Goal: Information Seeking & Learning: Compare options

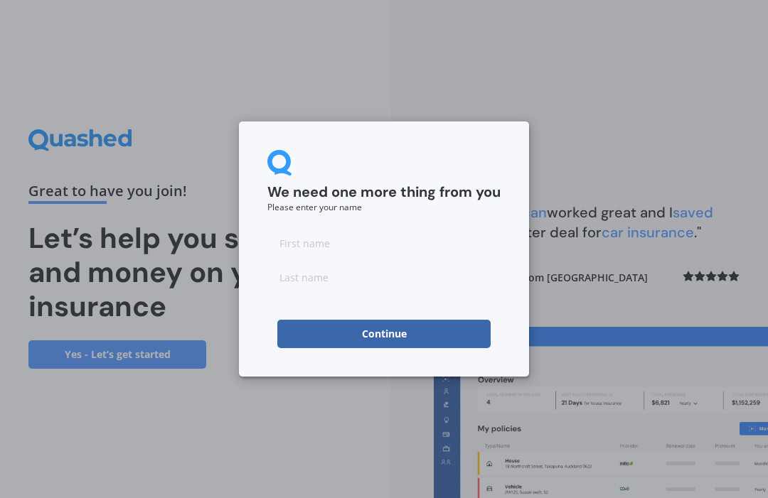
click at [311, 242] on input at bounding box center [383, 243] width 233 height 28
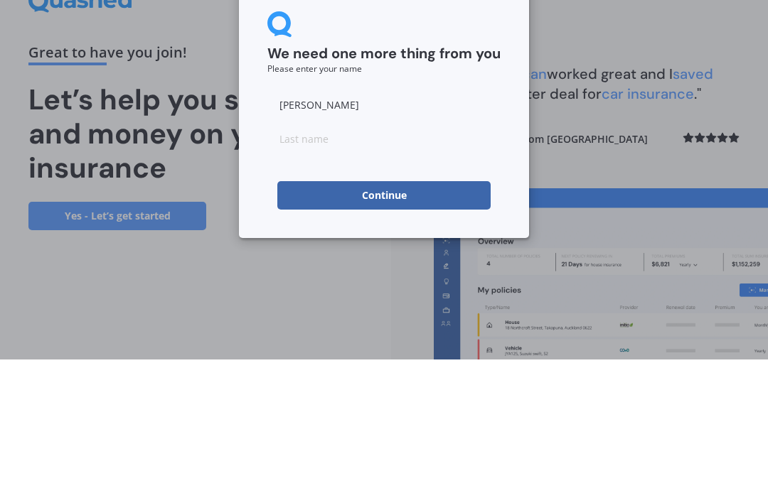
type input "[PERSON_NAME]"
click at [324, 263] on input at bounding box center [383, 277] width 233 height 28
type input "[PERSON_NAME]"
click at [409, 320] on button "Continue" at bounding box center [383, 334] width 213 height 28
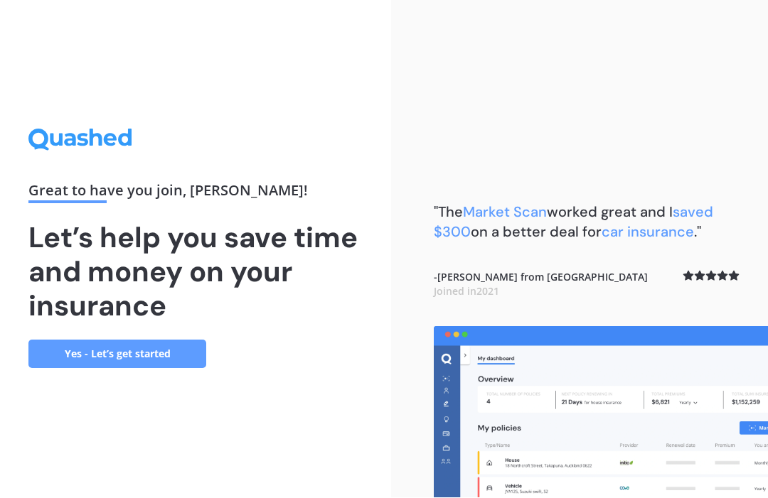
click at [162, 340] on link "Yes - Let’s get started" at bounding box center [117, 354] width 178 height 28
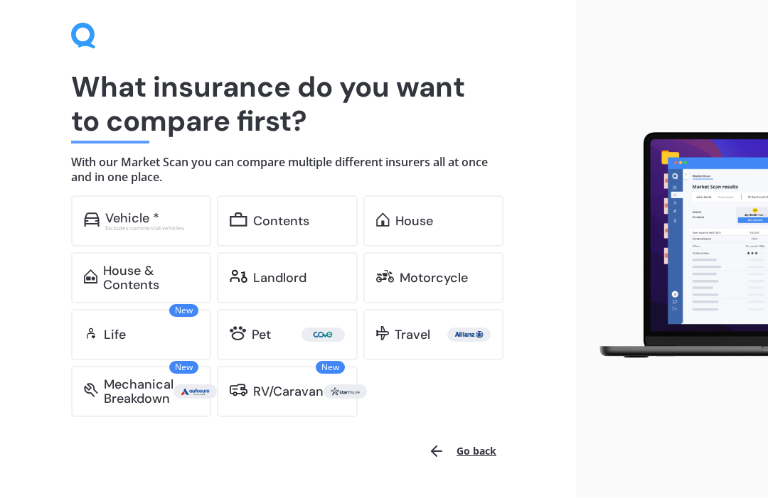
scroll to position [48, 0]
click at [292, 276] on div "Landlord" at bounding box center [279, 278] width 53 height 14
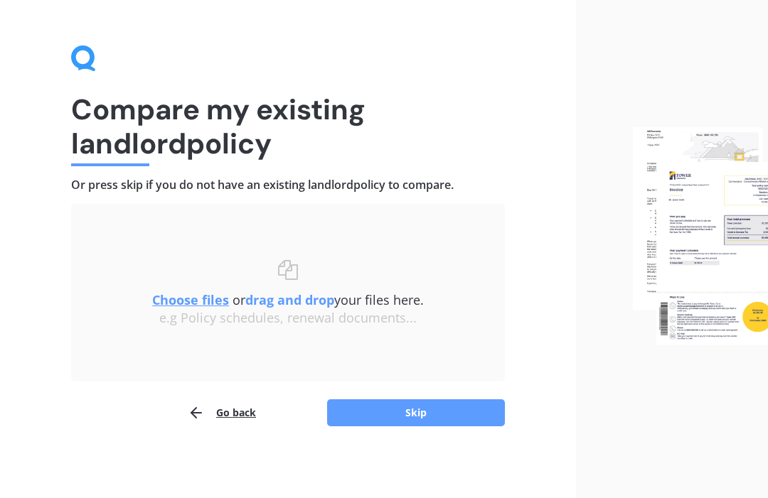
scroll to position [25, 0]
click at [197, 308] on u "Choose files" at bounding box center [190, 300] width 77 height 17
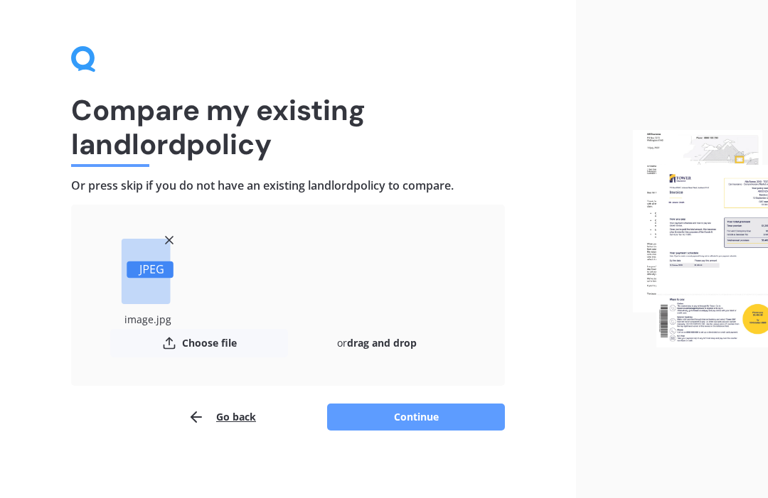
click at [211, 339] on button "Choose file" at bounding box center [199, 343] width 178 height 28
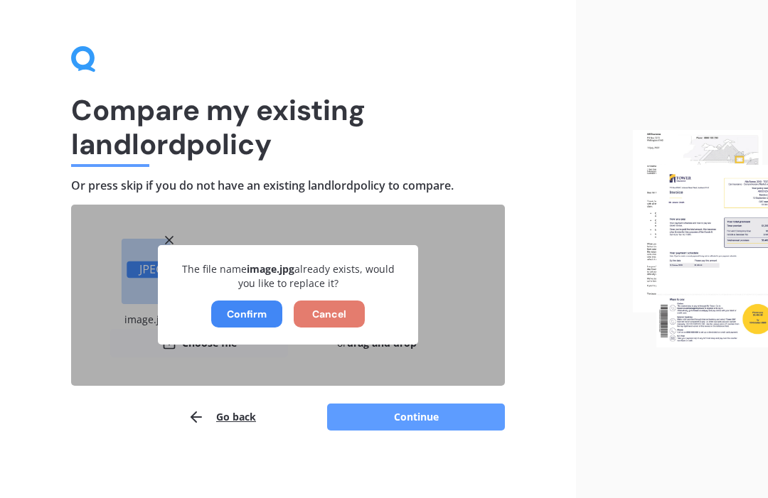
click at [335, 314] on button "Cancel" at bounding box center [329, 314] width 71 height 27
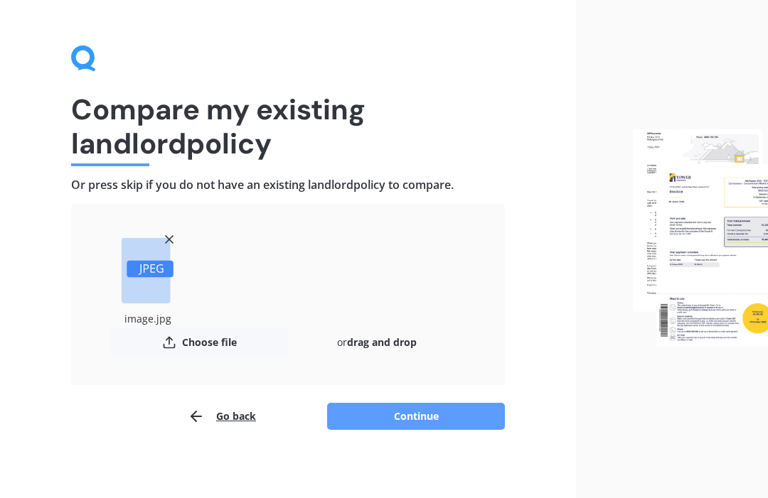
click at [456, 413] on button "Continue" at bounding box center [416, 417] width 178 height 27
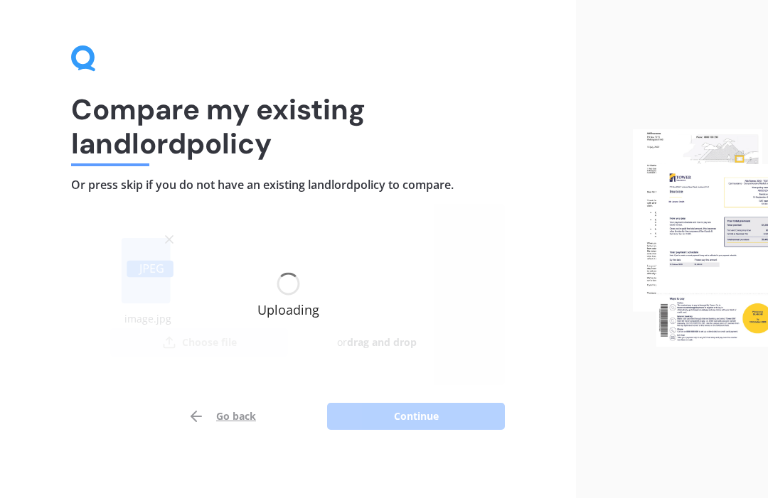
scroll to position [26, 0]
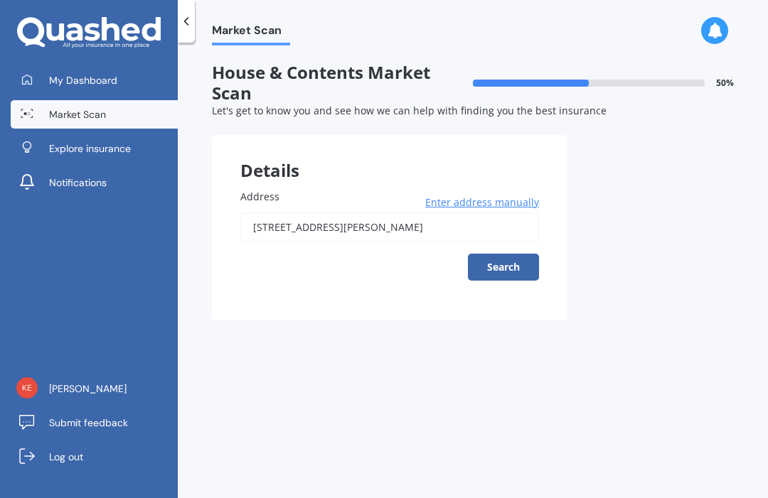
click at [498, 254] on button "Search" at bounding box center [503, 267] width 71 height 27
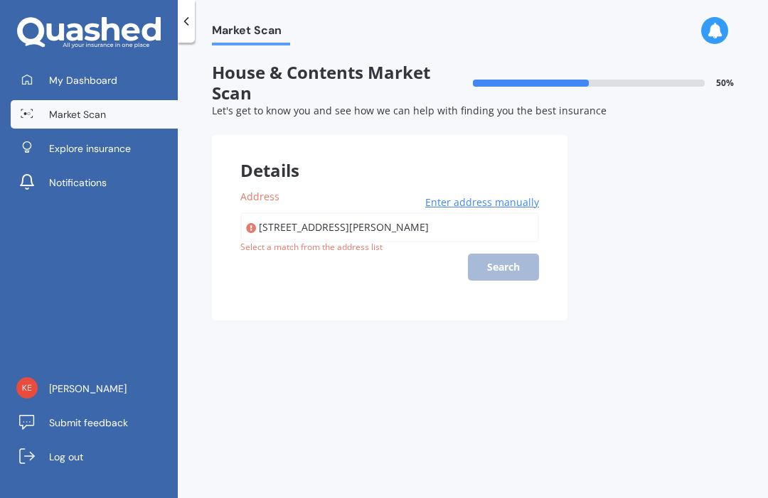
type input "[STREET_ADDRESS][PERSON_NAME]"
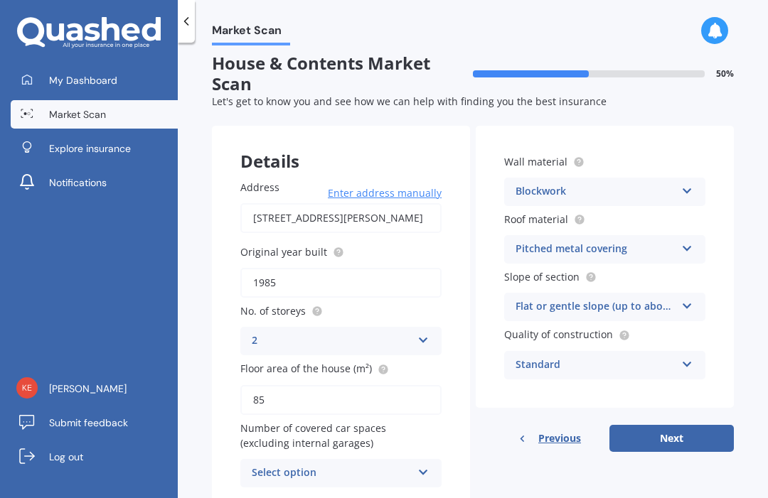
scroll to position [8, 0]
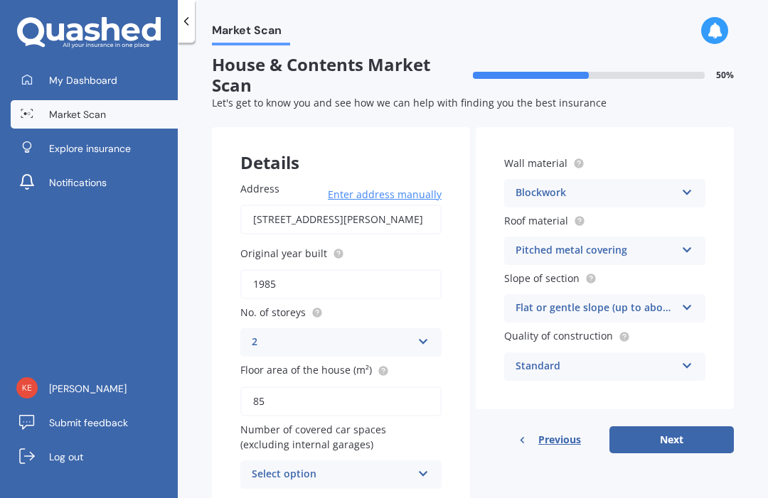
click at [677, 426] on button "Next" at bounding box center [671, 439] width 124 height 27
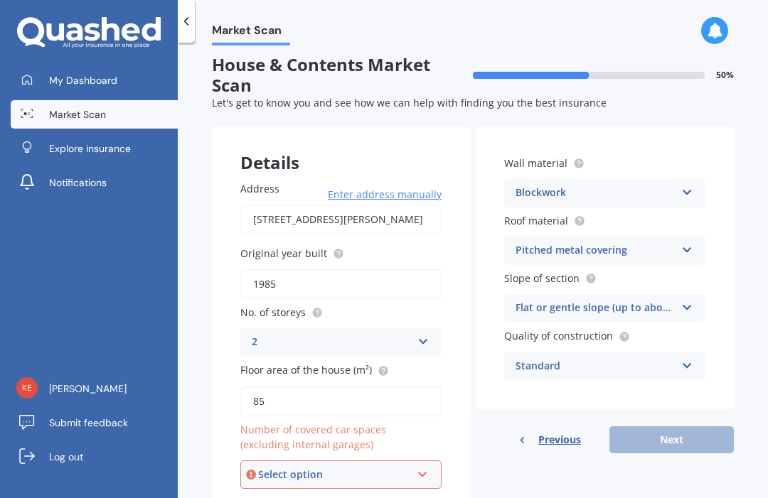
click at [419, 467] on icon at bounding box center [422, 472] width 12 height 10
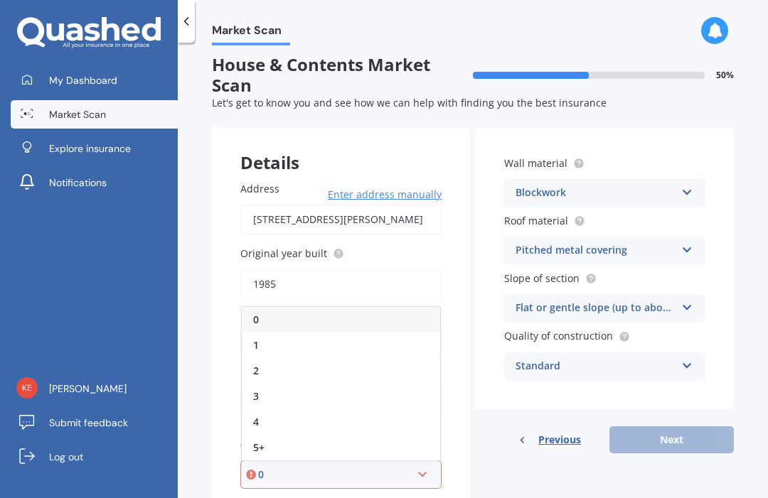
click at [267, 333] on div "1" at bounding box center [341, 346] width 198 height 26
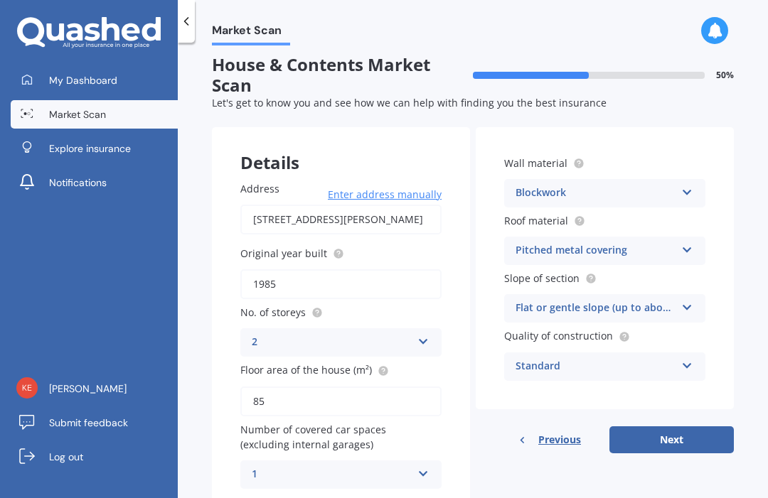
click at [670, 426] on button "Next" at bounding box center [671, 439] width 124 height 27
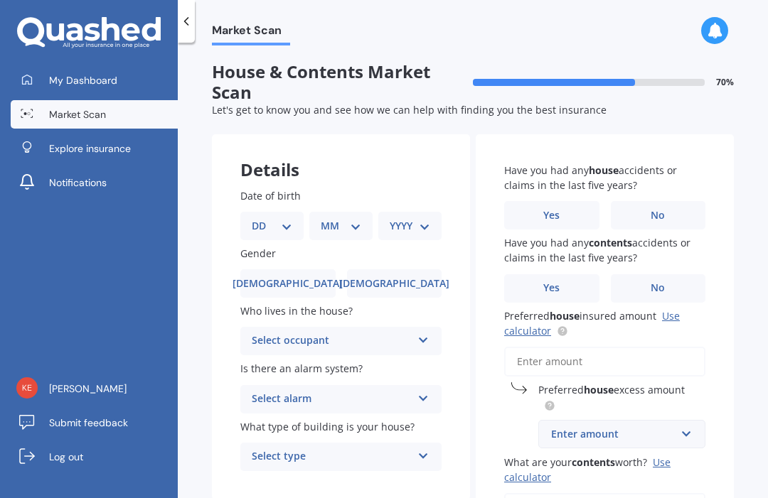
scroll to position [0, 0]
click at [674, 310] on link "Use calculator" at bounding box center [592, 324] width 176 height 28
click at [678, 421] on input "text" at bounding box center [616, 434] width 154 height 27
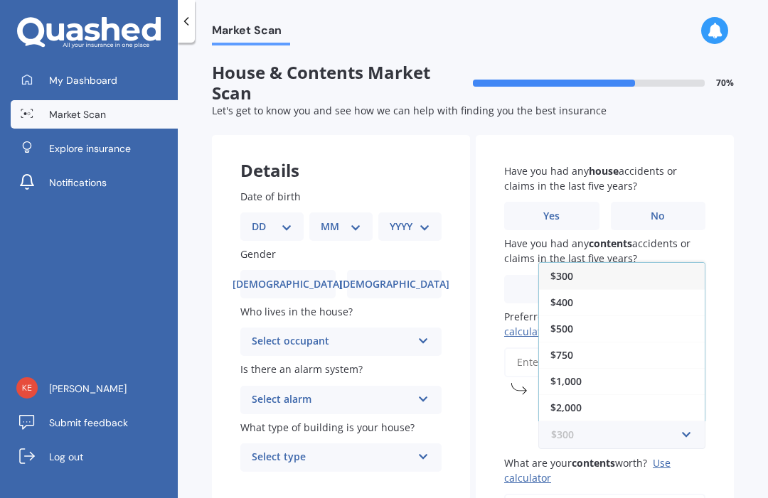
scroll to position [31, 0]
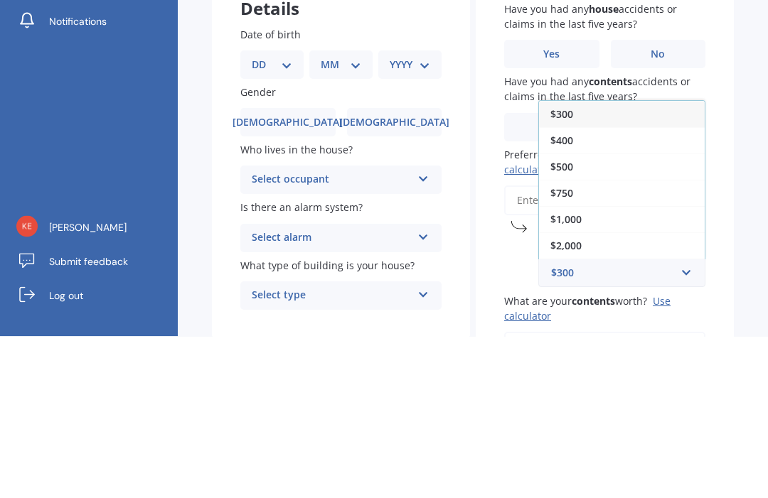
click at [569, 296] on span "$400" at bounding box center [561, 303] width 23 height 14
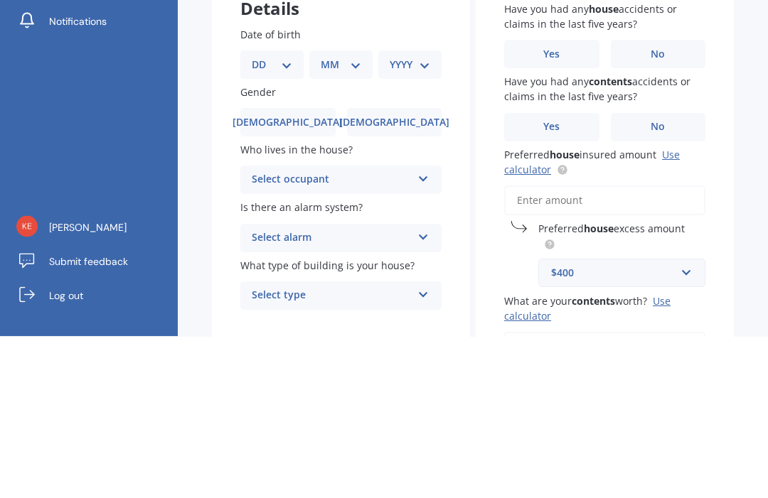
click at [676, 310] on link "Use calculator" at bounding box center [592, 324] width 176 height 28
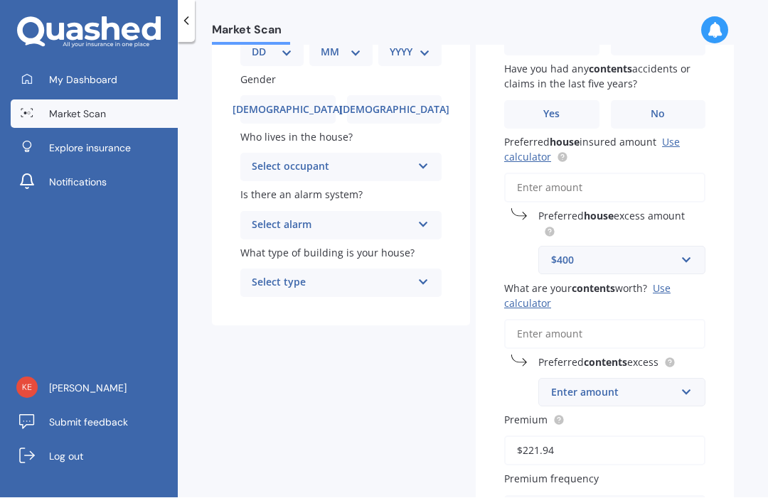
scroll to position [175, 0]
click at [647, 319] on input "What are your contents worth? Use calculator" at bounding box center [604, 334] width 201 height 30
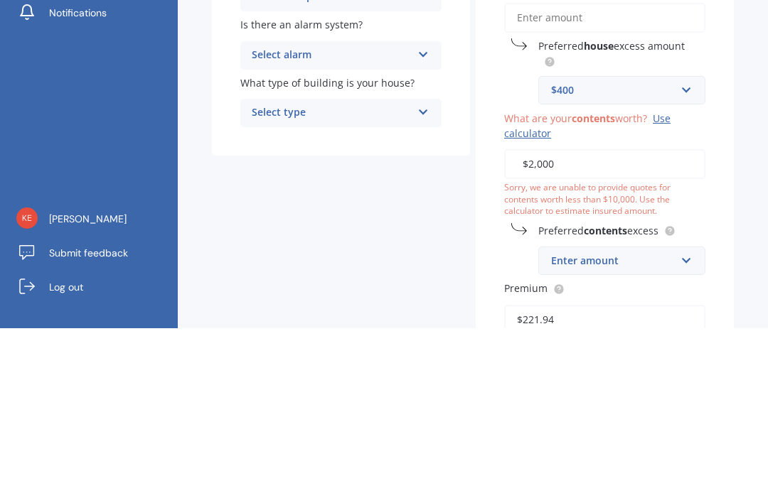
type input "$20,000"
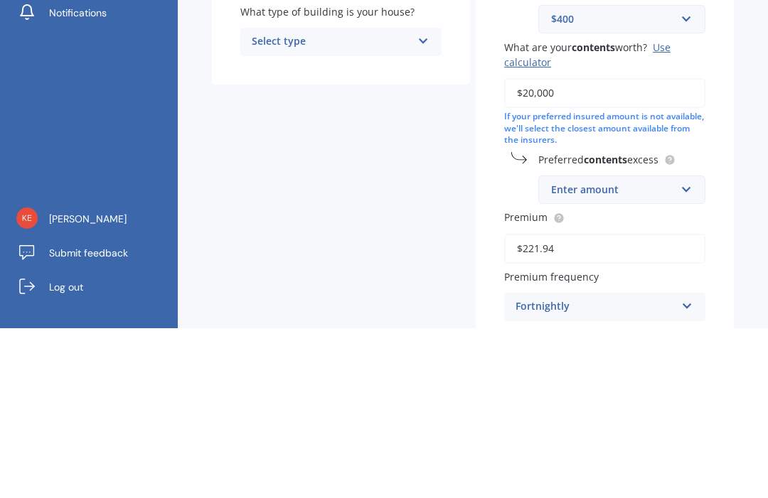
scroll to position [246, 0]
click at [688, 346] on input "text" at bounding box center [616, 359] width 154 height 27
click at [571, 407] on span "$400" at bounding box center [561, 414] width 23 height 14
click at [758, 106] on div "Market Scan House & Contents Market Scan 70 % Let's get to know you and see how…" at bounding box center [473, 273] width 590 height 456
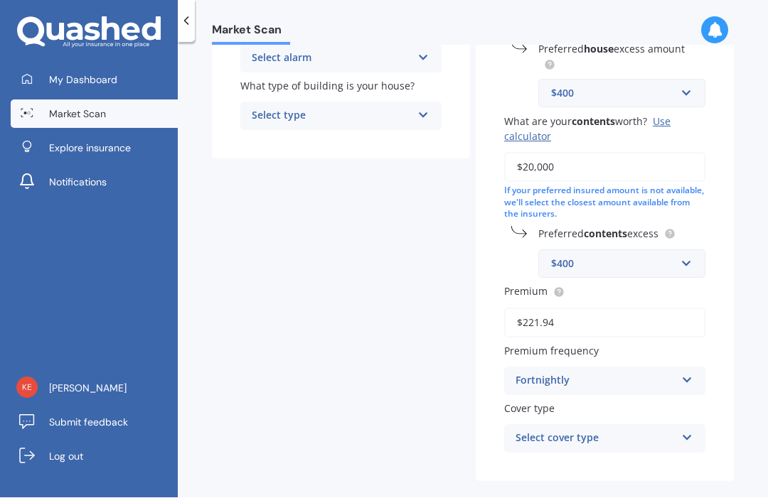
scroll to position [340, 0]
click at [687, 431] on icon at bounding box center [687, 436] width 12 height 10
click at [653, 455] on div "Maxi - House and Contents" at bounding box center [605, 468] width 200 height 26
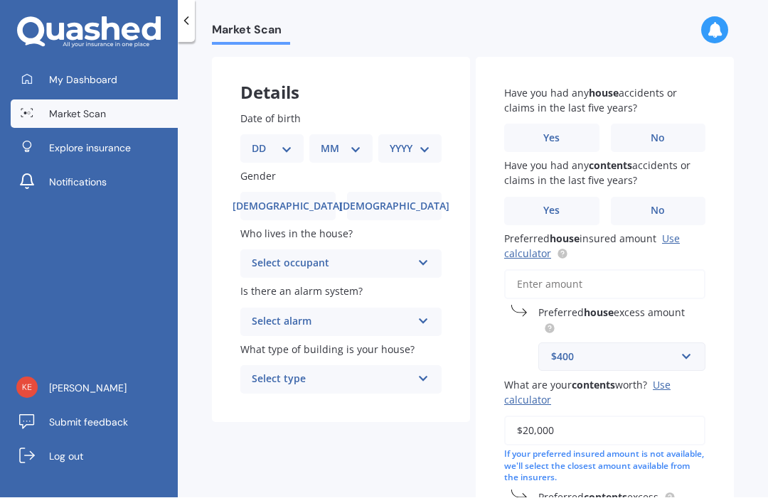
scroll to position [77, 0]
click at [661, 133] on span "No" at bounding box center [657, 139] width 14 height 12
click at [0, 0] on input "No" at bounding box center [0, 0] width 0 height 0
click at [663, 205] on span "No" at bounding box center [657, 211] width 14 height 12
click at [0, 0] on input "No" at bounding box center [0, 0] width 0 height 0
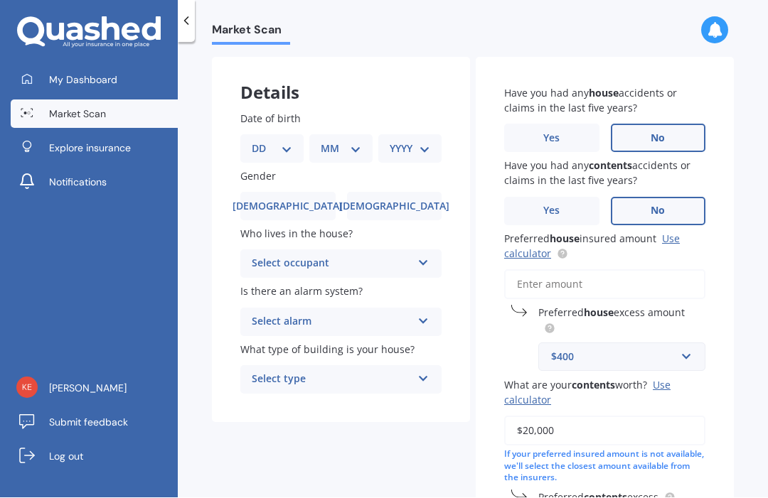
click at [417, 256] on icon at bounding box center [423, 261] width 12 height 10
click at [299, 395] on div "Details Date of birth DD 01 02 03 04 05 06 07 08 09 10 11 12 13 14 15 16 17 18 …" at bounding box center [473, 424] width 522 height 733
click at [421, 314] on icon at bounding box center [423, 319] width 12 height 10
click at [272, 389] on div "No" at bounding box center [341, 402] width 200 height 26
click at [421, 372] on icon at bounding box center [423, 377] width 12 height 10
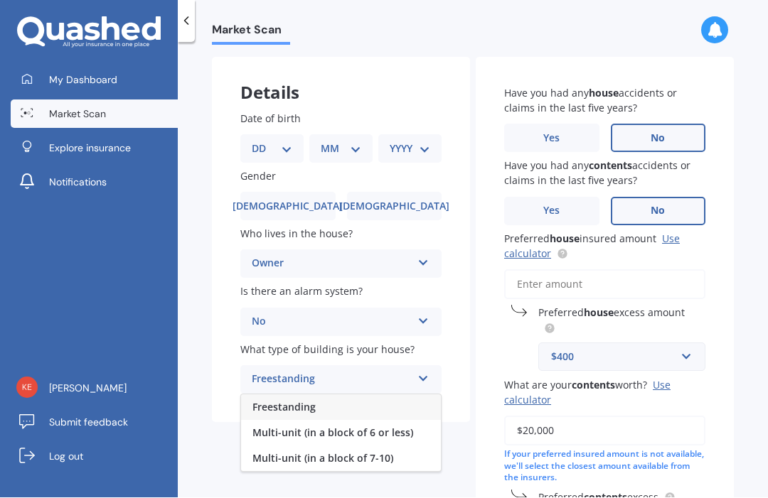
click at [308, 401] on span "Freestanding" at bounding box center [283, 408] width 63 height 14
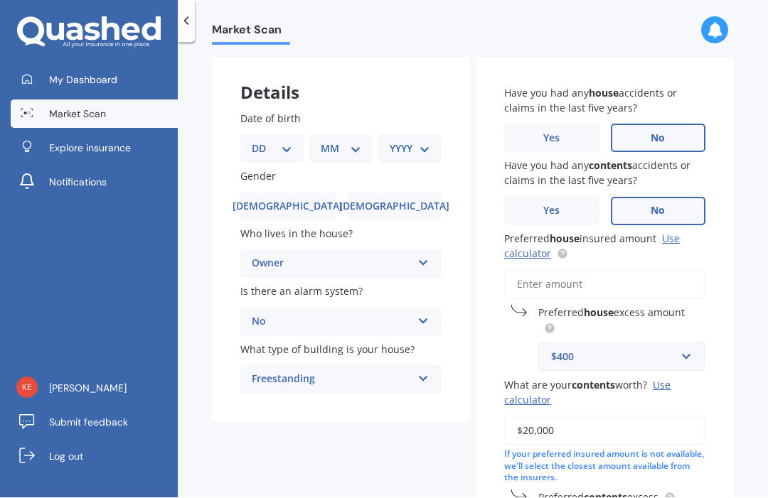
click at [417, 250] on div "Owner Owner Owner + Boarder" at bounding box center [340, 264] width 201 height 28
click at [235, 401] on div "Details Date of birth DD 01 02 03 04 05 06 07 08 09 10 11 12 13 14 15 16 17 18 …" at bounding box center [473, 424] width 522 height 733
click at [287, 141] on select "DD 01 02 03 04 05 06 07 08 09 10 11 12 13 14 15 16 17 18 19 20 21 22 23 24 25 2…" at bounding box center [272, 149] width 41 height 16
select select "11"
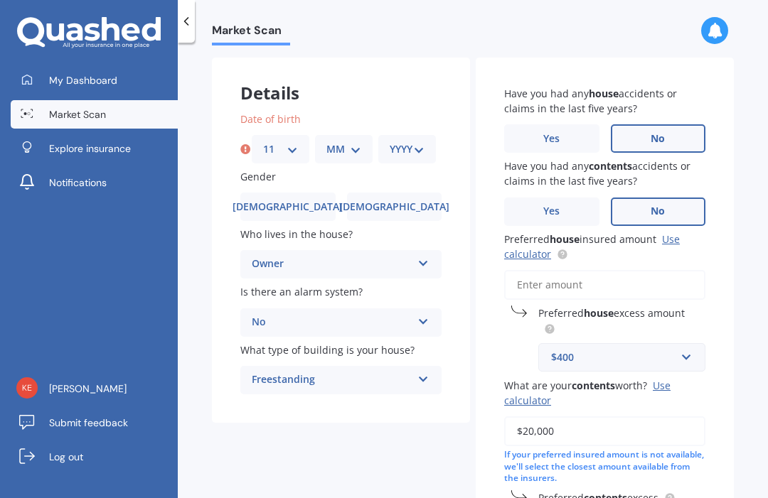
click at [353, 141] on select "MM 01 02 03 04 05 06 07 08 09 10 11 12" at bounding box center [343, 149] width 35 height 16
select select "06"
click at [417, 141] on select "YYYY 2009 2008 2007 2006 2005 2004 2003 2002 2001 2000 1999 1998 1997 1996 1995…" at bounding box center [406, 149] width 35 height 16
select select "1972"
click at [387, 201] on span "[DEMOGRAPHIC_DATA]" at bounding box center [394, 207] width 110 height 12
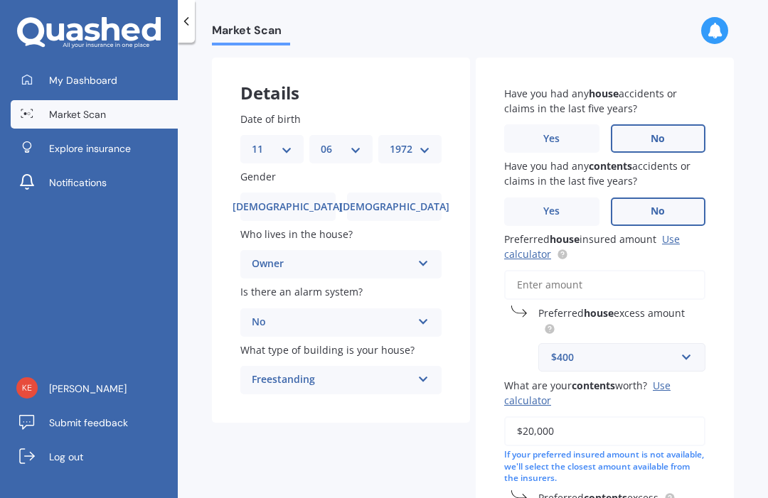
click at [0, 0] on input "[DEMOGRAPHIC_DATA]" at bounding box center [0, 0] width 0 height 0
click at [673, 232] on link "Use calculator" at bounding box center [592, 246] width 176 height 28
click at [537, 270] on input "Preferred house insured amount Use calculator" at bounding box center [604, 285] width 201 height 30
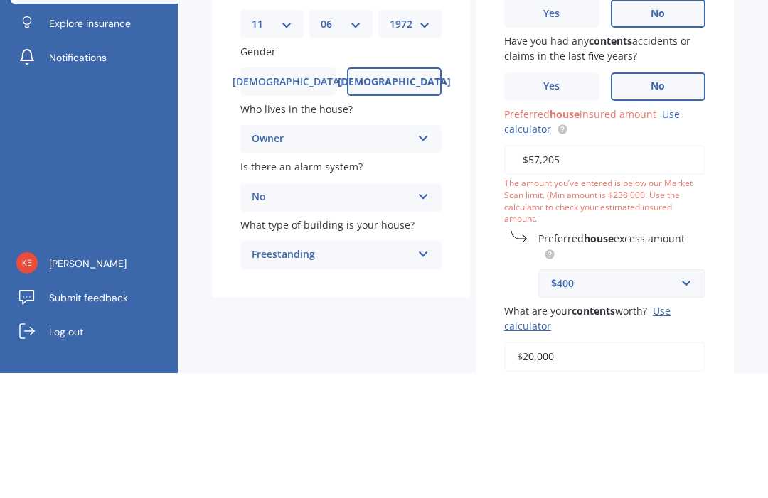
type input "$572,054"
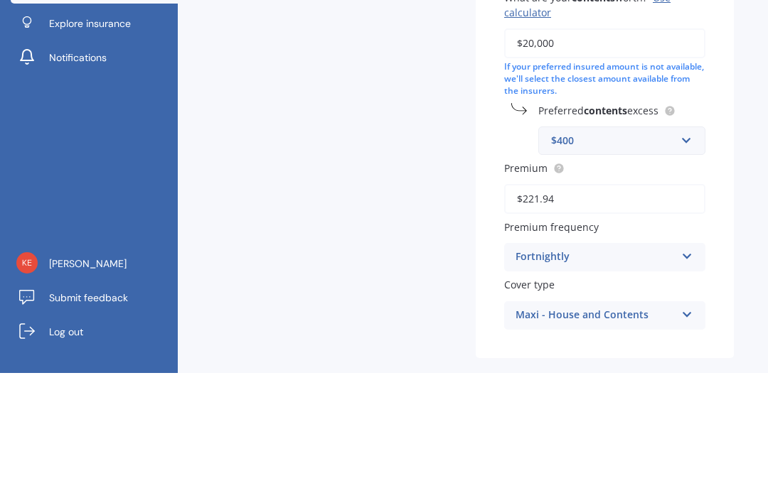
scroll to position [377, 0]
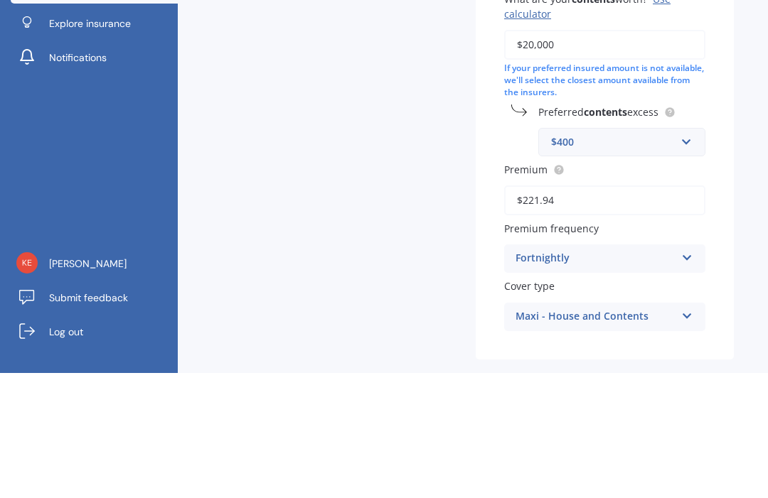
click at [741, 121] on div "Market Scan House & Contents Market Scan 70 % Let's get to know you and see how…" at bounding box center [473, 273] width 590 height 456
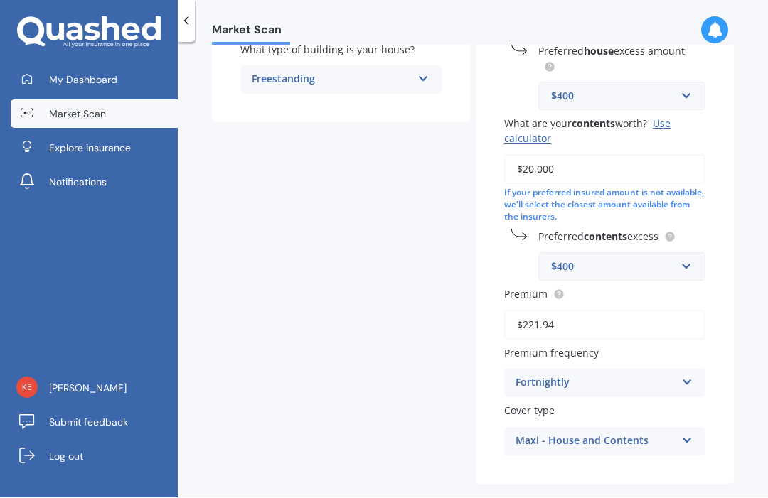
select select "11"
select select "06"
select select "1972"
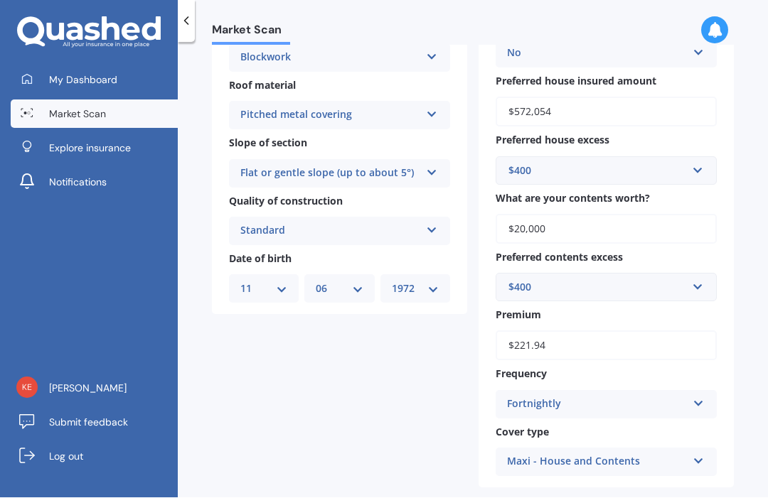
scroll to position [429, 0]
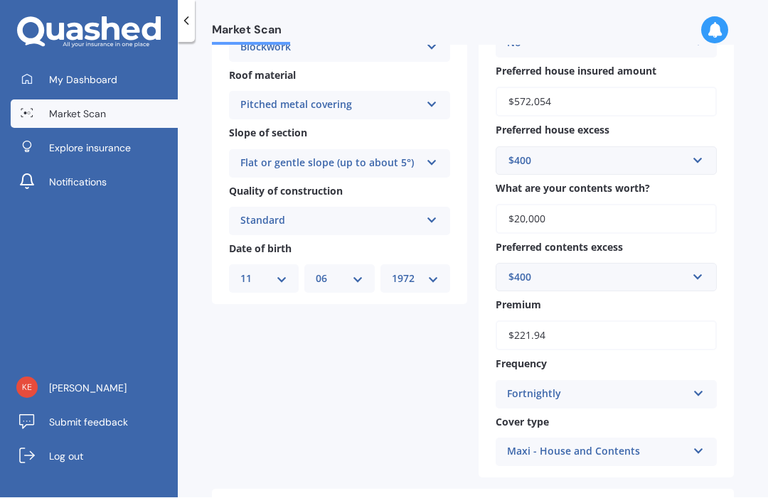
click at [701, 387] on icon at bounding box center [698, 392] width 12 height 10
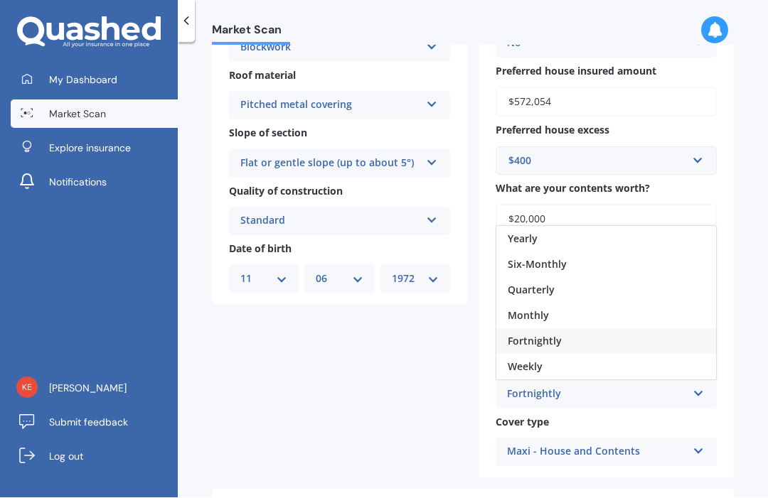
click at [539, 309] on span "Monthly" at bounding box center [527, 316] width 41 height 14
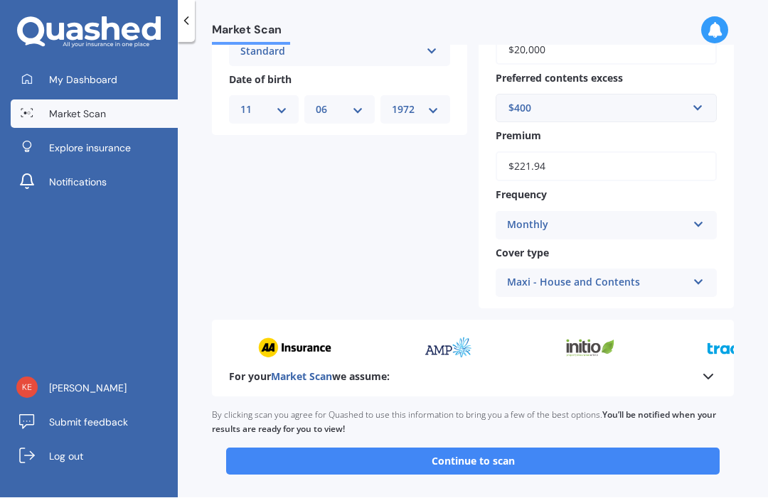
scroll to position [596, 0]
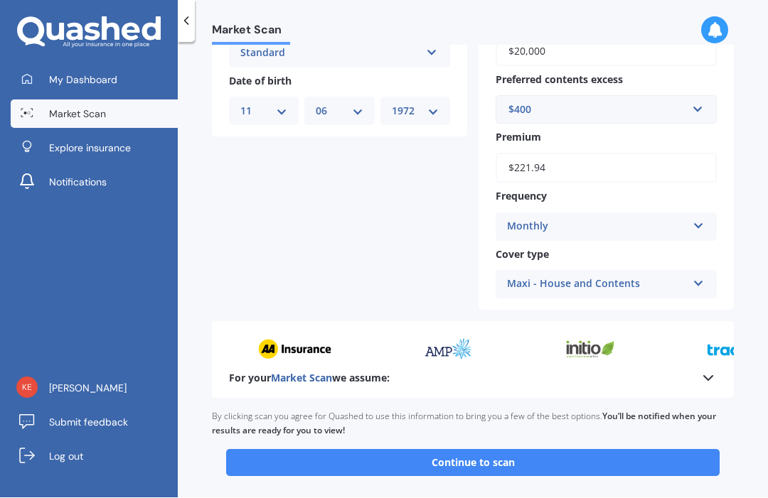
click at [667, 450] on button "Continue to scan" at bounding box center [472, 463] width 493 height 27
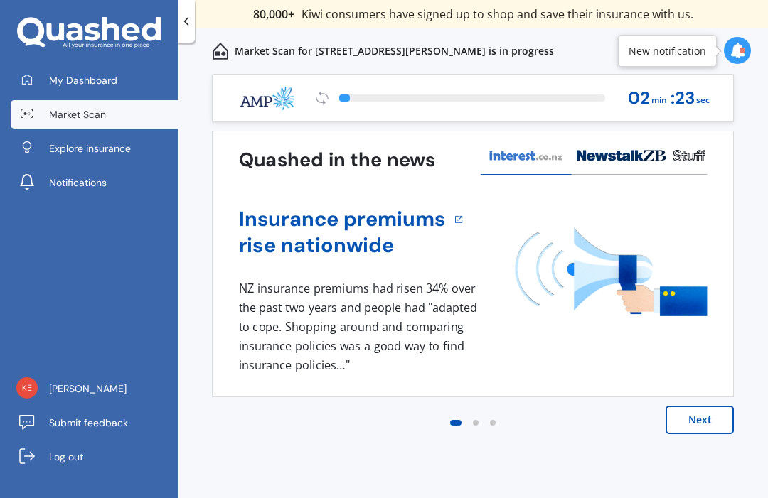
click at [701, 427] on button "Next" at bounding box center [699, 420] width 68 height 28
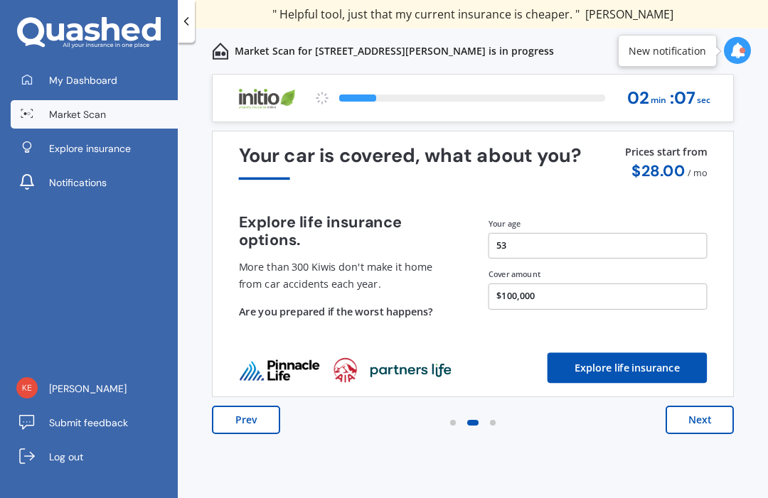
click at [692, 432] on button "Next" at bounding box center [699, 420] width 68 height 28
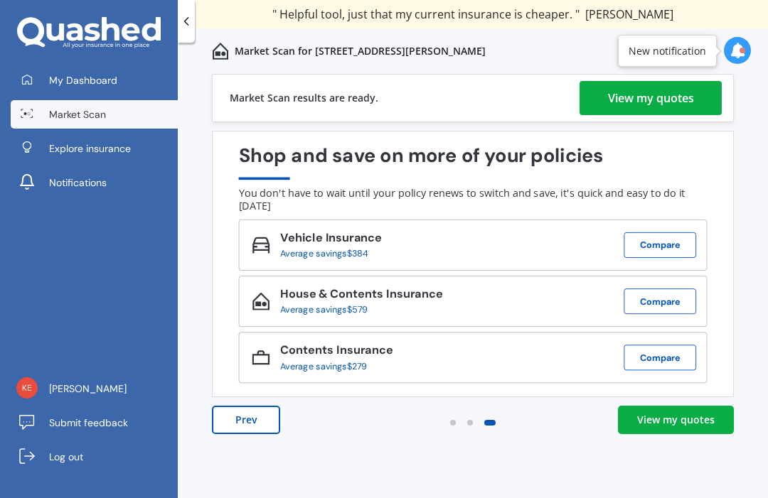
click at [645, 95] on div "View my quotes" at bounding box center [651, 98] width 86 height 34
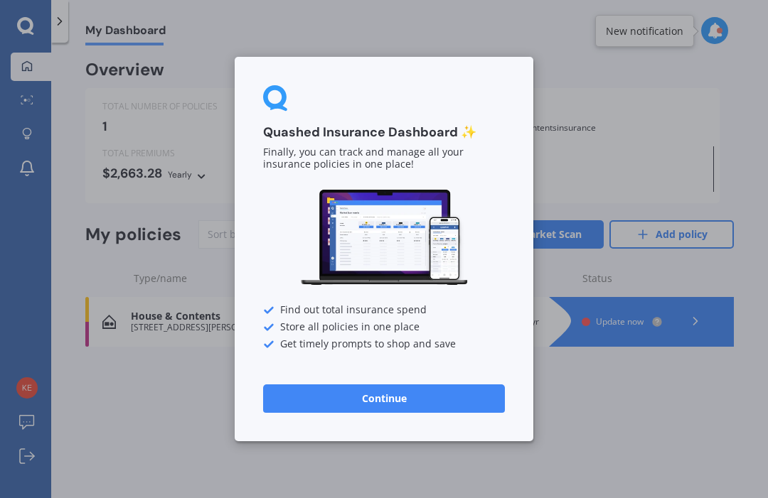
scroll to position [48, 0]
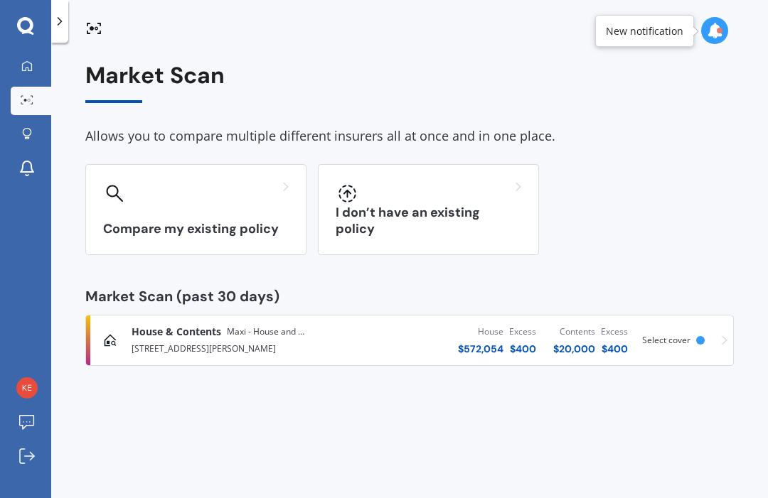
click at [283, 185] on icon at bounding box center [286, 187] width 6 height 10
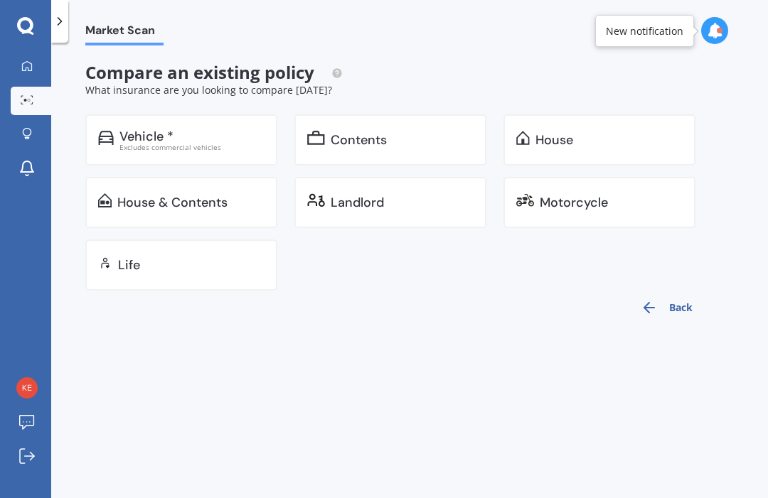
click at [408, 199] on div "Landlord" at bounding box center [401, 202] width 143 height 14
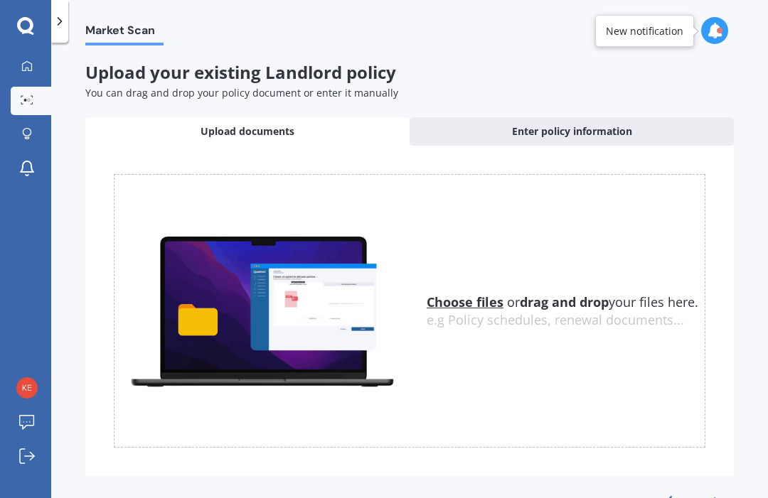
click at [294, 136] on span "Upload documents" at bounding box center [247, 131] width 94 height 14
click at [276, 126] on span "Upload documents" at bounding box center [247, 131] width 94 height 14
click at [543, 138] on div "Enter policy information" at bounding box center [571, 131] width 324 height 28
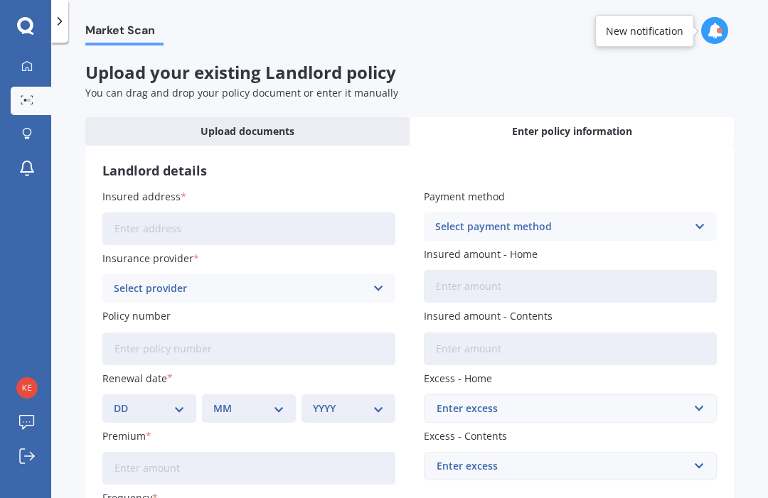
click at [27, 68] on icon at bounding box center [26, 65] width 11 height 11
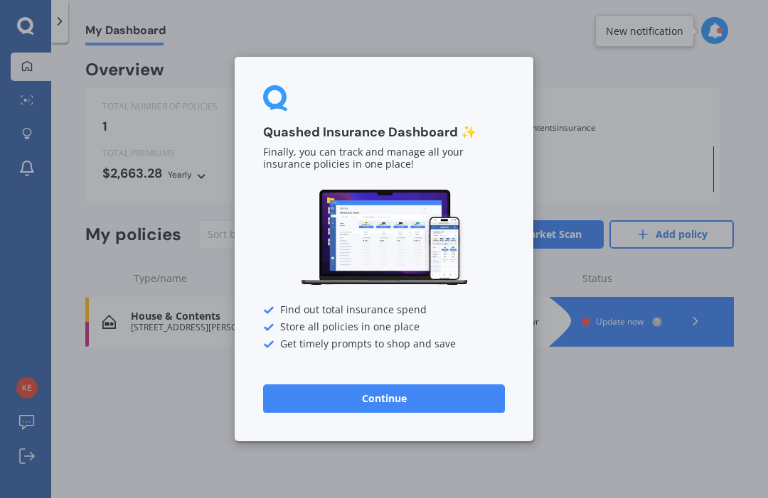
click at [23, 20] on div "Quashed Insurance Dashboard ✨ Finally, you can track and manage all your insura…" at bounding box center [384, 249] width 768 height 498
click at [373, 406] on button "Continue" at bounding box center [384, 399] width 242 height 28
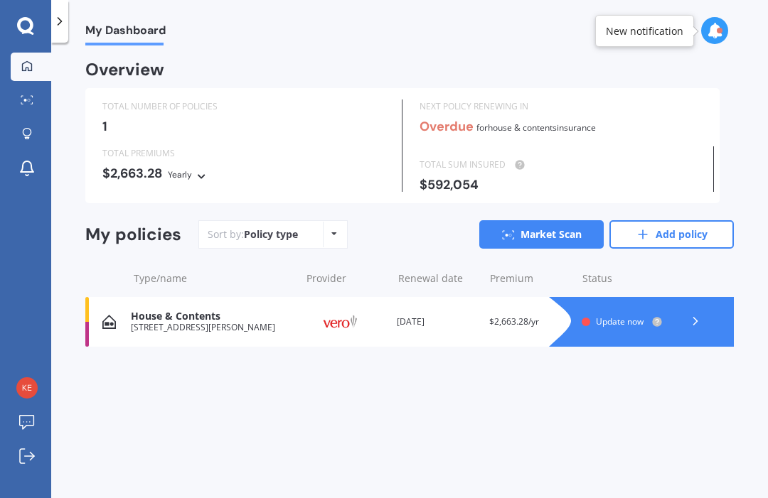
click at [692, 230] on link "Add policy" at bounding box center [671, 234] width 124 height 28
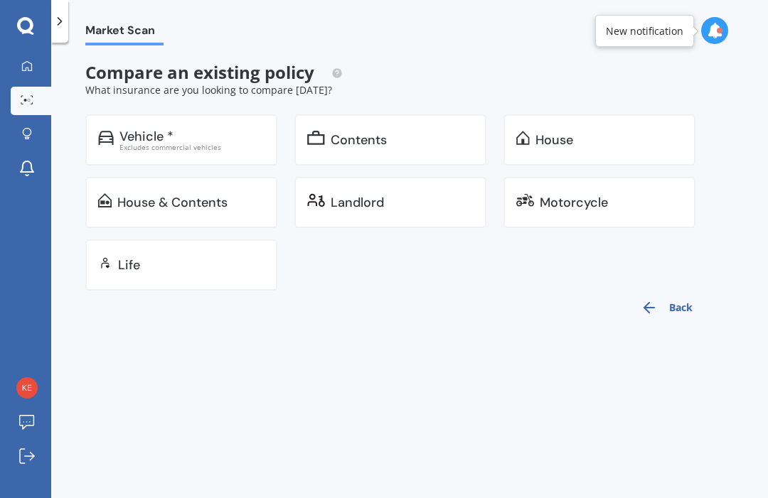
click at [667, 308] on button "Back" at bounding box center [666, 308] width 69 height 34
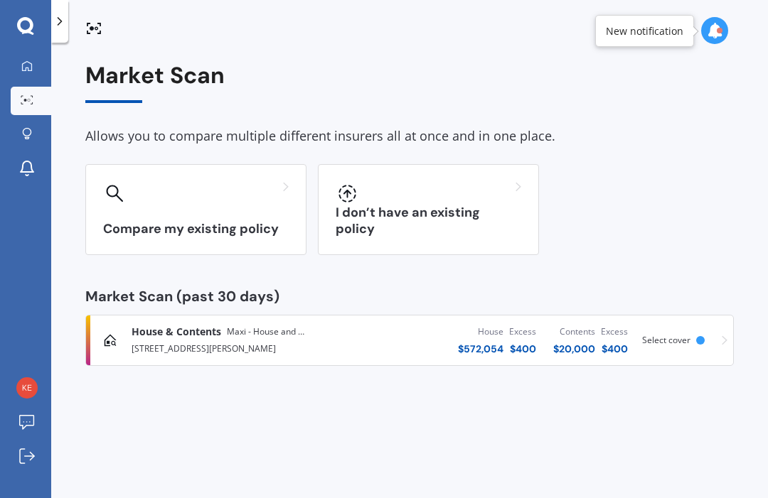
click at [475, 220] on h3 "I don’t have an existing policy" at bounding box center [428, 221] width 186 height 33
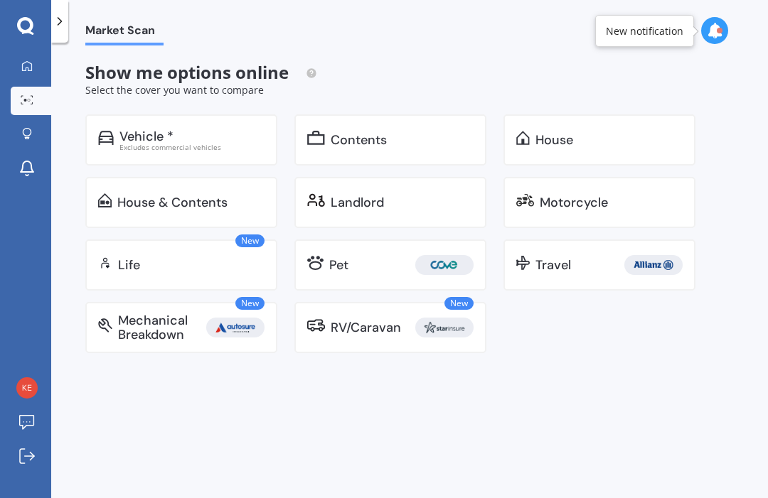
click at [213, 131] on div "Vehicle *" at bounding box center [191, 136] width 145 height 14
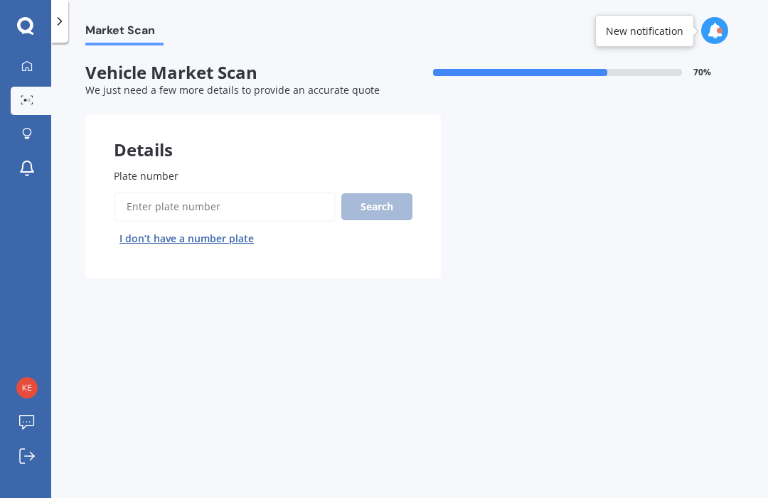
click at [206, 192] on input "Plate number" at bounding box center [225, 207] width 222 height 30
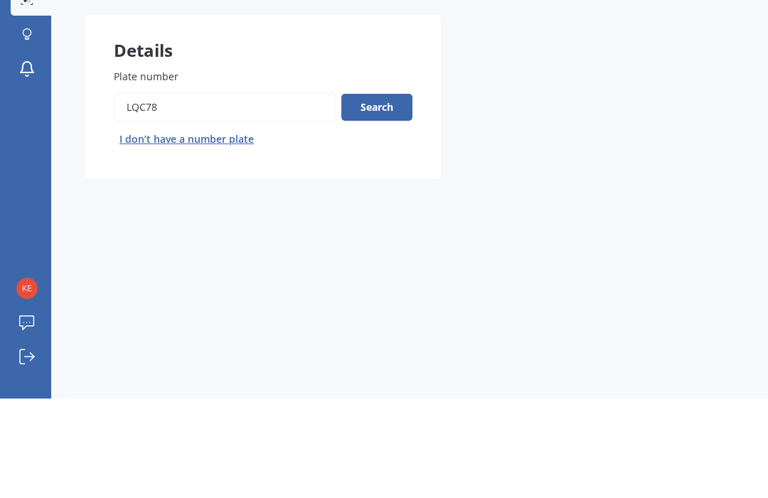
type input "LQC78"
click at [373, 193] on button "Search" at bounding box center [376, 206] width 71 height 27
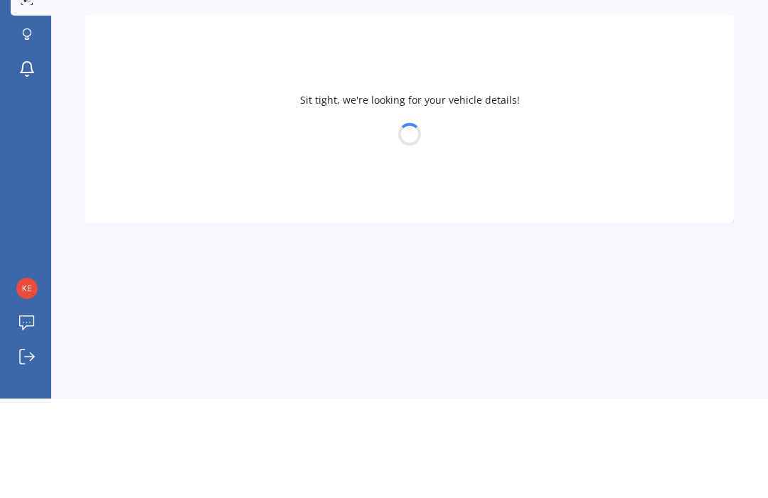
scroll to position [48, 0]
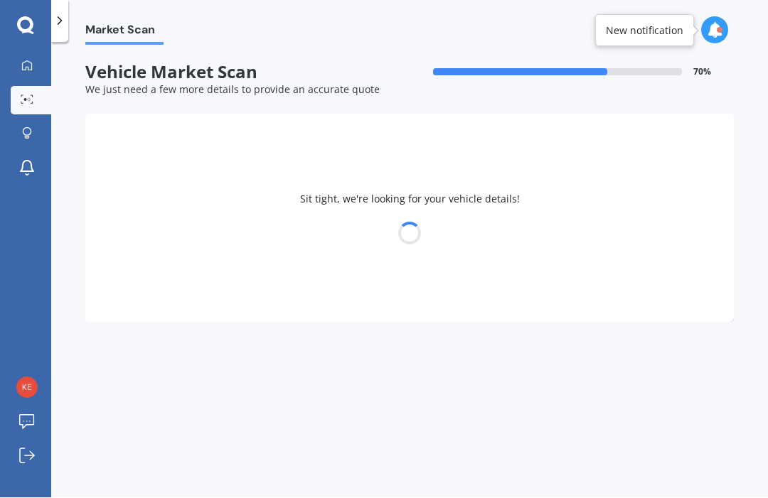
select select "TOYOTA"
select select "HILUX"
select select "11"
select select "06"
select select "1972"
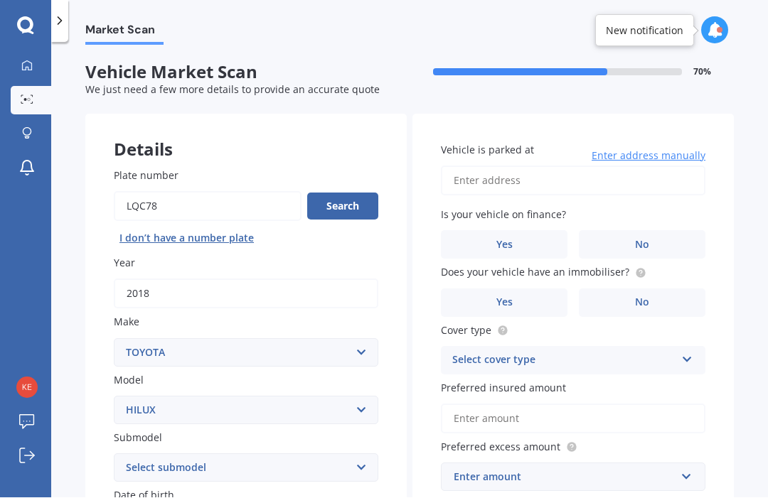
click at [359, 454] on select "Select submodel (All other) Diesel Diesel 4WD Petrol 4WD SR TD DC 2.8D/6AT/UT S…" at bounding box center [246, 468] width 264 height 28
select select "DIESEL 4WD"
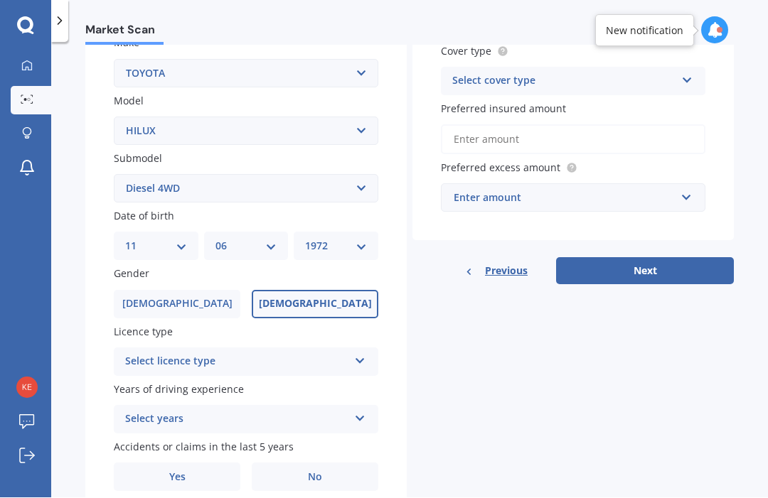
scroll to position [279, 0]
click at [359, 355] on icon at bounding box center [360, 360] width 12 height 10
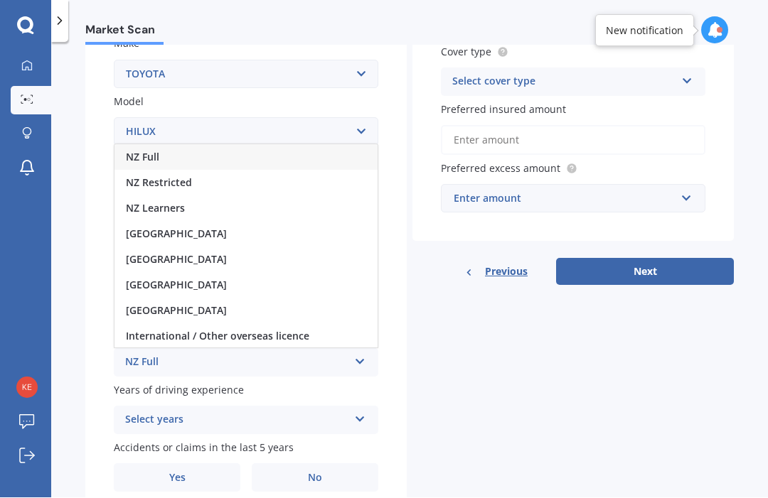
click at [172, 145] on div "NZ Full" at bounding box center [245, 158] width 263 height 26
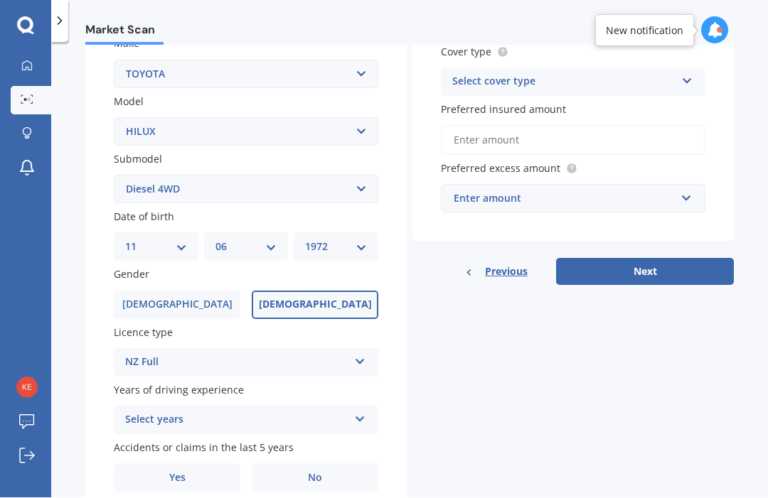
click at [358, 412] on icon at bounding box center [360, 417] width 12 height 10
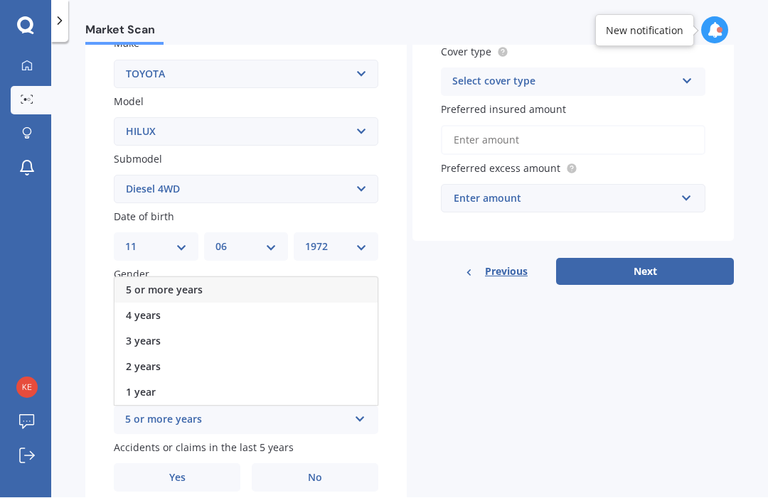
click at [275, 278] on div "5 or more years" at bounding box center [245, 291] width 263 height 26
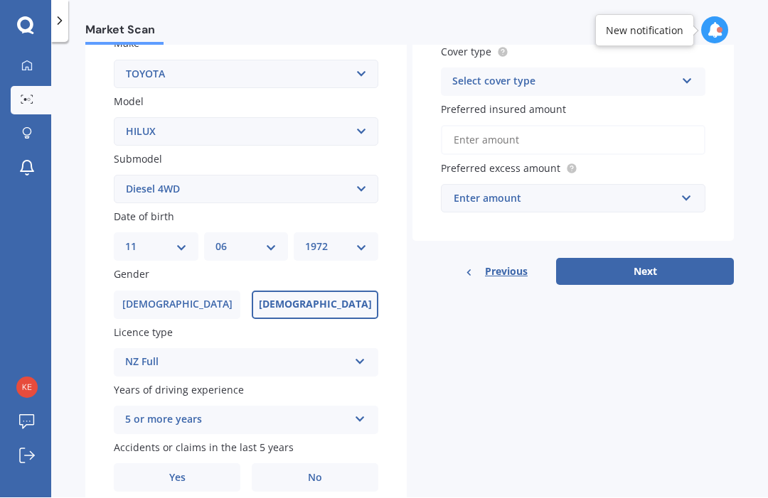
click at [326, 464] on label "No" at bounding box center [315, 478] width 127 height 28
click at [0, 0] on input "No" at bounding box center [0, 0] width 0 height 0
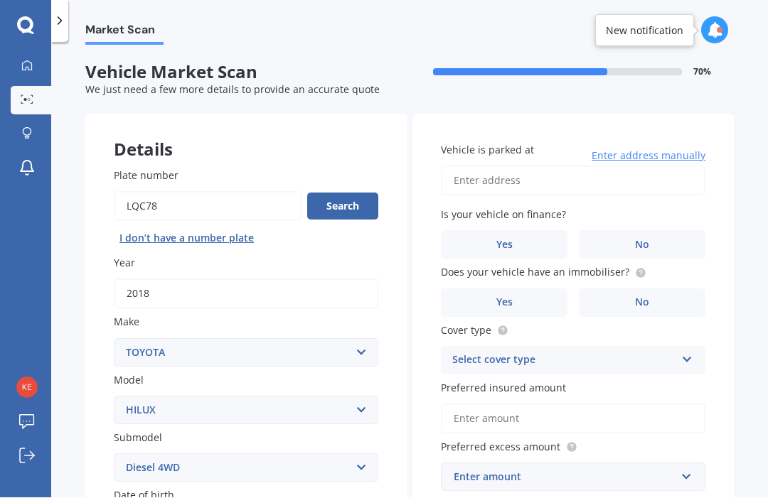
scroll to position [0, 0]
click at [573, 166] on input "Vehicle is parked at" at bounding box center [573, 181] width 264 height 30
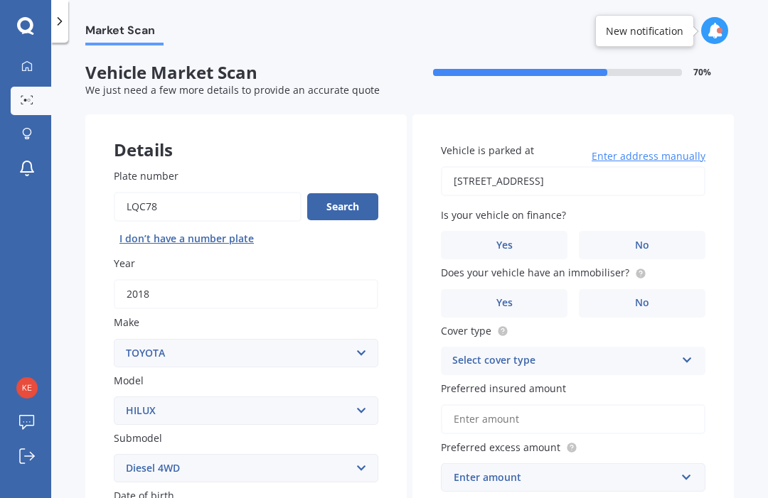
type input "14 Woolshed Road, Jacks Point 9371"
click at [661, 231] on label "No" at bounding box center [642, 245] width 127 height 28
click at [0, 0] on input "No" at bounding box center [0, 0] width 0 height 0
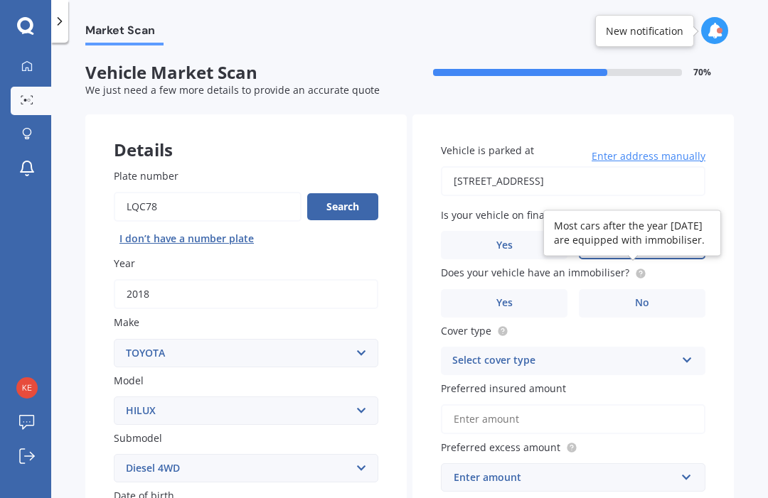
click at [637, 269] on circle at bounding box center [639, 273] width 9 height 9
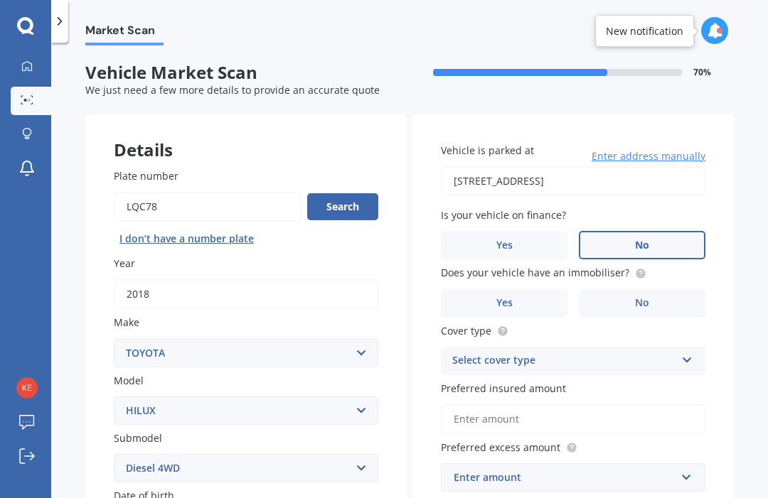
click at [526, 289] on label "Yes" at bounding box center [504, 303] width 127 height 28
click at [0, 0] on input "Yes" at bounding box center [0, 0] width 0 height 0
click at [684, 353] on icon at bounding box center [687, 358] width 12 height 10
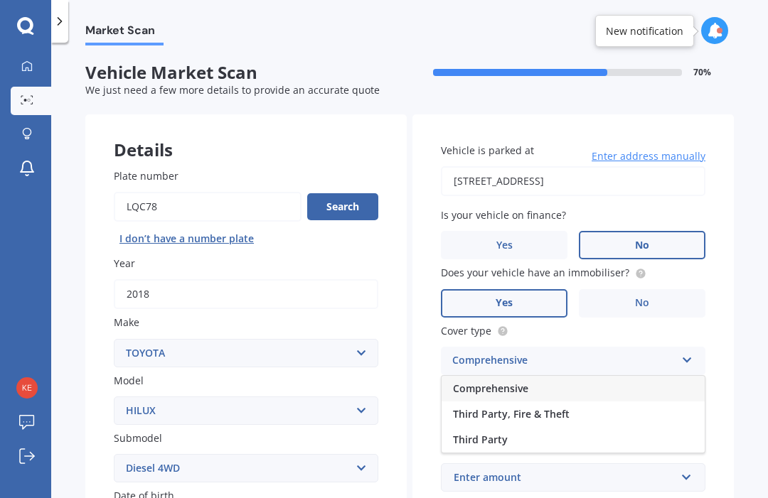
click at [660, 376] on div "Comprehensive" at bounding box center [572, 389] width 263 height 26
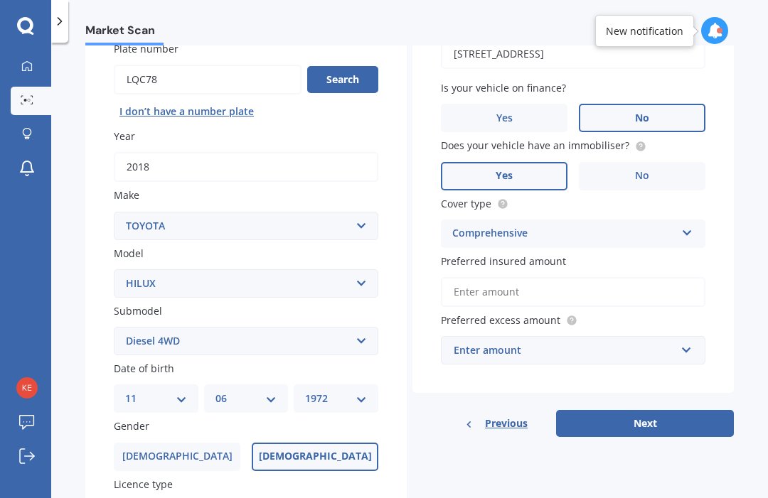
scroll to position [128, 0]
click at [692, 336] on input "text" at bounding box center [568, 349] width 252 height 27
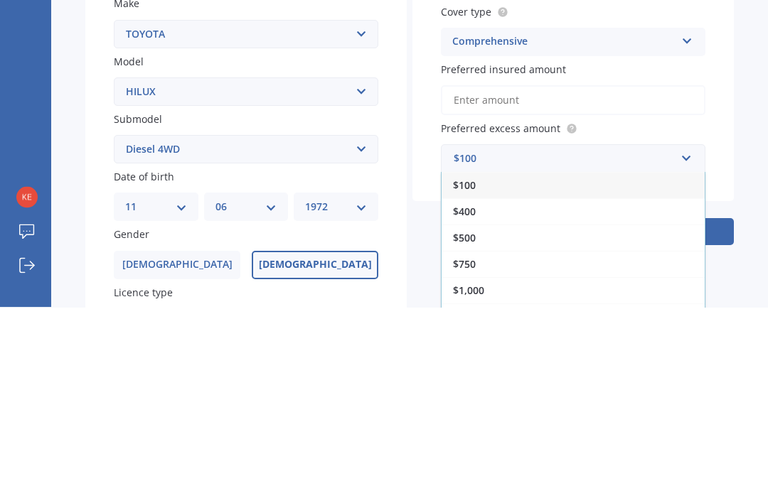
click at [475, 422] on span "$500" at bounding box center [464, 429] width 23 height 14
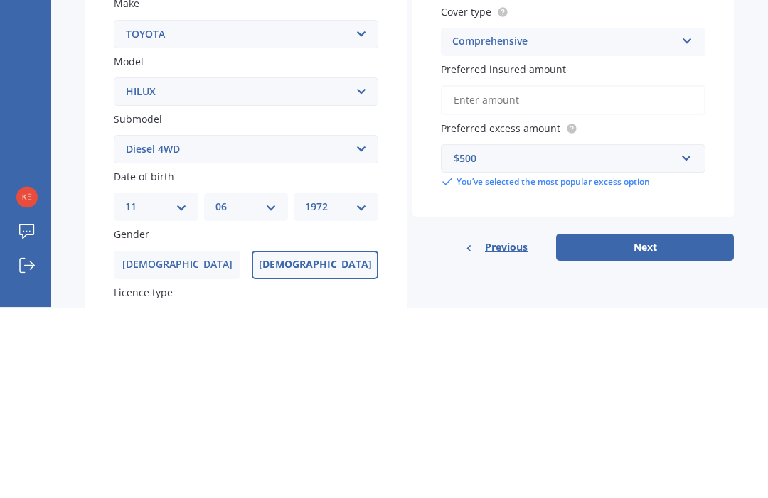
click at [665, 425] on button "Next" at bounding box center [645, 438] width 178 height 27
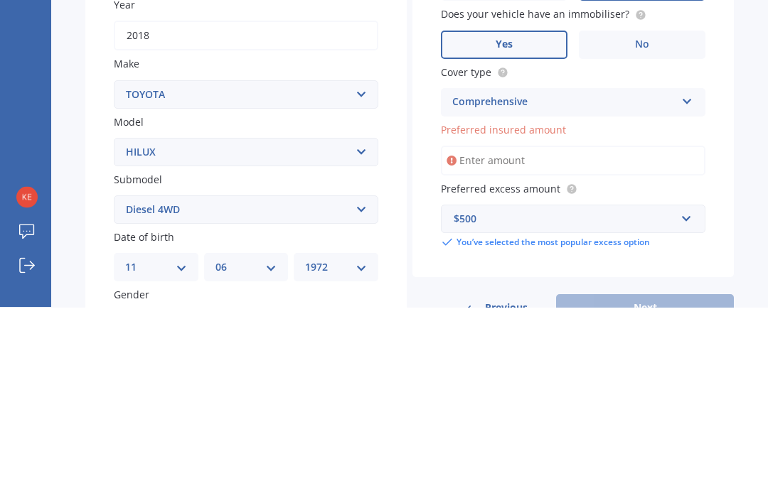
scroll to position [71, 0]
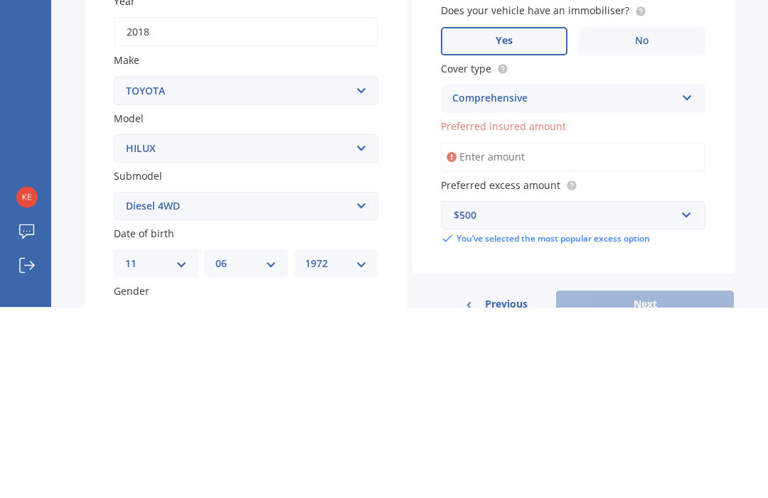
click at [571, 372] on circle at bounding box center [570, 376] width 9 height 9
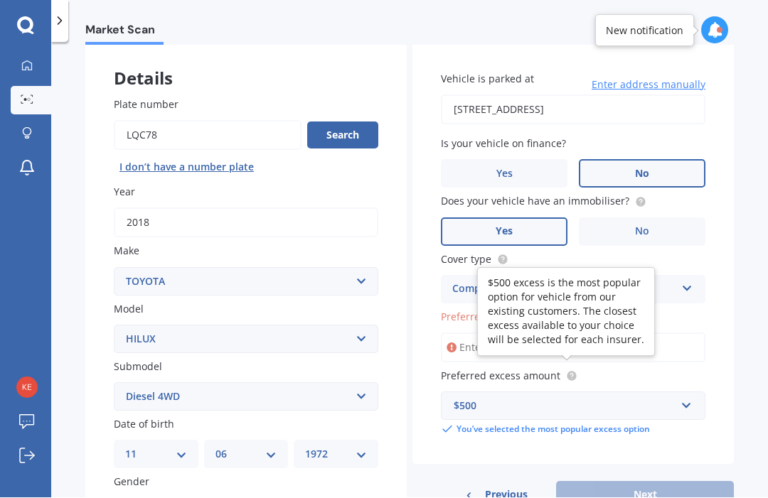
click at [573, 372] on circle at bounding box center [570, 376] width 9 height 9
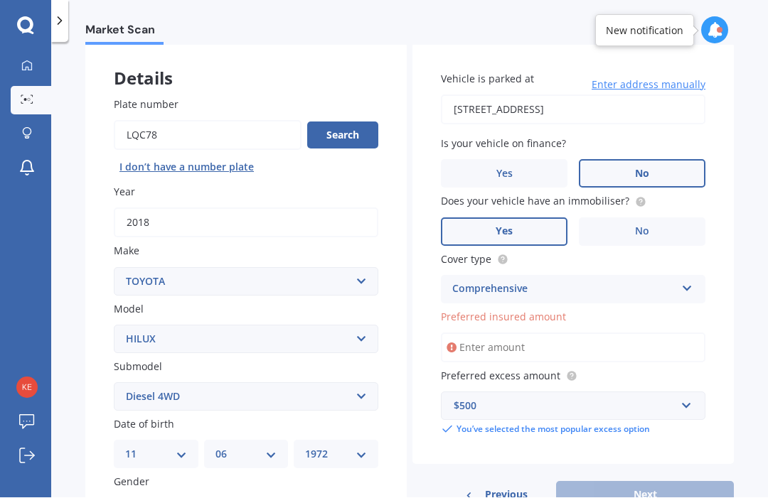
click at [491, 333] on input "Preferred insured amount" at bounding box center [573, 348] width 264 height 30
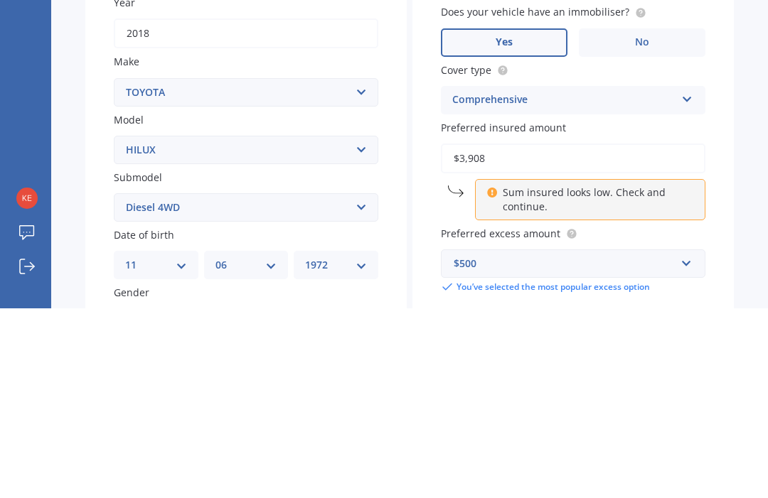
type input "$39,083"
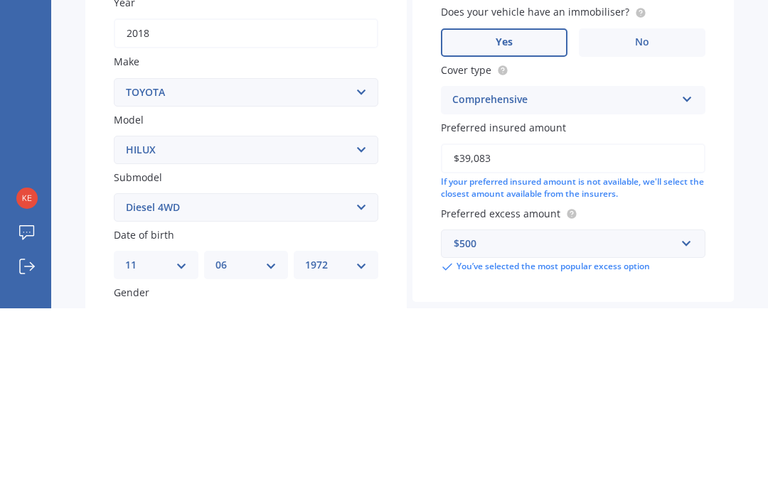
click at [759, 141] on div "Market Scan Vehicle Market Scan 70 % We just need a few more details to provide…" at bounding box center [409, 273] width 716 height 456
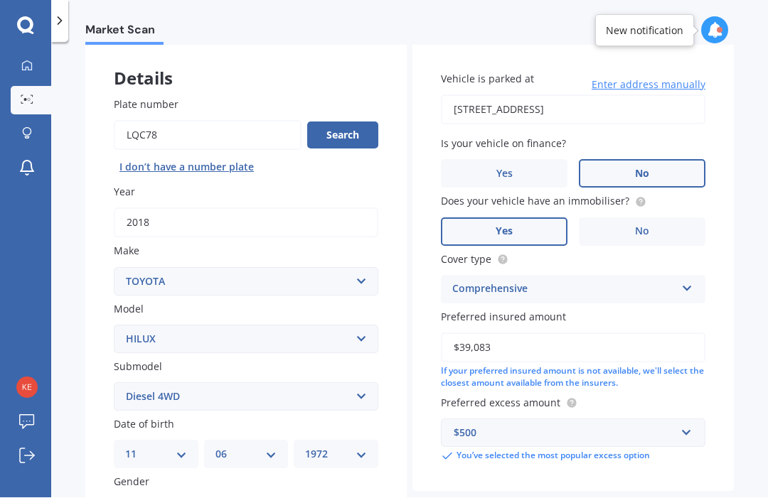
select select "11"
select select "06"
select select "1972"
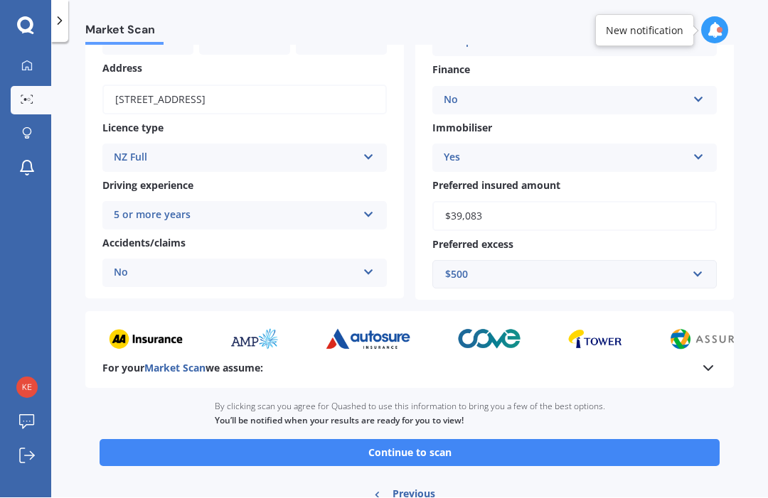
scroll to position [178, 0]
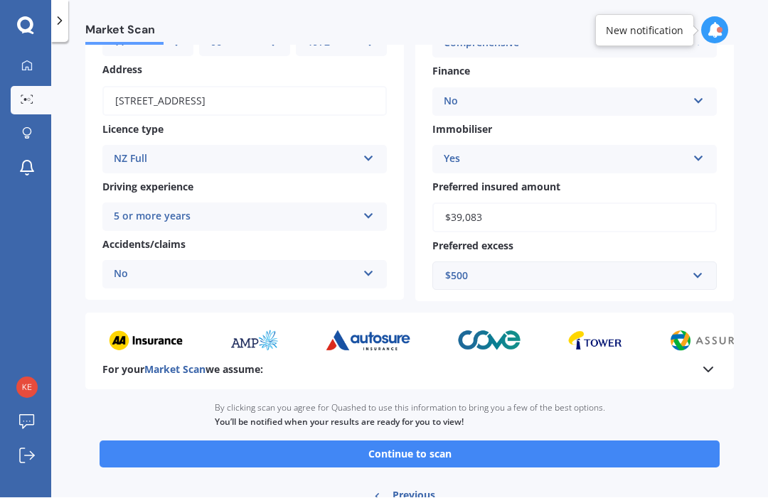
click at [670, 441] on button "Continue to scan" at bounding box center [410, 454] width 620 height 27
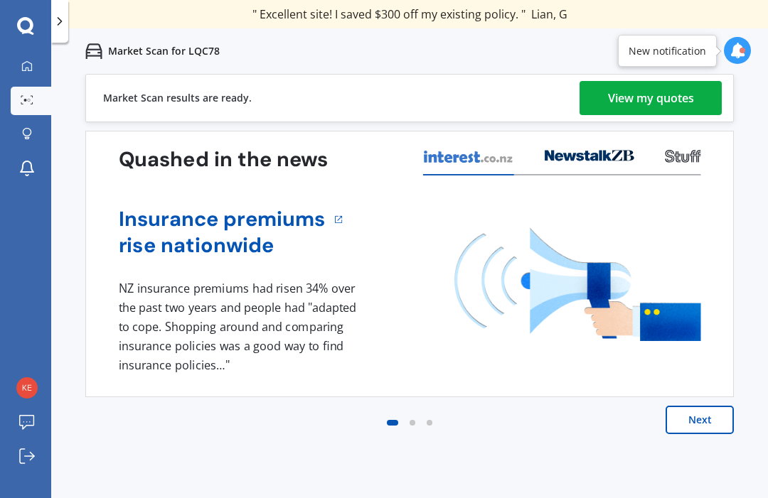
click at [662, 98] on div "View my quotes" at bounding box center [651, 98] width 86 height 34
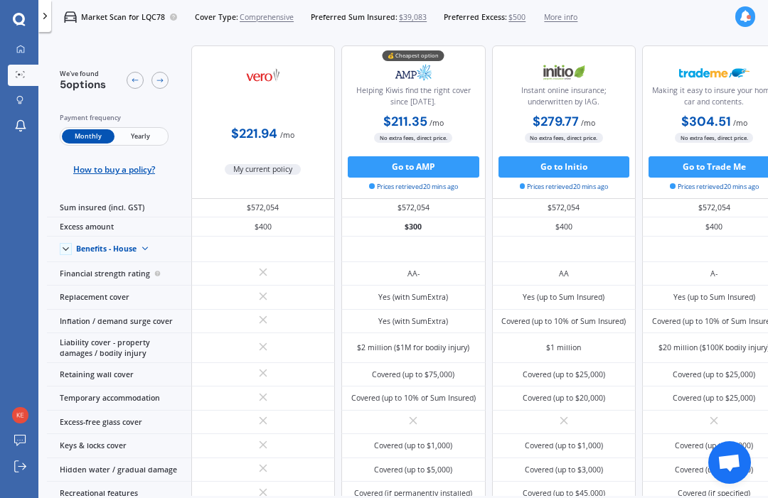
click at [682, 97] on div "Making it easy to insure your home, car and contents." at bounding box center [714, 98] width 126 height 27
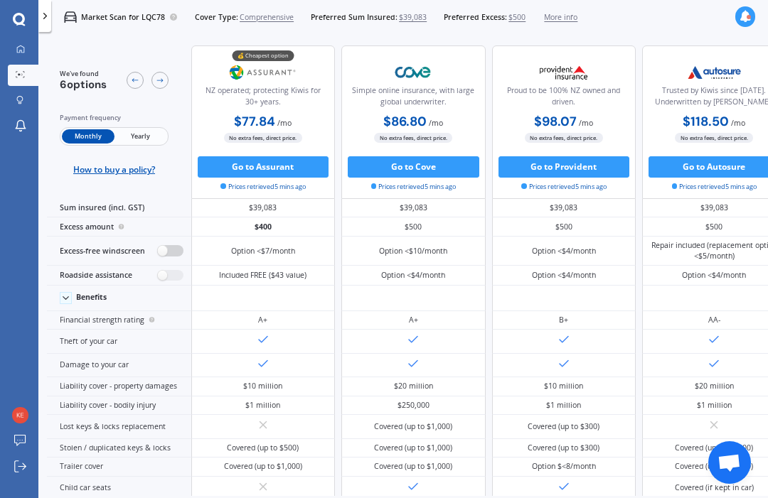
click at [166, 257] on label at bounding box center [170, 250] width 26 height 11
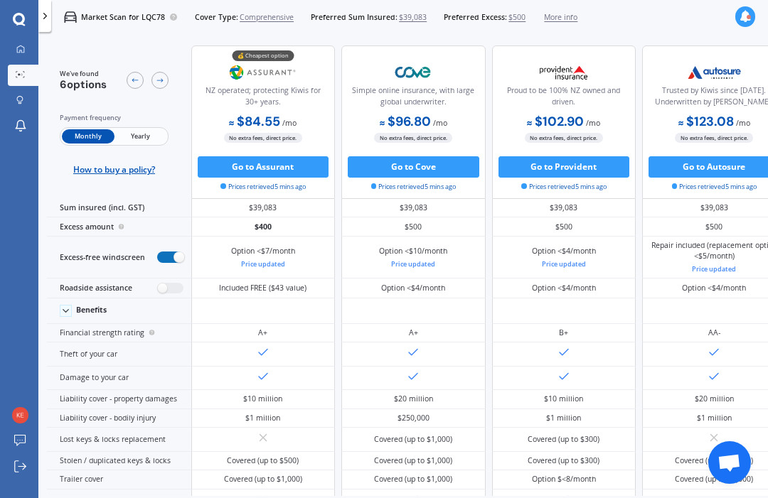
click at [181, 263] on label at bounding box center [170, 257] width 26 height 11
radio input "false"
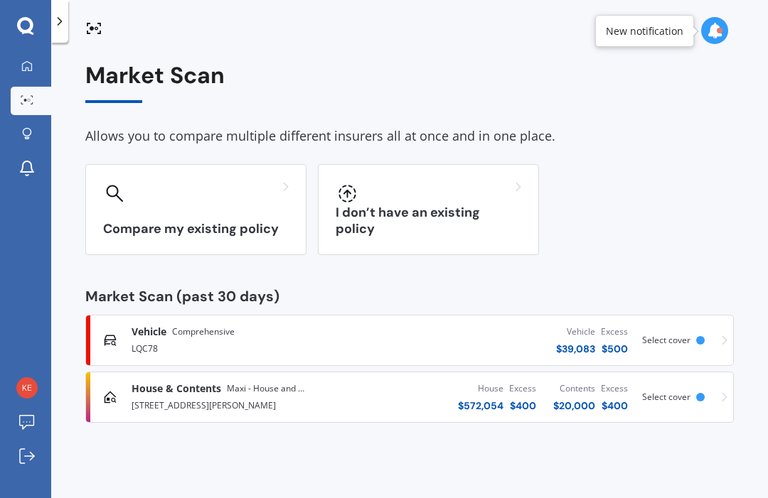
click at [419, 199] on div at bounding box center [428, 193] width 186 height 23
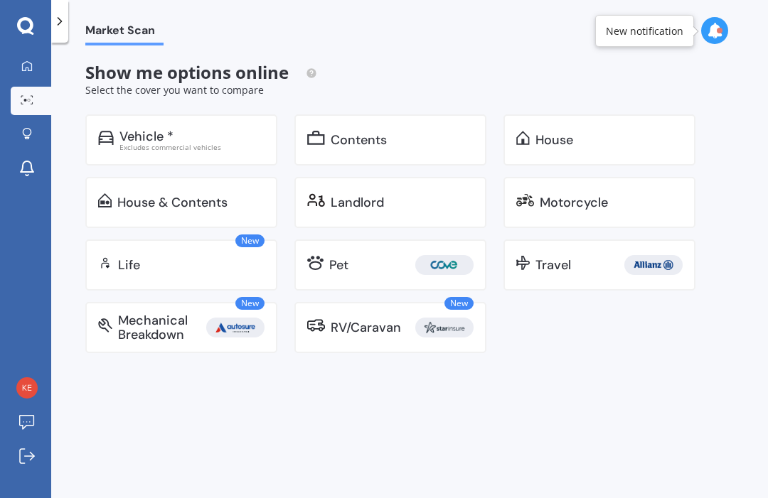
click at [362, 212] on div "Landlord" at bounding box center [390, 202] width 192 height 51
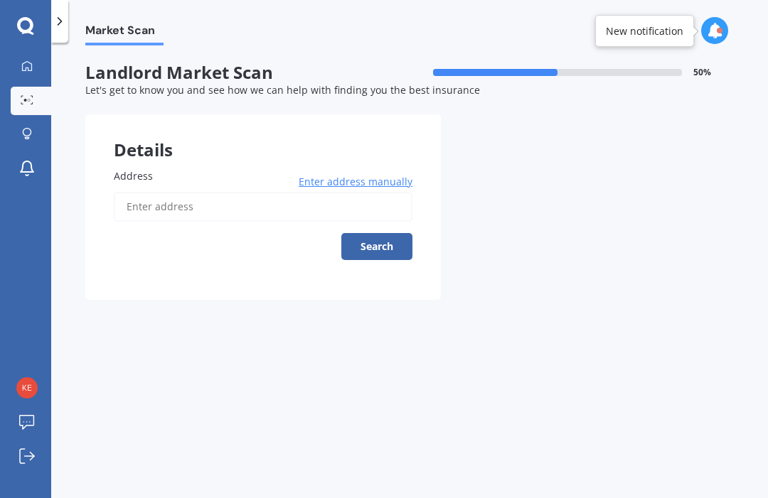
click at [263, 205] on input "Address" at bounding box center [263, 207] width 299 height 30
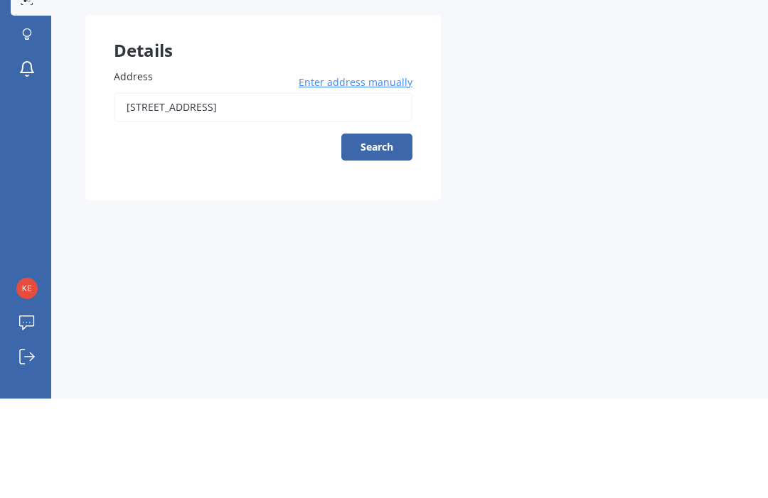
scroll to position [48, 0]
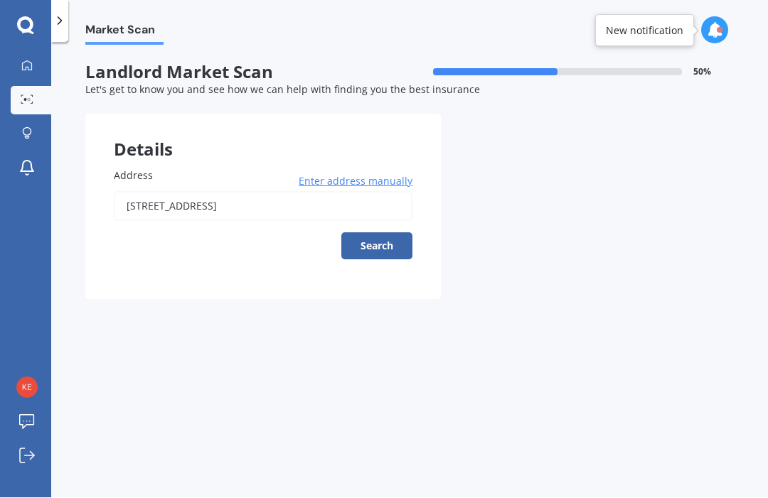
type input "[STREET_ADDRESS]"
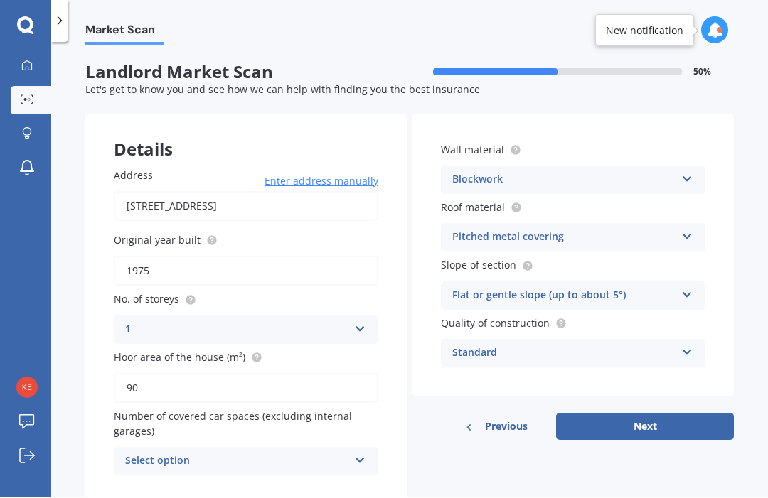
click at [355, 453] on icon at bounding box center [360, 458] width 12 height 10
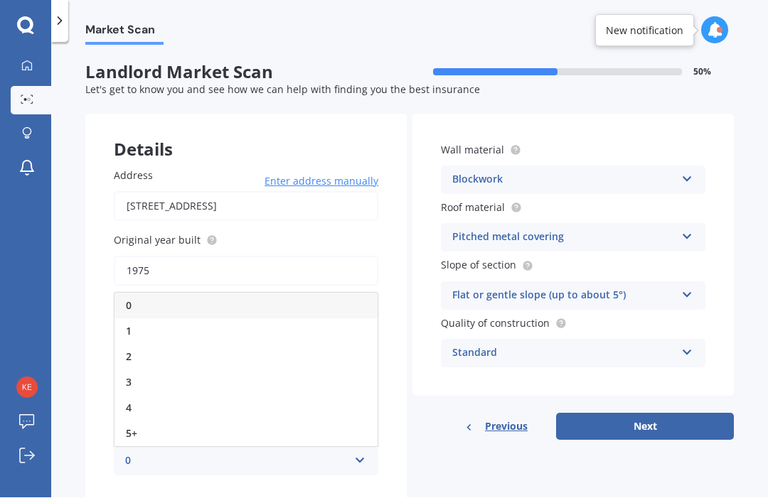
click at [461, 432] on div "Details Address 1 Rugby Street, Waimate 7924 Enter address manually Search Orig…" at bounding box center [409, 309] width 648 height 391
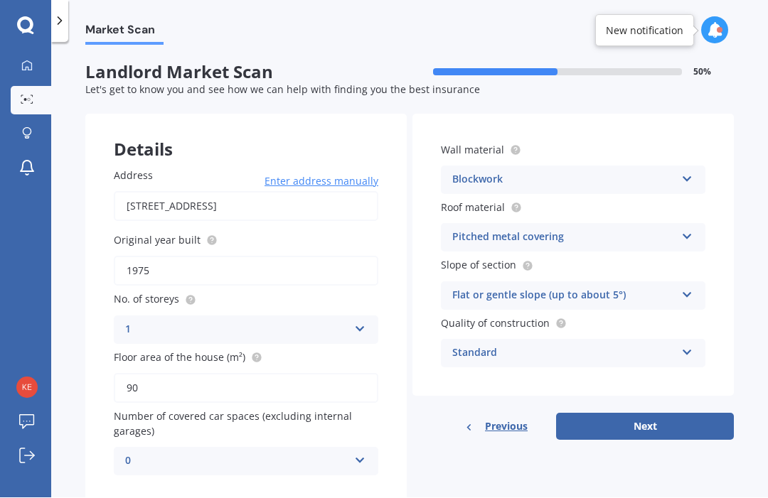
click at [700, 414] on button "Next" at bounding box center [645, 427] width 178 height 27
select select "11"
select select "06"
select select "1972"
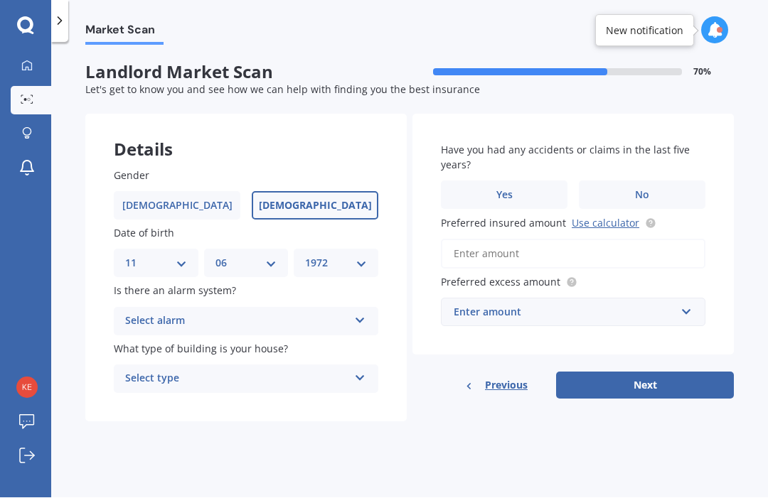
click at [648, 190] on span "No" at bounding box center [642, 196] width 14 height 12
click at [0, 0] on input "No" at bounding box center [0, 0] width 0 height 0
click at [586, 240] on input "Preferred insured amount Use calculator" at bounding box center [573, 255] width 264 height 30
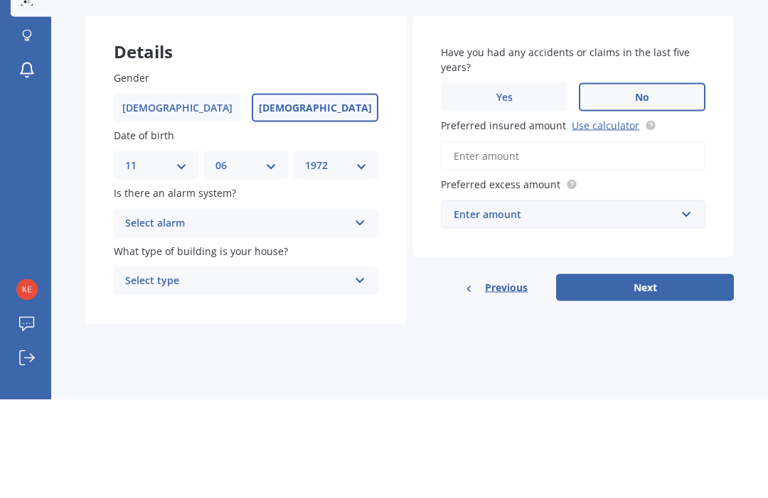
click at [596, 217] on link "Use calculator" at bounding box center [605, 224] width 68 height 14
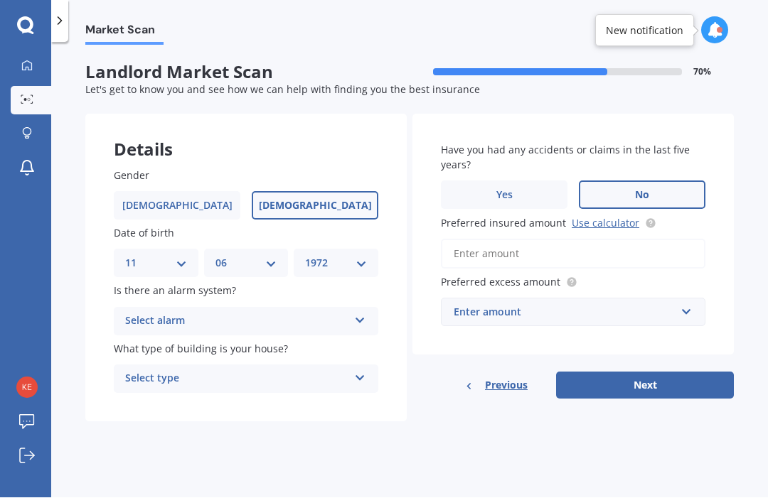
click at [625, 240] on input "Preferred insured amount Use calculator" at bounding box center [573, 255] width 264 height 30
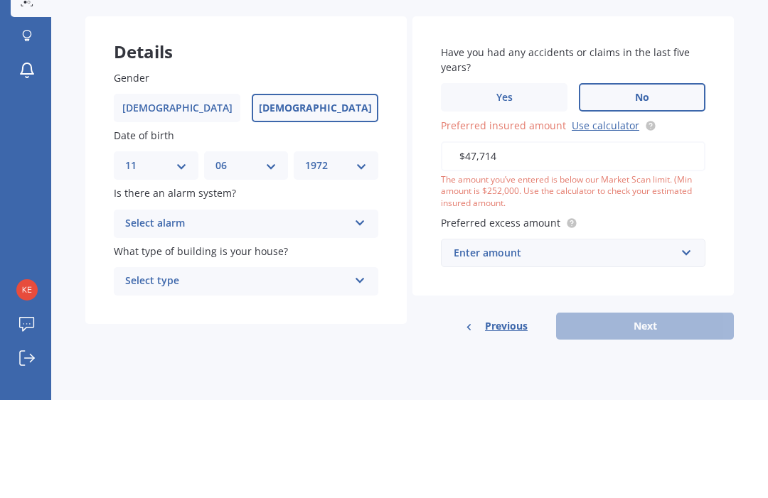
type input "$477,148"
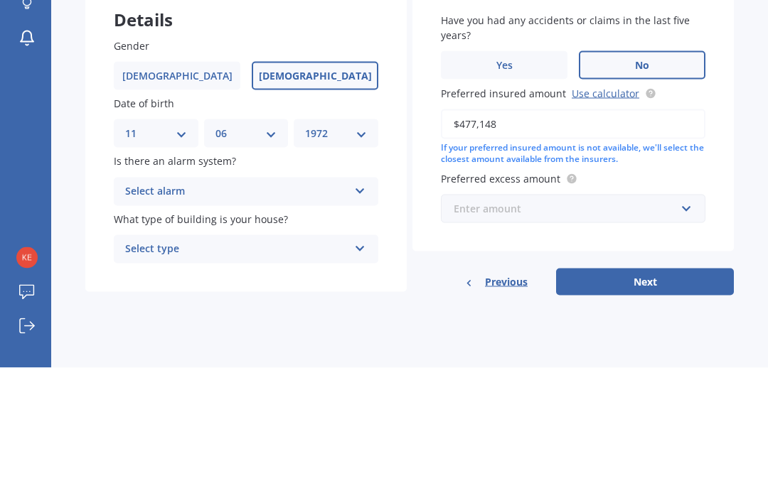
click at [686, 326] on input "text" at bounding box center [568, 339] width 252 height 27
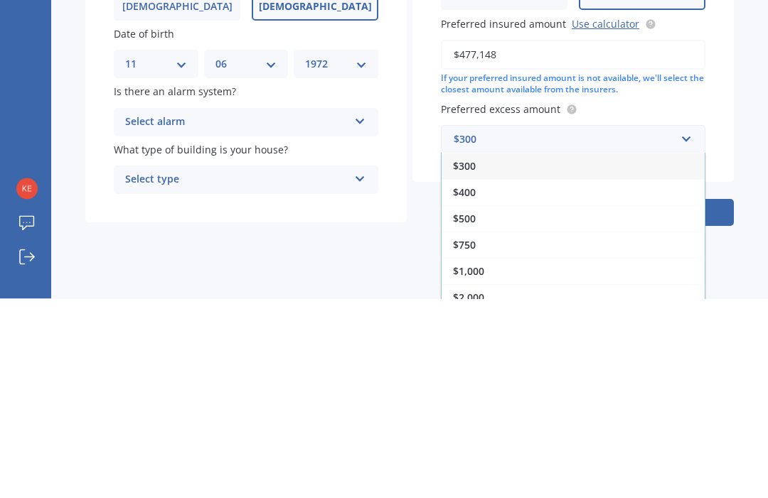
click at [748, 72] on div "Market Scan Landlord Market Scan 70 % Let's get to know you and see how we can …" at bounding box center [409, 273] width 716 height 456
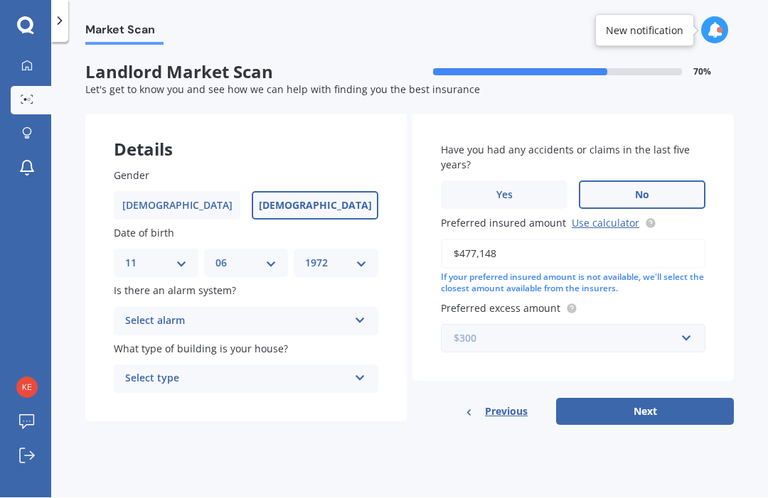
click at [692, 326] on input "text" at bounding box center [568, 339] width 252 height 27
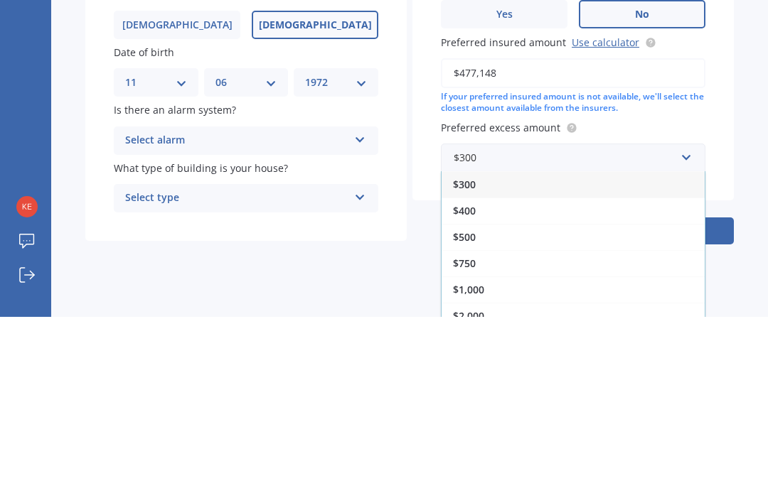
click at [465, 412] on span "$500" at bounding box center [464, 419] width 23 height 14
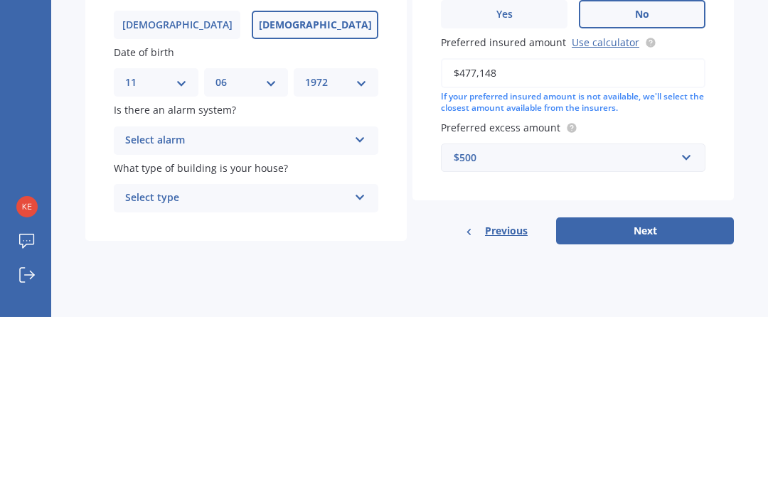
click at [679, 399] on button "Next" at bounding box center [645, 412] width 178 height 27
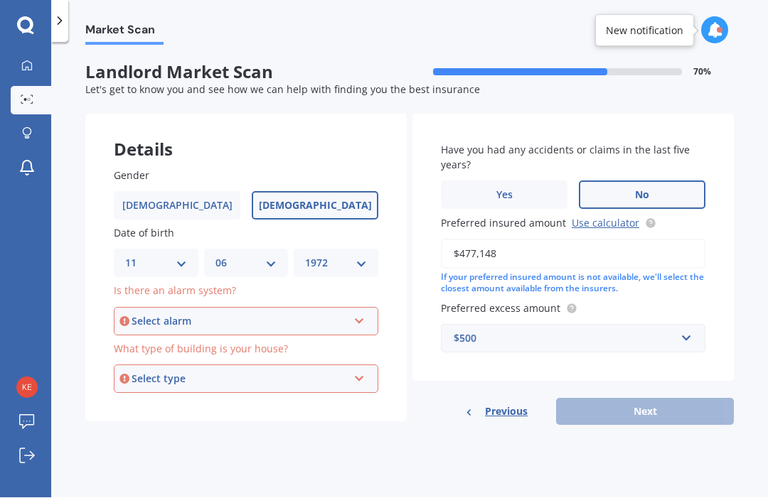
click at [355, 314] on icon at bounding box center [359, 319] width 12 height 10
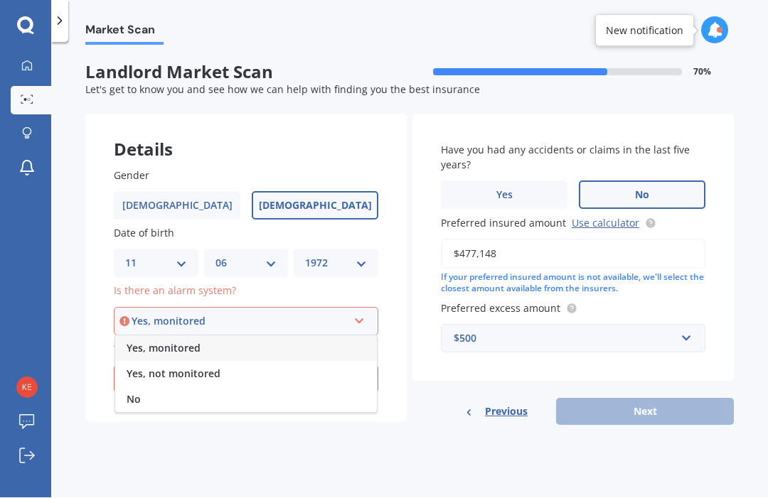
click at [246, 387] on div "No" at bounding box center [246, 400] width 262 height 26
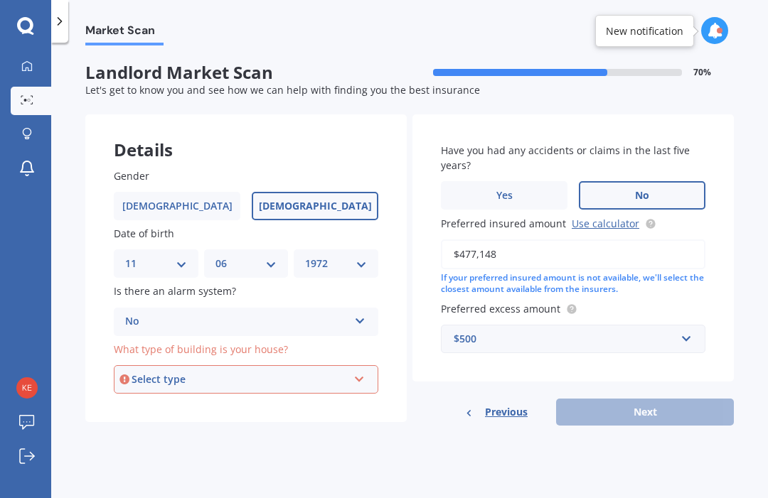
click at [365, 372] on icon at bounding box center [359, 377] width 12 height 10
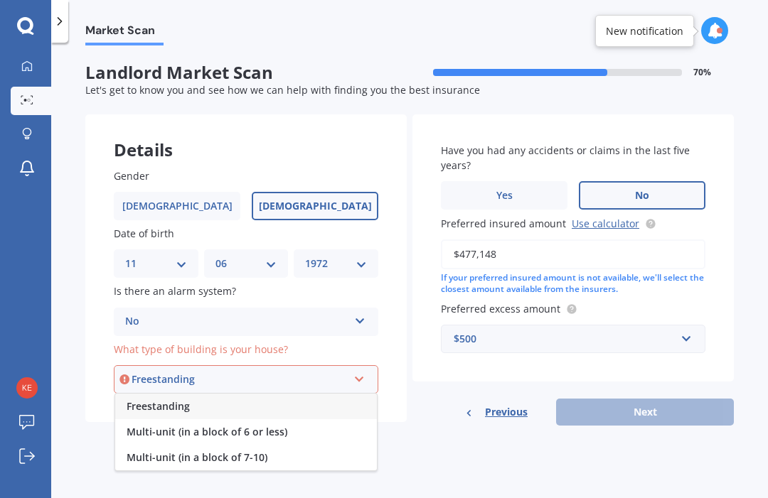
click at [249, 394] on div "Freestanding" at bounding box center [246, 407] width 262 height 26
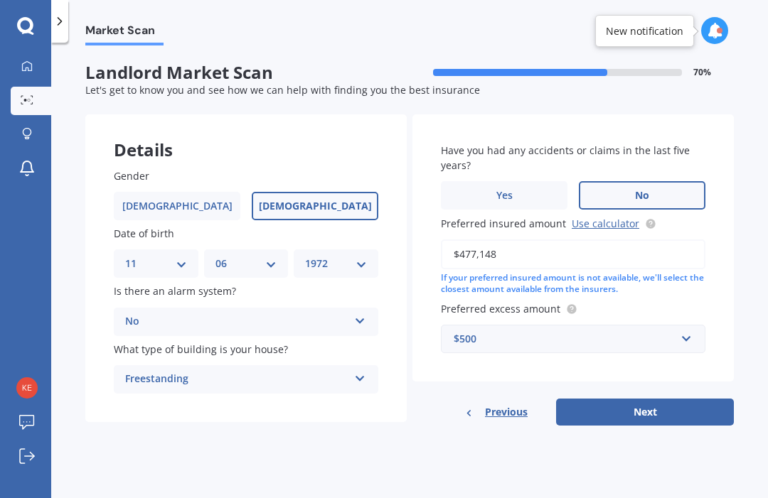
click at [362, 371] on icon at bounding box center [360, 376] width 12 height 10
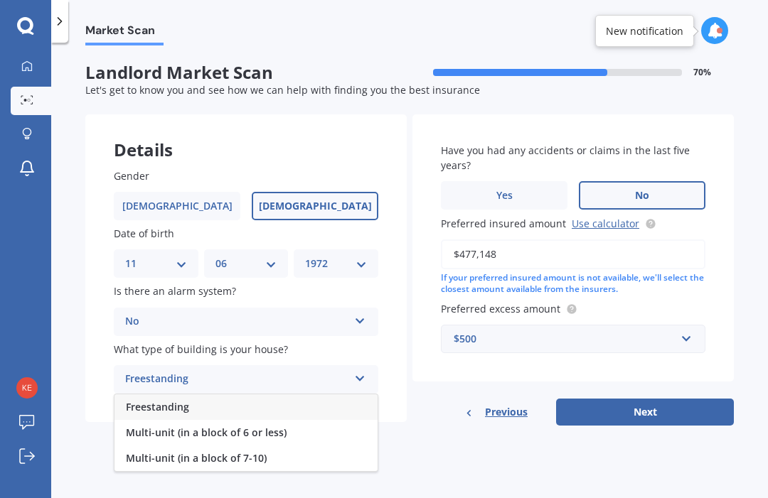
click at [258, 426] on span "Multi-unit (in a block of 6 or less)" at bounding box center [206, 433] width 161 height 14
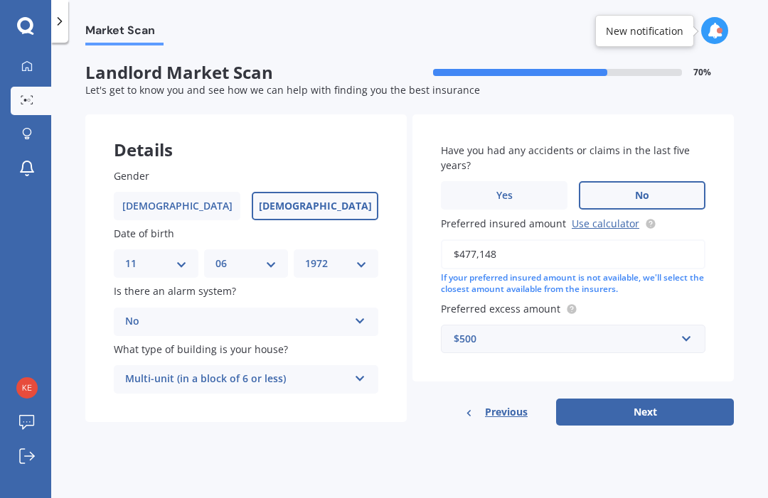
click at [647, 399] on button "Next" at bounding box center [645, 412] width 178 height 27
select select "11"
select select "06"
select select "1972"
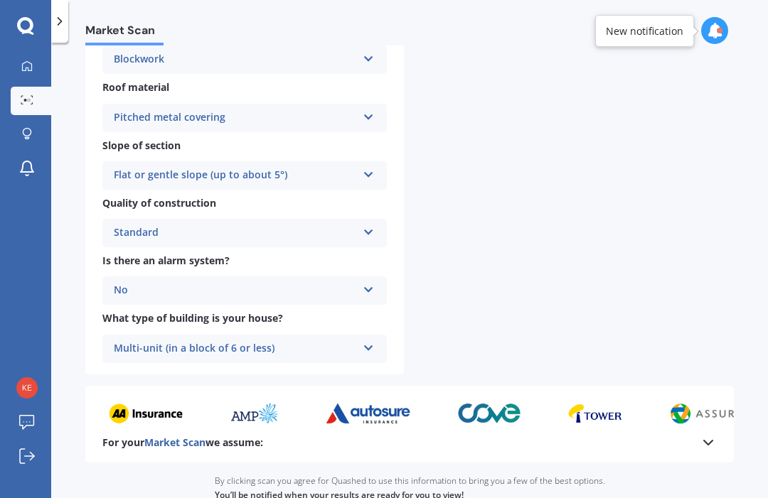
scroll to position [397, 0]
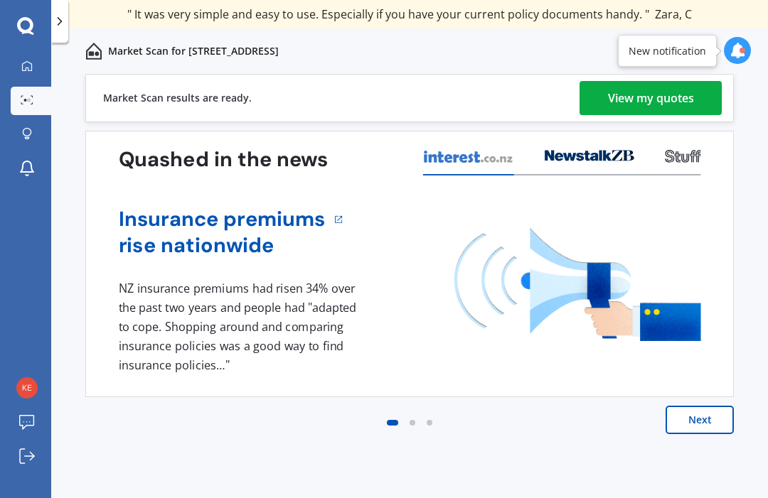
click at [670, 96] on div "View my quotes" at bounding box center [651, 98] width 86 height 34
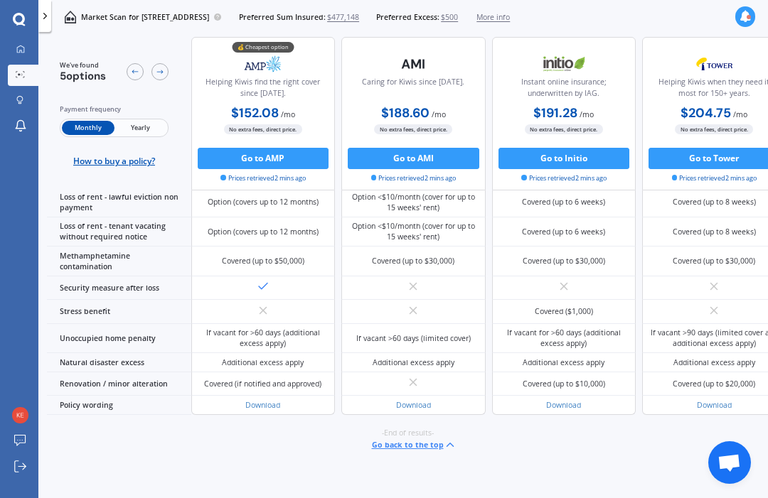
scroll to position [663, 0]
click at [256, 100] on div "Option (Landlord Contents)" at bounding box center [262, 95] width 93 height 11
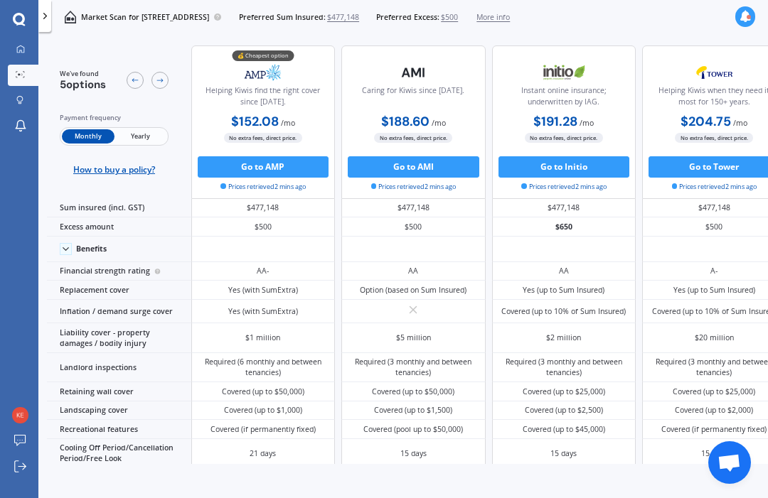
scroll to position [0, 0]
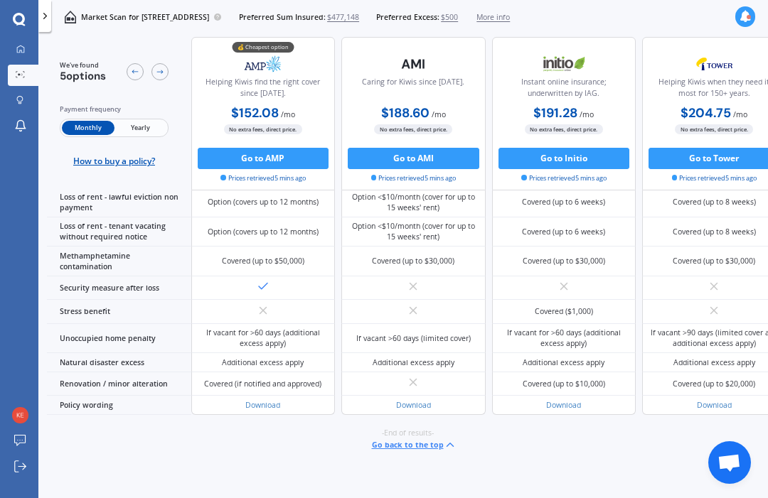
scroll to position [1098, 0]
click at [279, 159] on button "Go to AMP" at bounding box center [263, 158] width 131 height 21
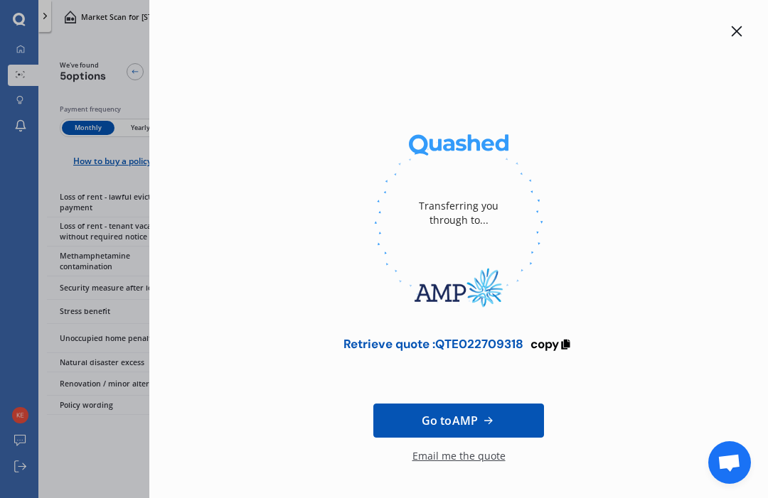
click at [456, 423] on span "Go to AMP" at bounding box center [449, 420] width 56 height 17
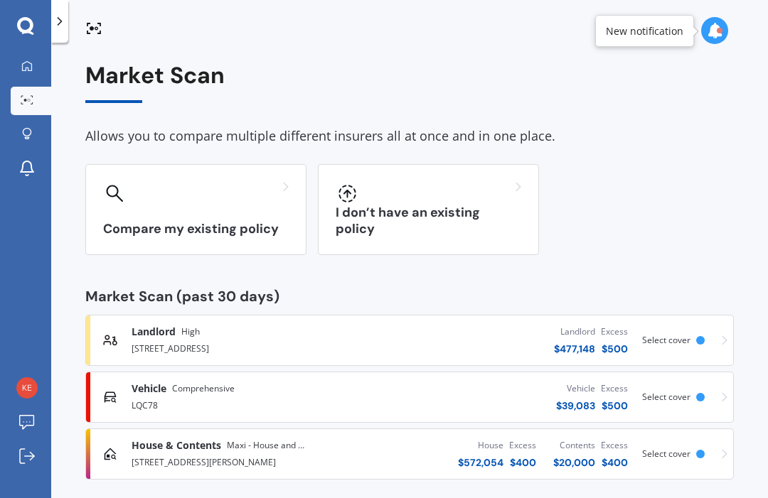
click at [325, 341] on div "[STREET_ADDRESS]" at bounding box center [248, 347] width 235 height 17
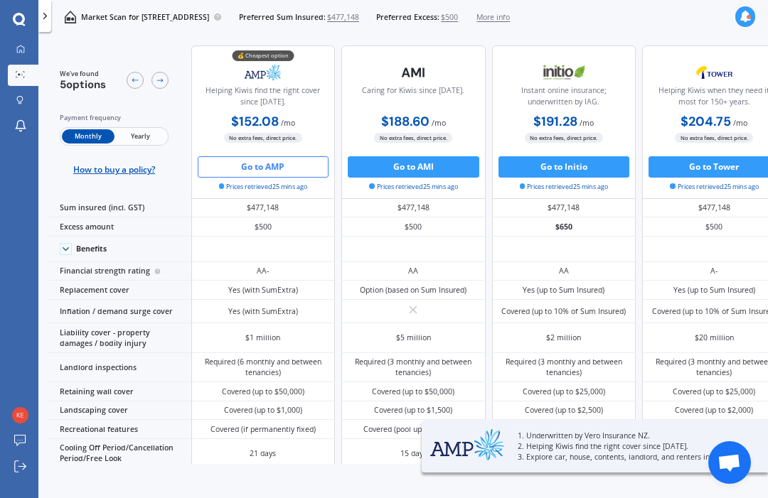
click at [510, 13] on span "More info" at bounding box center [492, 17] width 33 height 11
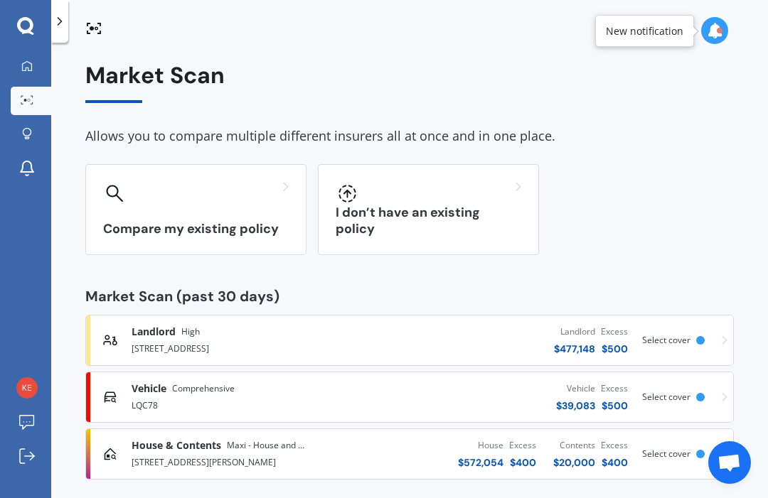
click at [495, 208] on div "I don’t have an existing policy" at bounding box center [428, 209] width 221 height 91
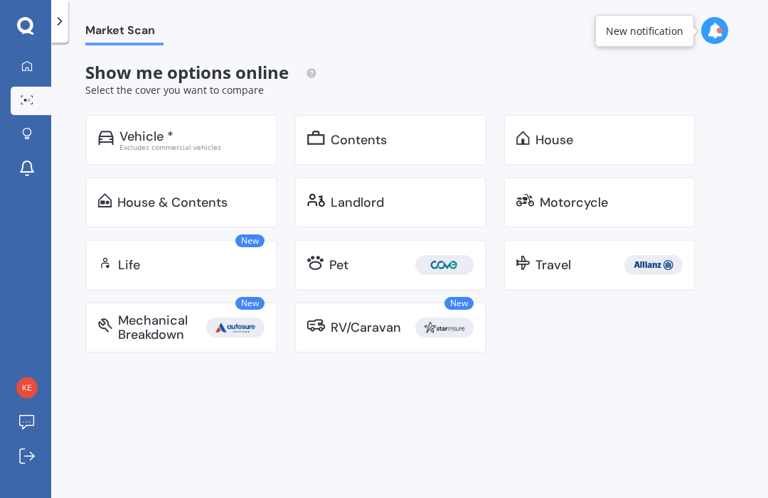
click at [399, 193] on div "Landlord" at bounding box center [390, 202] width 192 height 51
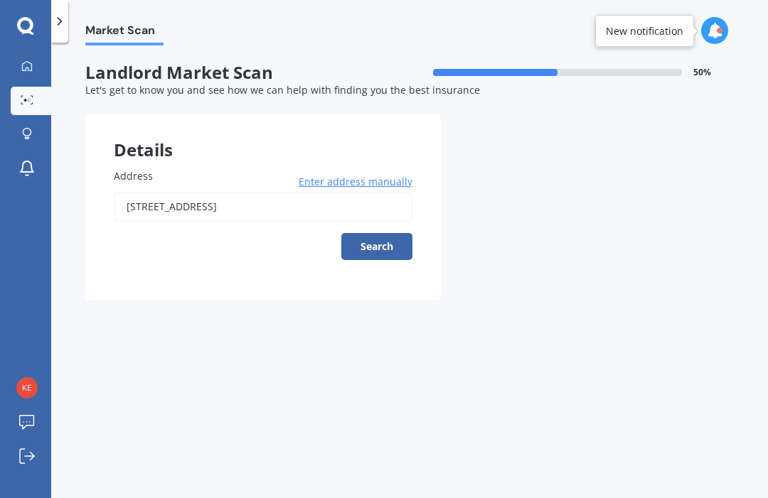
click at [292, 205] on input "[STREET_ADDRESS]" at bounding box center [263, 207] width 299 height 30
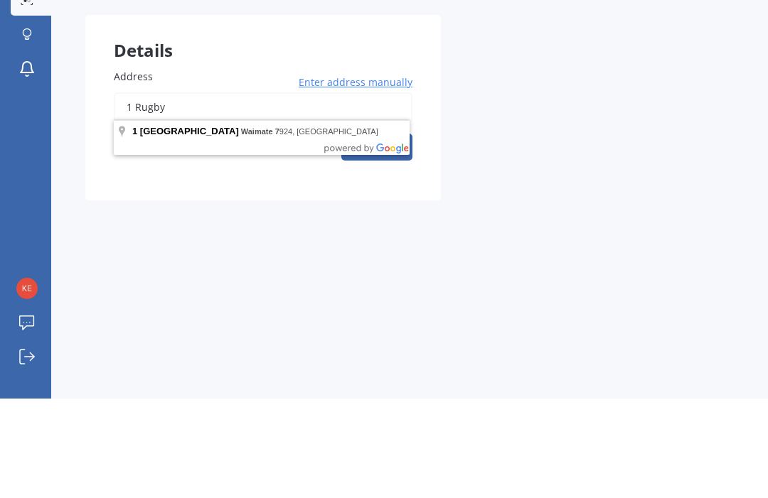
type input "1 Rugb"
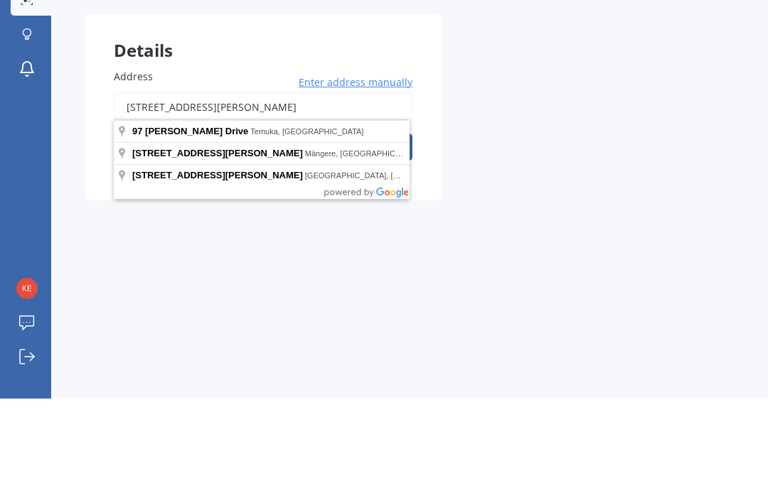
scroll to position [48, 0]
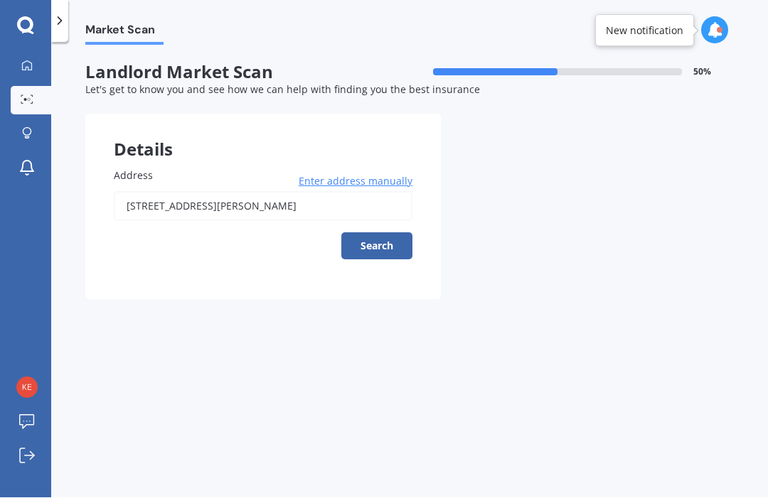
type input "[STREET_ADDRESS][PERSON_NAME]"
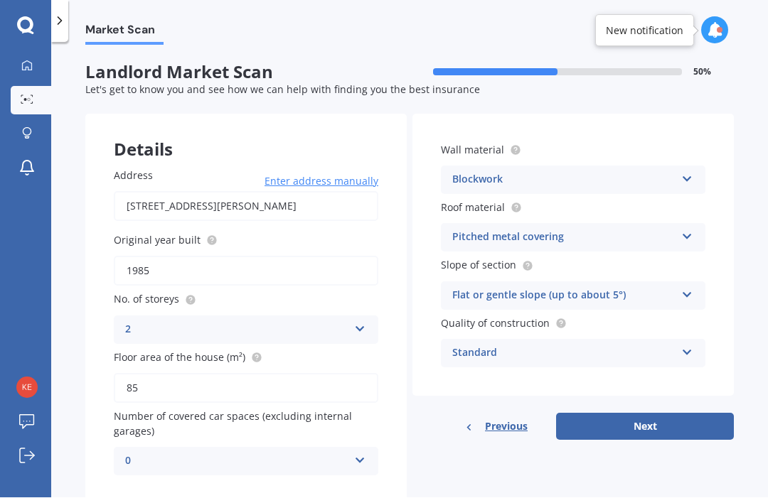
click at [360, 322] on icon at bounding box center [360, 327] width 12 height 10
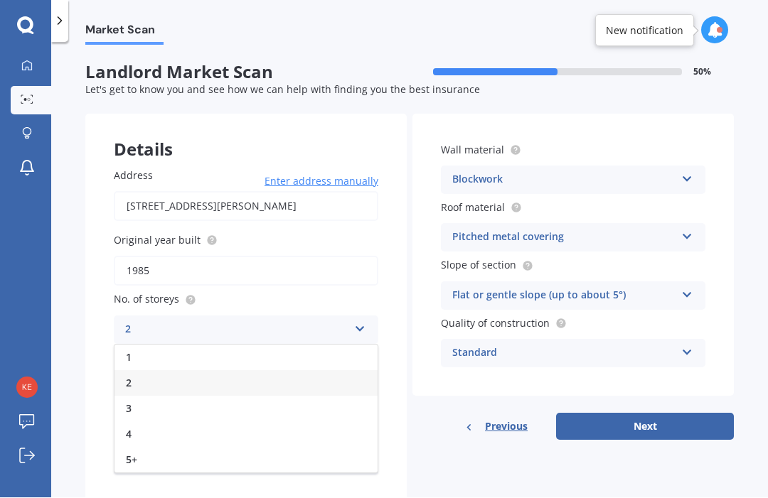
click at [212, 345] on div "1" at bounding box center [245, 358] width 263 height 26
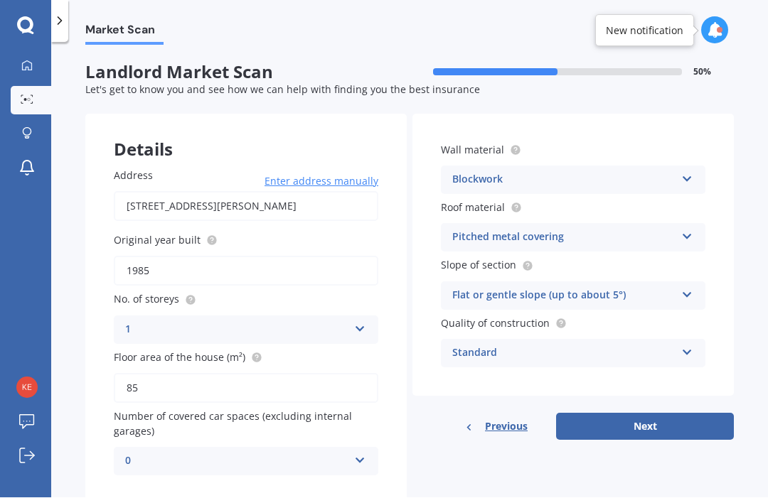
click at [355, 453] on icon at bounding box center [360, 458] width 12 height 10
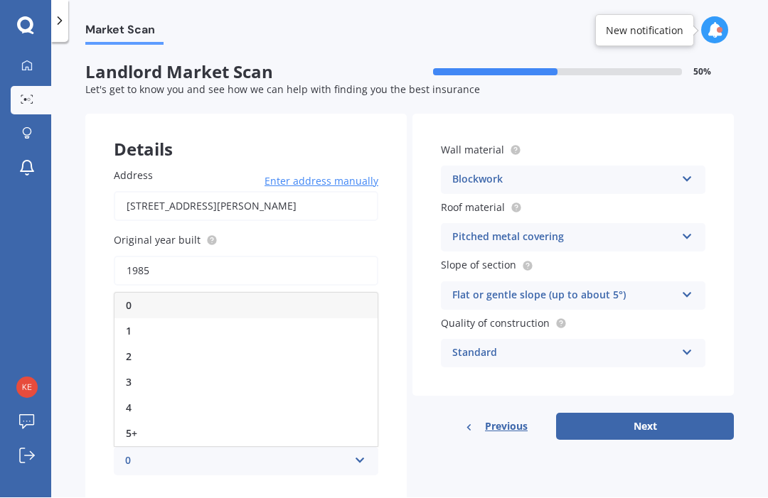
click at [215, 319] on div "1" at bounding box center [245, 332] width 263 height 26
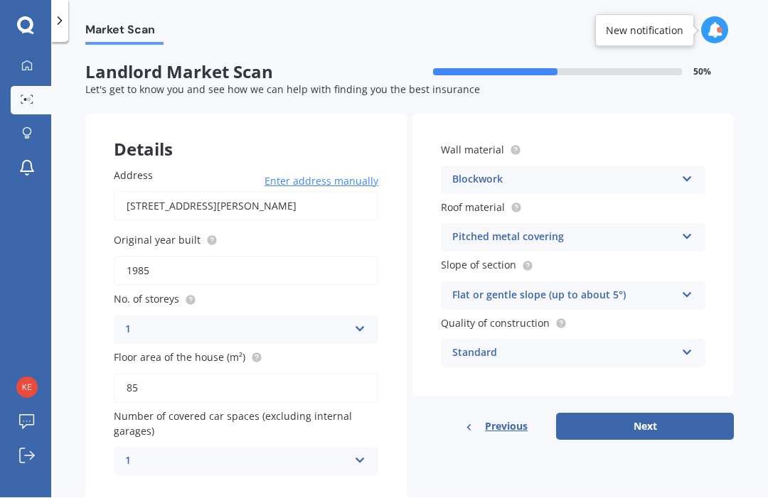
click at [694, 414] on button "Next" at bounding box center [645, 427] width 178 height 27
select select "11"
select select "06"
select select "1972"
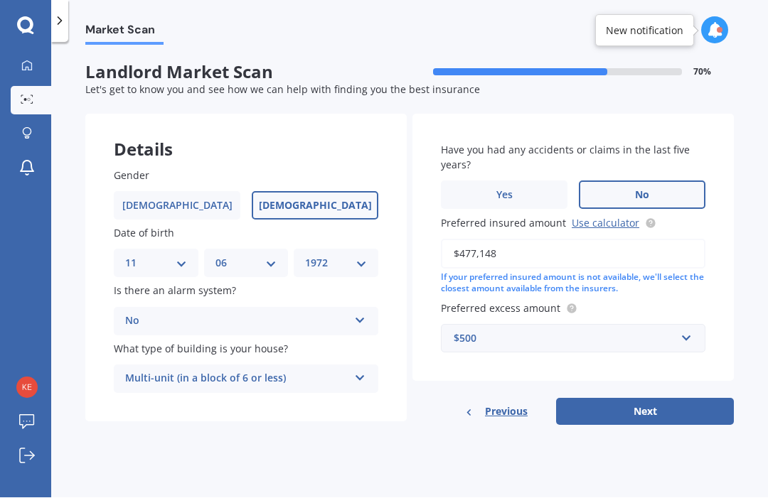
click at [365, 371] on icon at bounding box center [360, 376] width 12 height 10
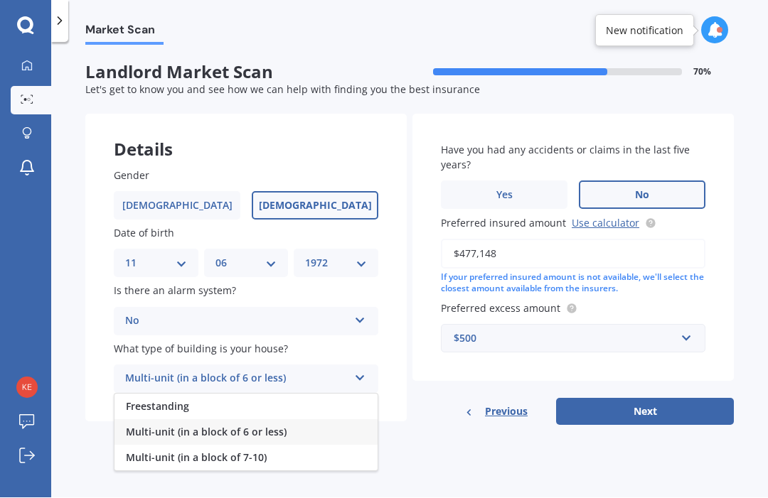
click at [328, 394] on div "Freestanding" at bounding box center [245, 407] width 263 height 26
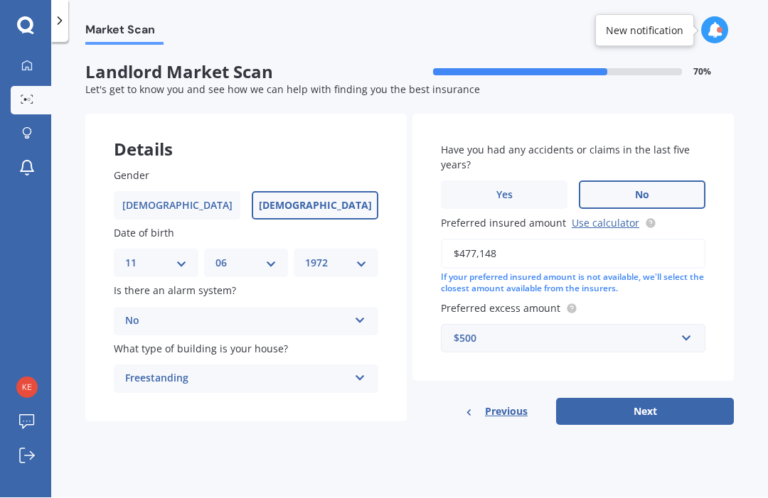
click at [539, 240] on input "$477,148" at bounding box center [573, 255] width 264 height 30
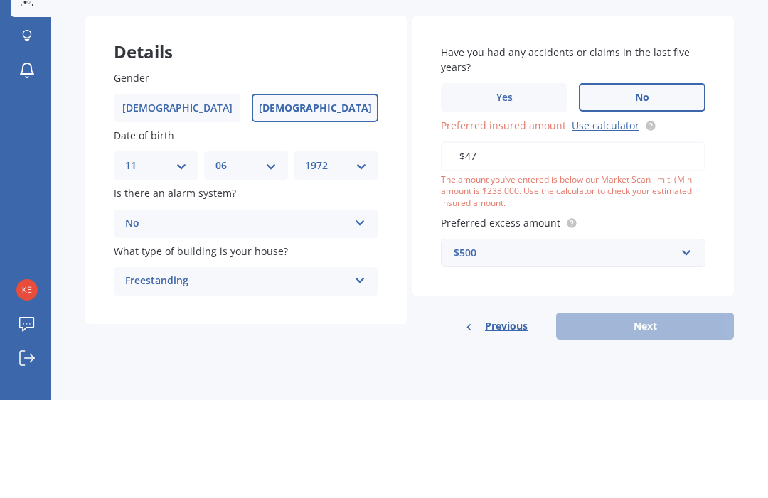
type input "$4"
type input "$537,688"
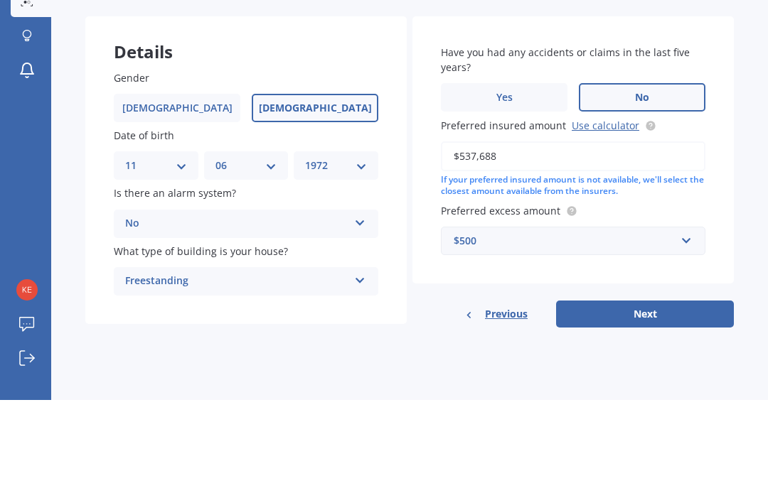
click at [733, 125] on div "Market Scan Landlord Market Scan 70 % Let's get to know you and see how we can …" at bounding box center [409, 273] width 716 height 456
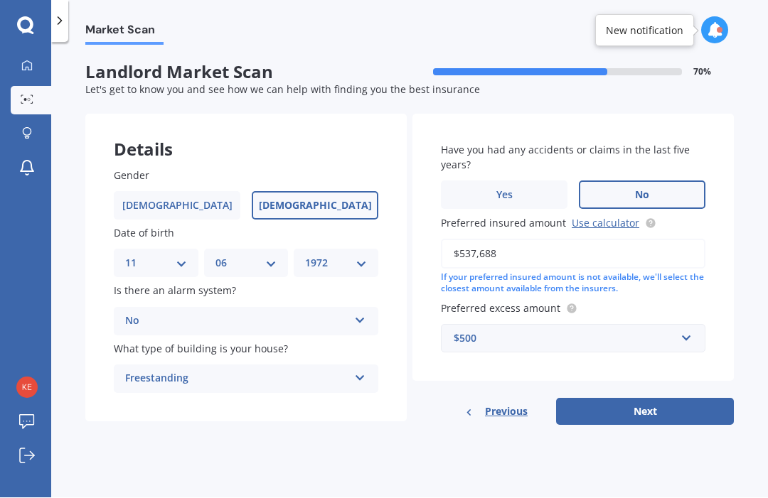
click at [674, 399] on button "Next" at bounding box center [645, 412] width 178 height 27
select select "11"
select select "06"
select select "1972"
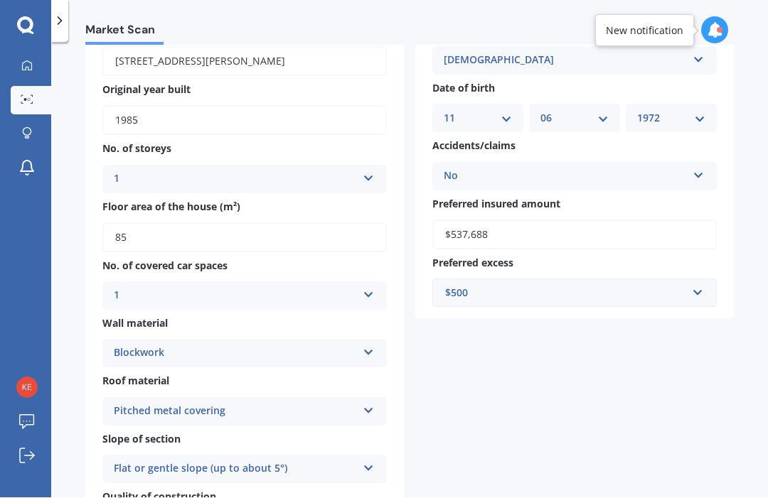
scroll to position [101, 0]
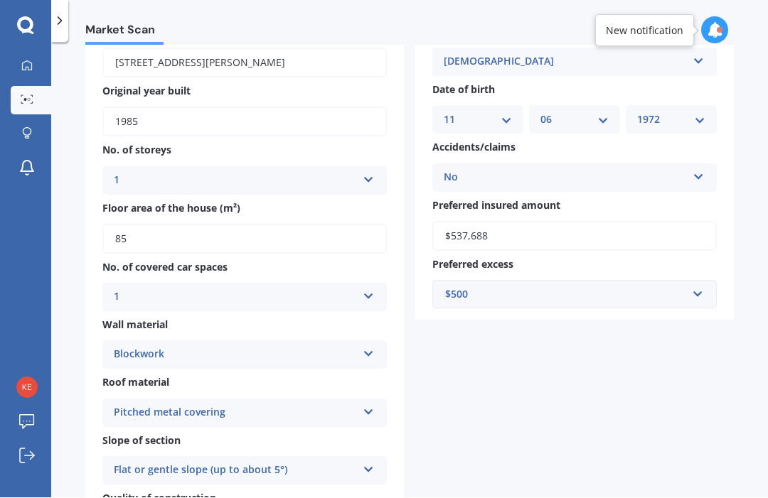
click at [372, 289] on icon at bounding box center [368, 294] width 12 height 10
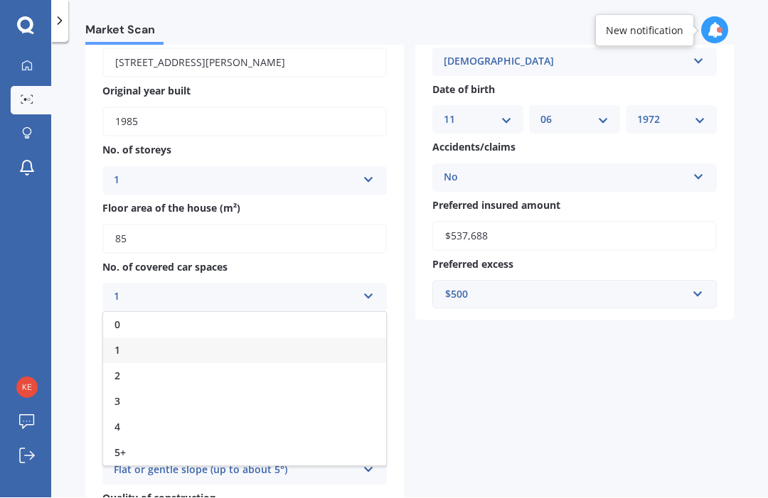
click at [341, 313] on div "0" at bounding box center [244, 326] width 283 height 26
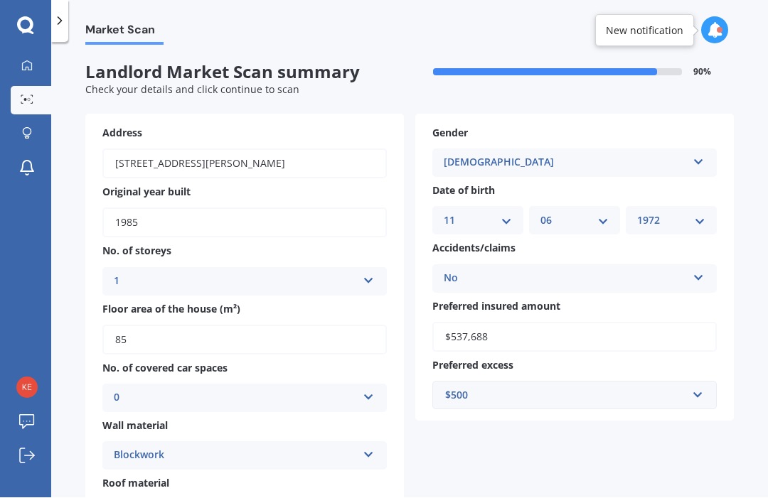
scroll to position [0, 0]
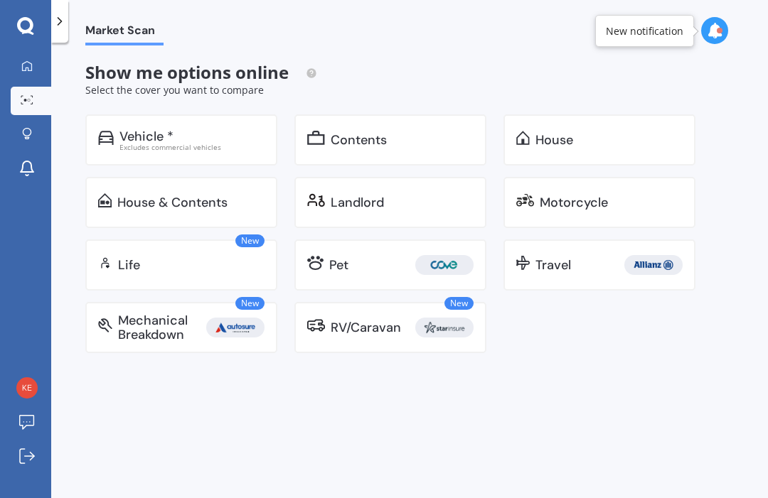
click at [374, 199] on div "Landlord" at bounding box center [356, 202] width 53 height 14
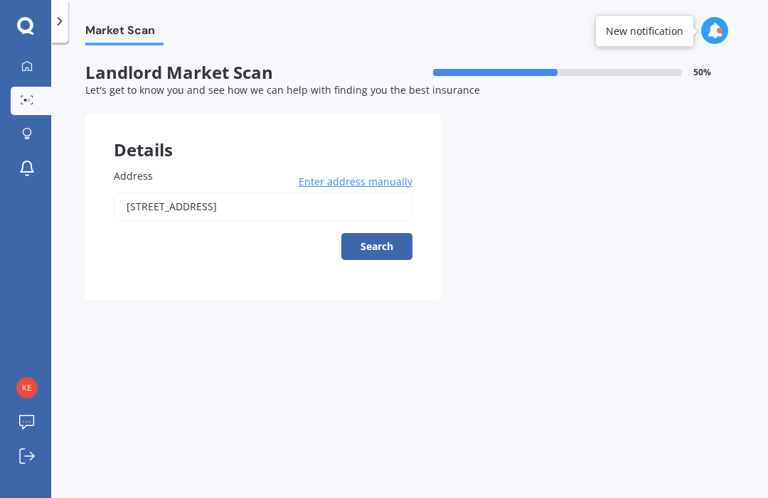
click at [286, 205] on input "[STREET_ADDRESS]" at bounding box center [263, 207] width 299 height 30
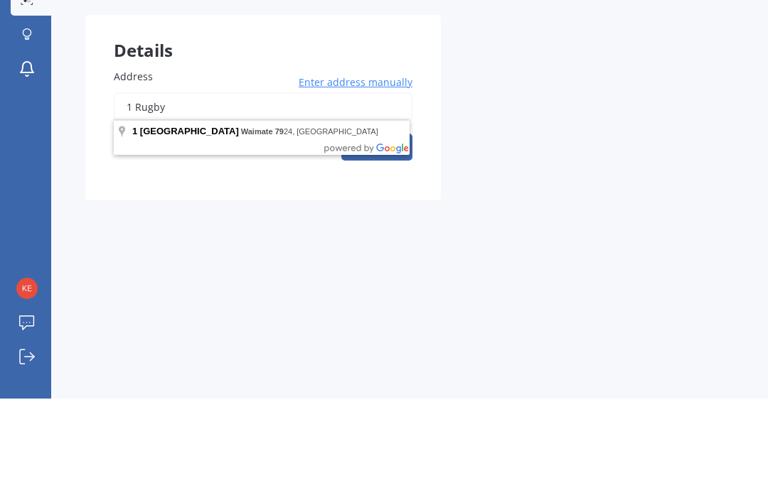
type input "1"
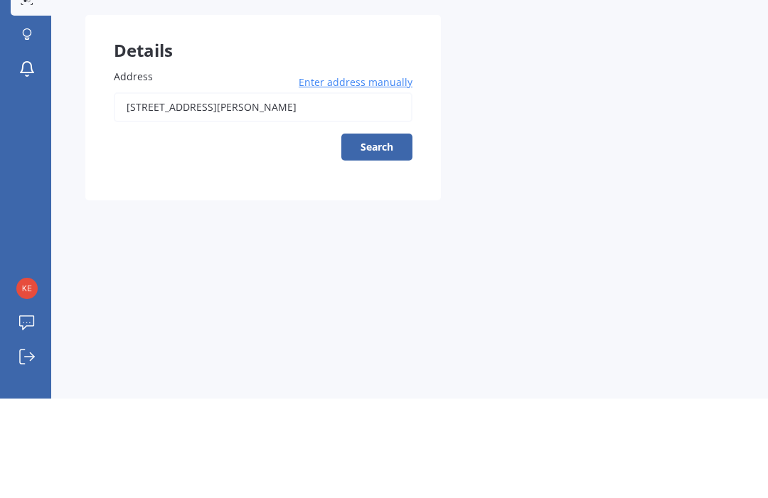
scroll to position [48, 0]
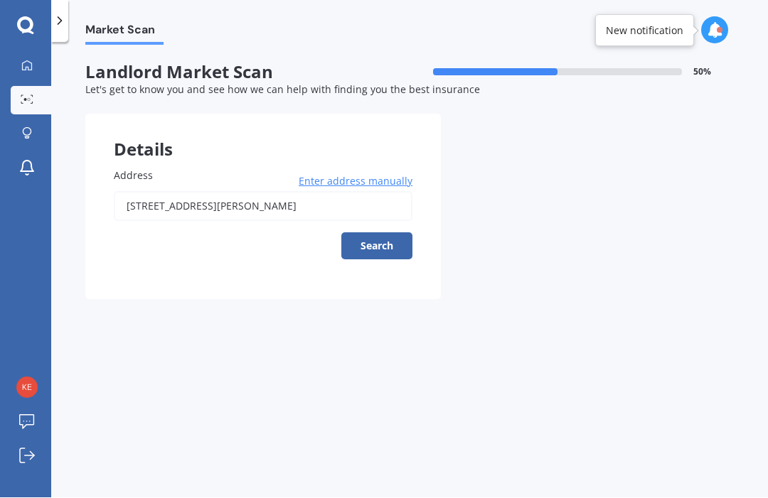
type input "[STREET_ADDRESS][PERSON_NAME]"
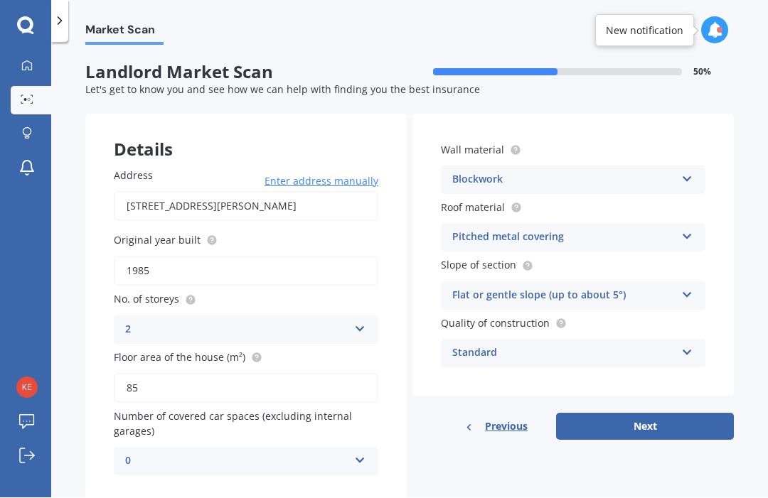
click at [371, 316] on div "2 1 2 3 4 5+" at bounding box center [246, 330] width 264 height 28
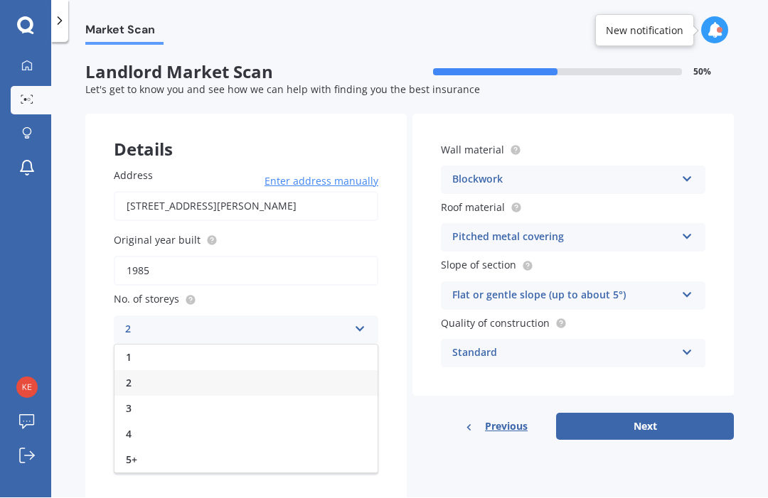
click at [175, 345] on div "1" at bounding box center [245, 358] width 263 height 26
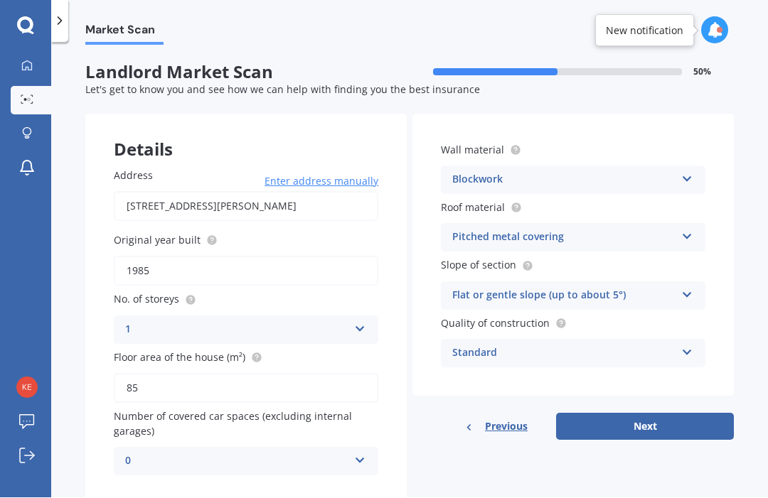
click at [356, 453] on icon at bounding box center [360, 458] width 12 height 10
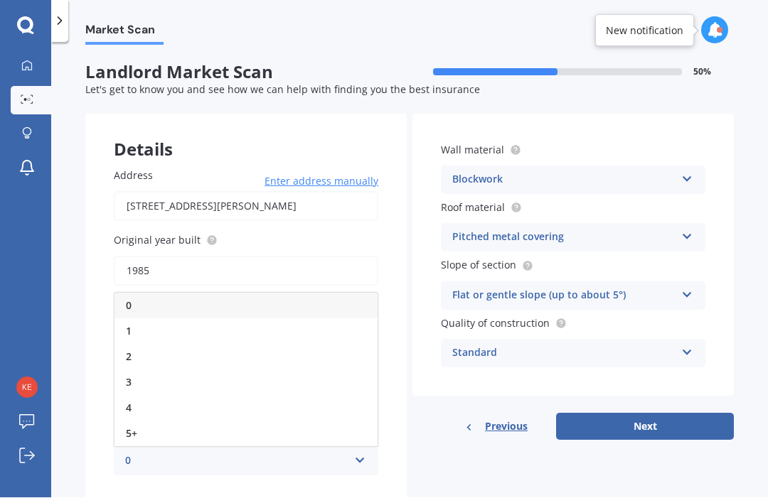
click at [141, 345] on div "2" at bounding box center [245, 358] width 263 height 26
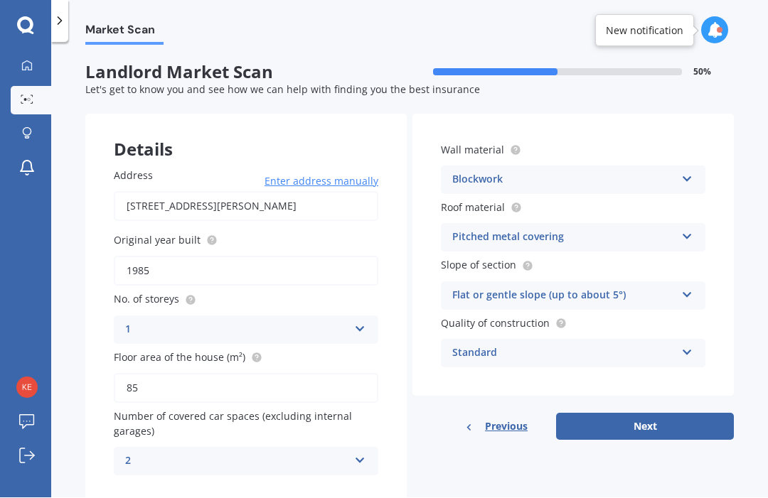
click at [357, 453] on icon at bounding box center [360, 458] width 12 height 10
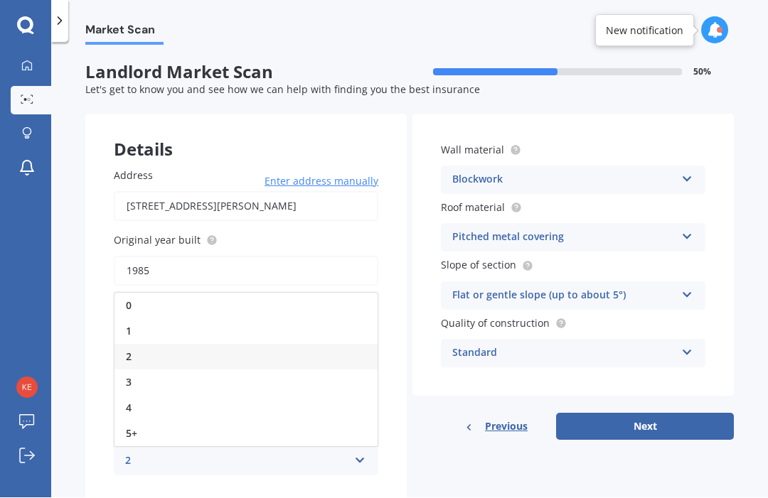
click at [146, 319] on div "1" at bounding box center [245, 332] width 263 height 26
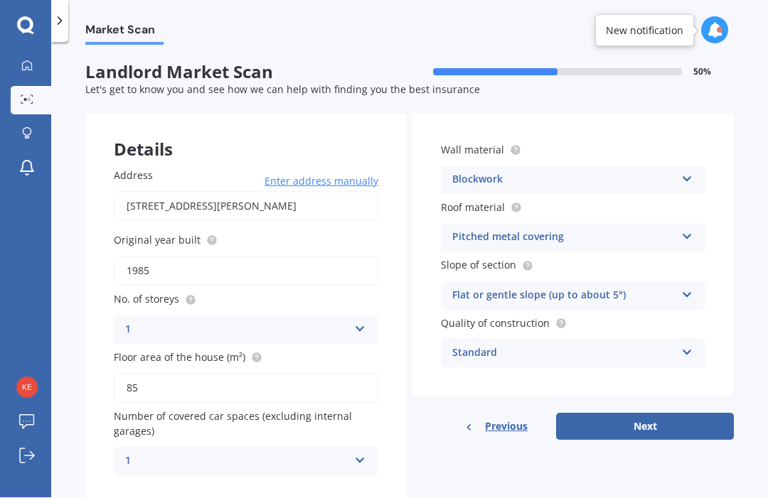
click at [700, 414] on button "Next" at bounding box center [645, 427] width 178 height 27
select select "11"
select select "06"
select select "1972"
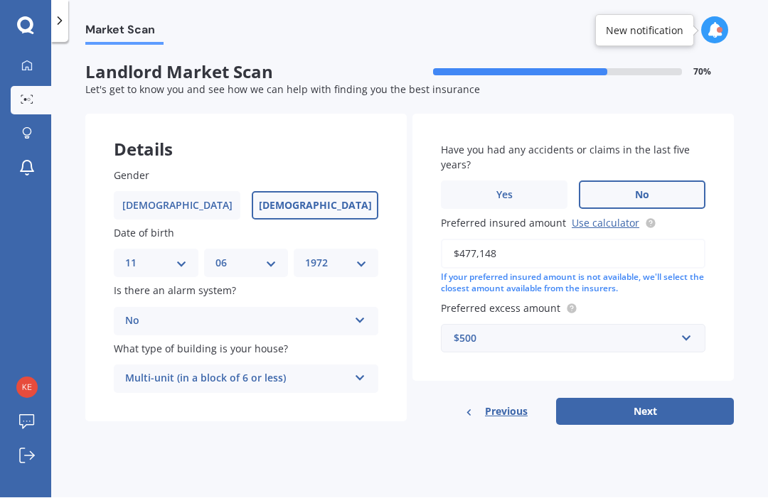
click at [529, 240] on input "$477,148" at bounding box center [573, 255] width 264 height 30
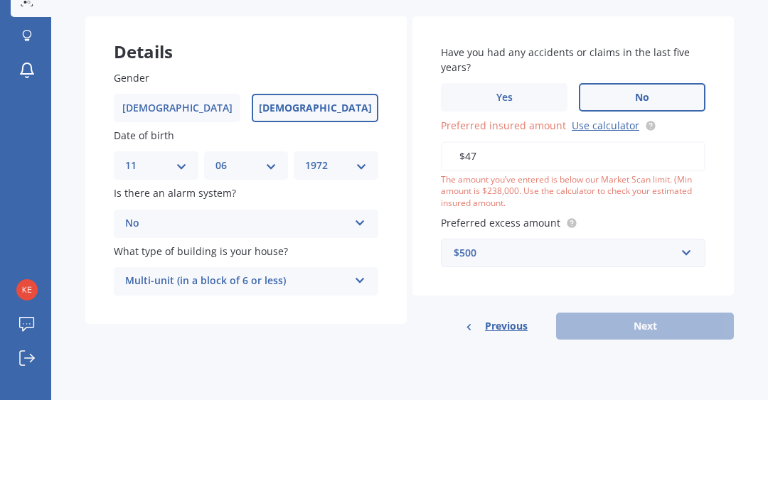
type input "$4"
type input "$537,688"
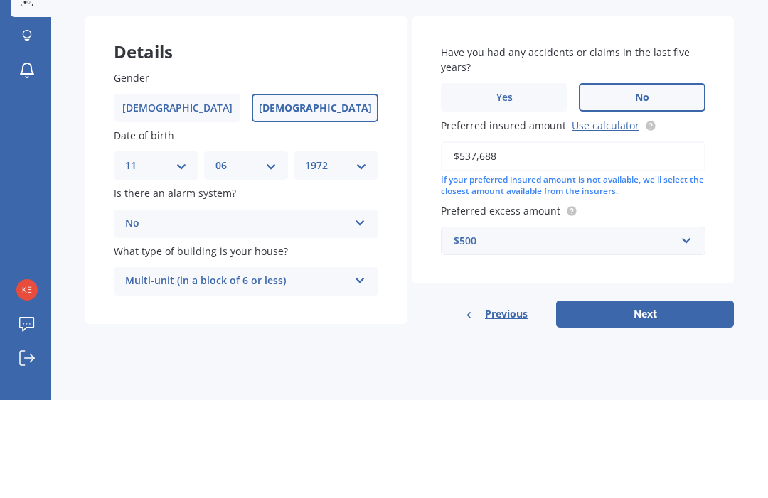
click at [762, 118] on div "Market Scan Landlord Market Scan 70 % Let's get to know you and see how we can …" at bounding box center [409, 273] width 716 height 456
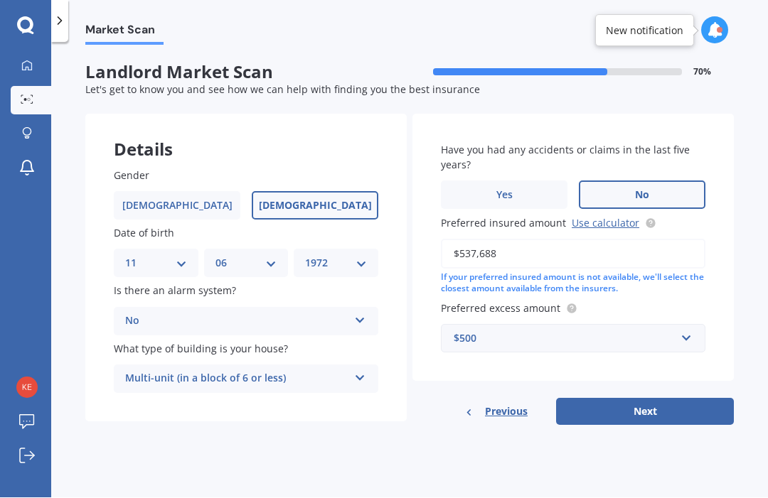
click at [355, 371] on icon at bounding box center [360, 376] width 12 height 10
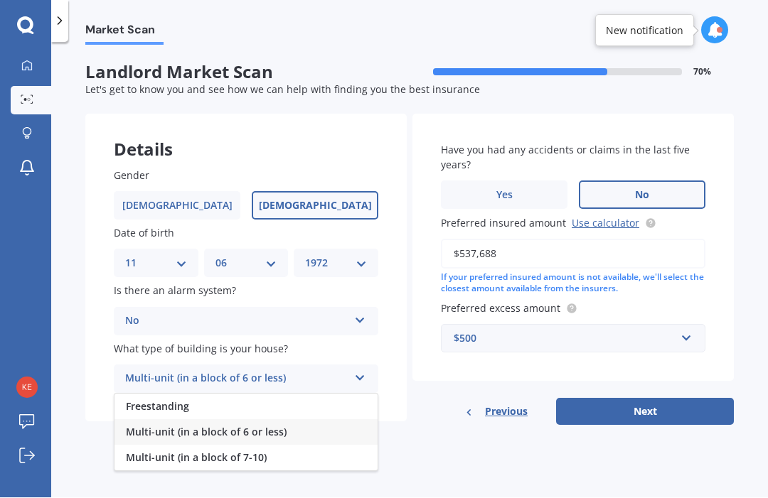
click at [326, 394] on div "Freestanding" at bounding box center [245, 407] width 263 height 26
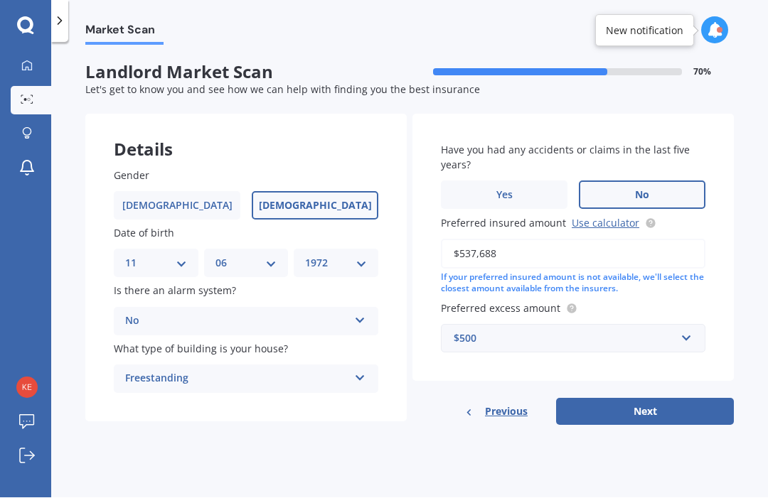
click at [692, 399] on button "Next" at bounding box center [645, 412] width 178 height 27
select select "11"
select select "06"
select select "1972"
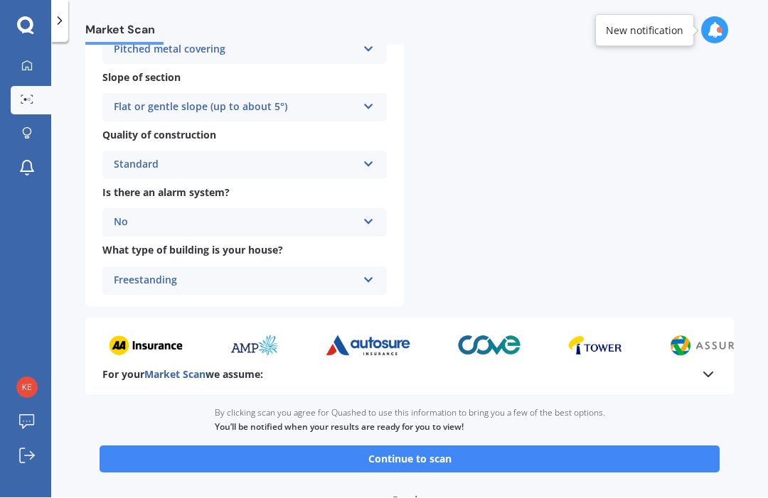
scroll to position [463, 0]
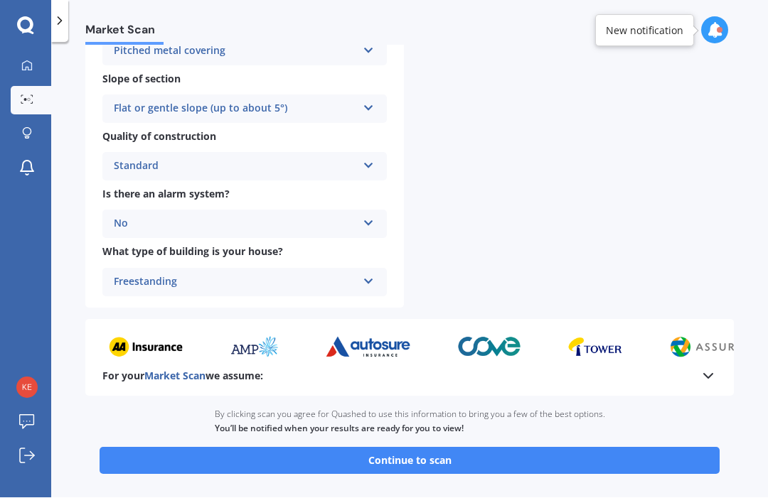
click at [611, 448] on button "Continue to scan" at bounding box center [410, 461] width 620 height 27
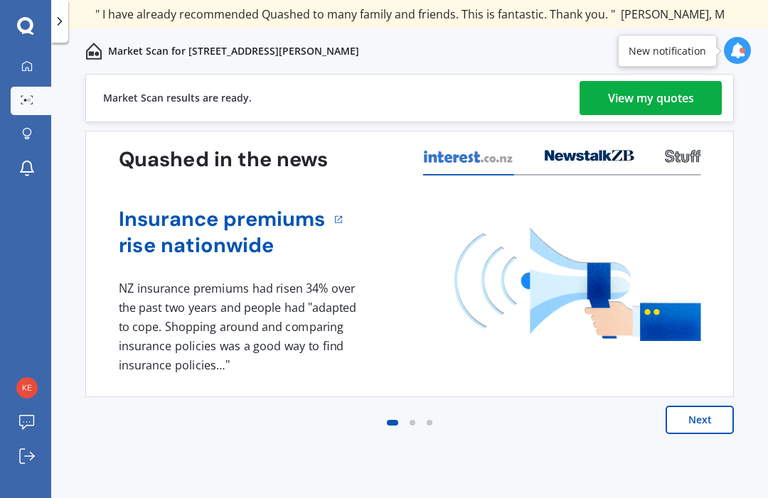
click at [671, 92] on div "View my quotes" at bounding box center [651, 98] width 86 height 34
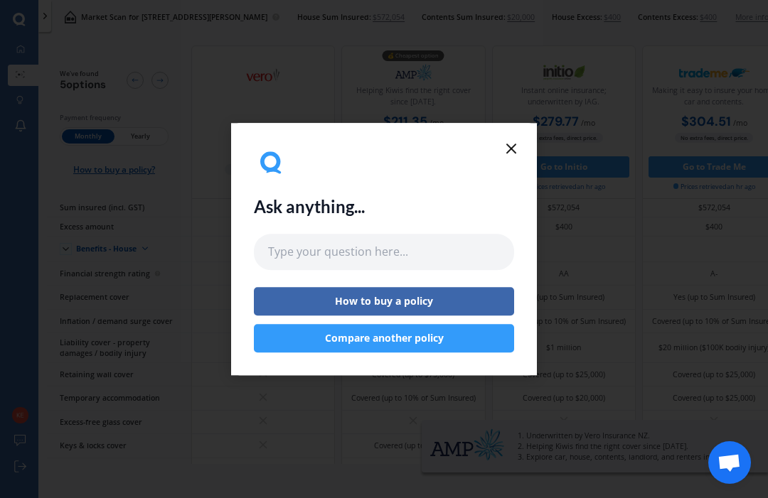
click at [515, 140] on icon at bounding box center [510, 148] width 17 height 17
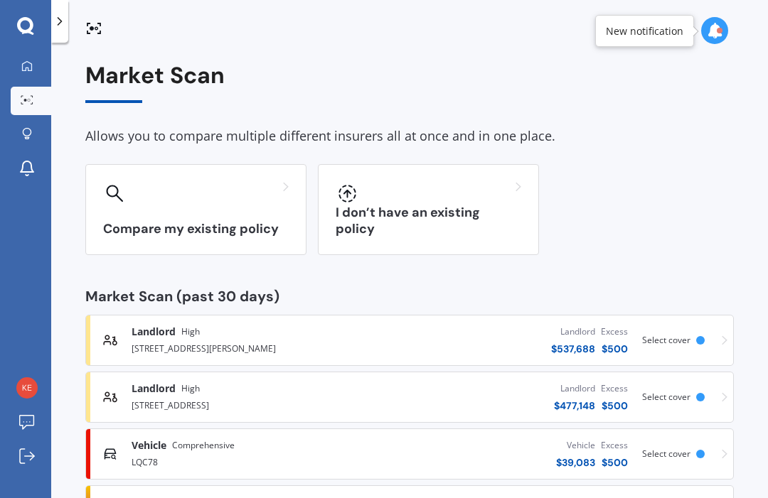
scroll to position [4, 0]
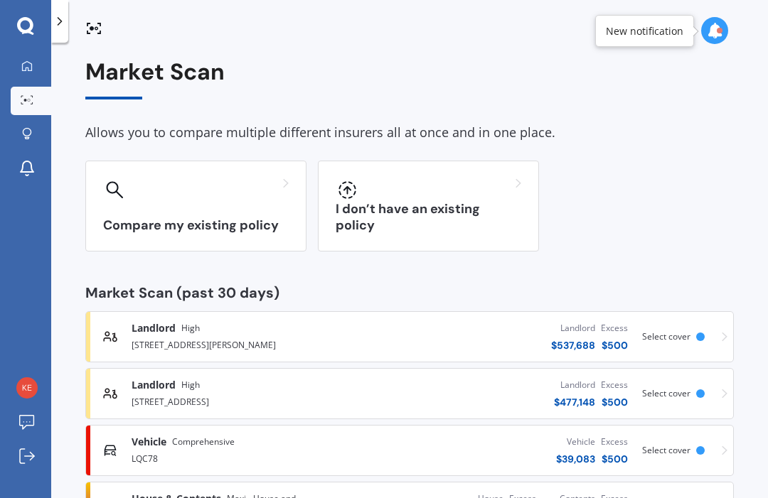
click at [453, 208] on div "I don’t have an existing policy" at bounding box center [428, 206] width 221 height 91
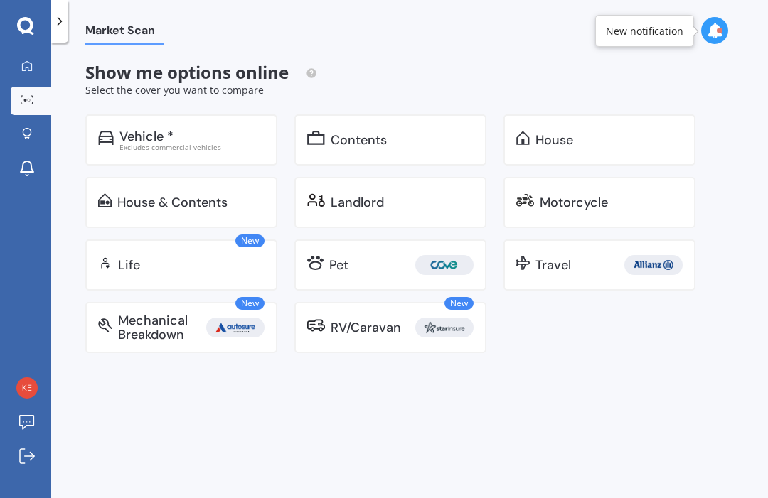
click at [395, 199] on div "Landlord" at bounding box center [401, 202] width 143 height 14
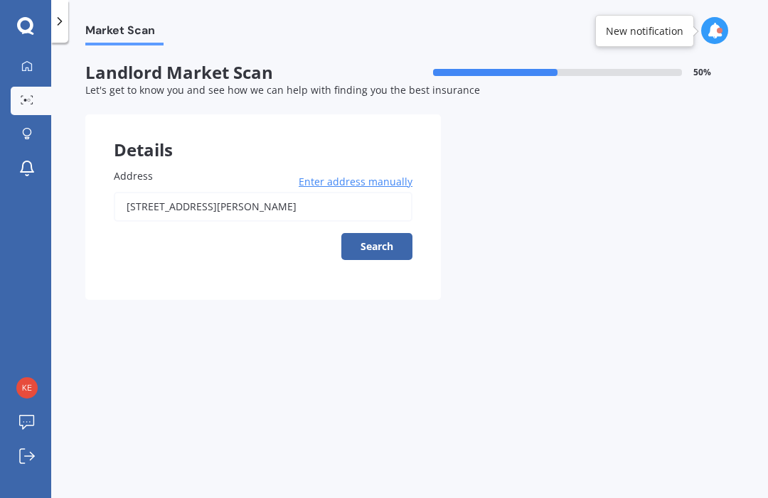
click at [351, 198] on input "[STREET_ADDRESS][PERSON_NAME]" at bounding box center [263, 207] width 299 height 30
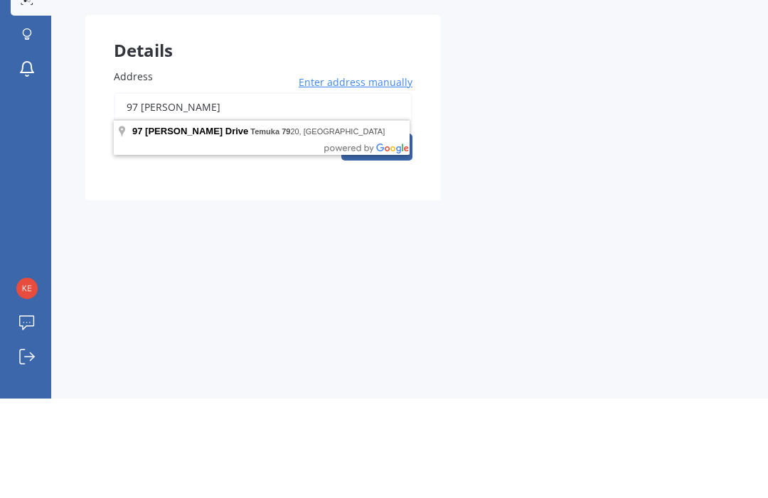
type input "97"
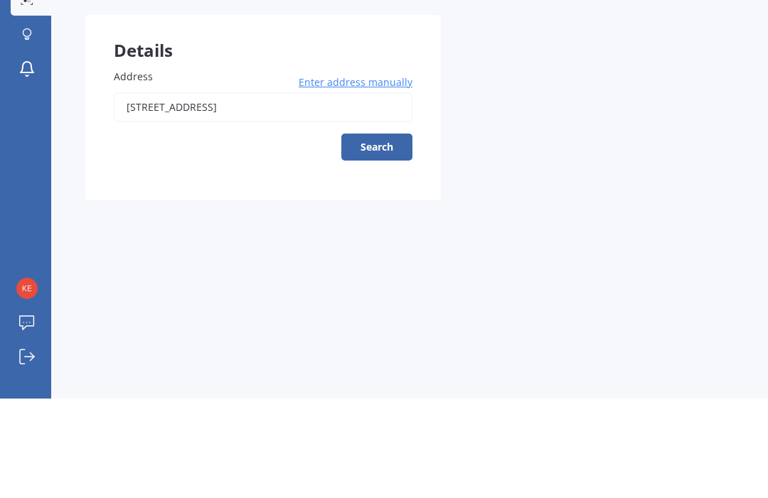
scroll to position [48, 0]
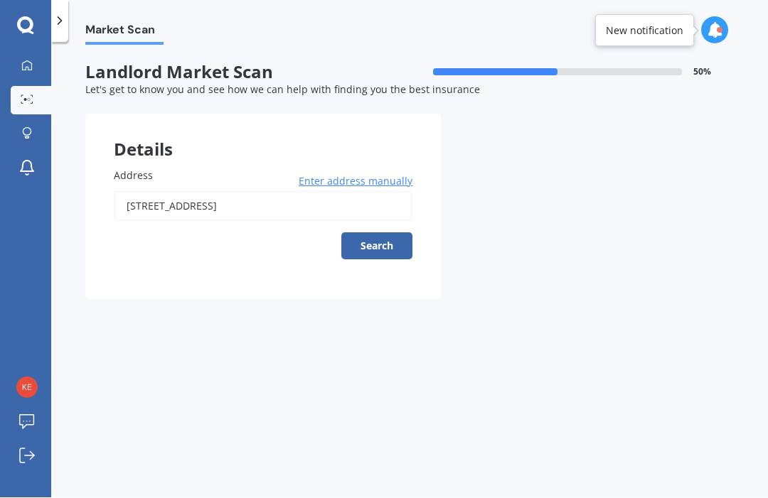
type input "[STREET_ADDRESS]"
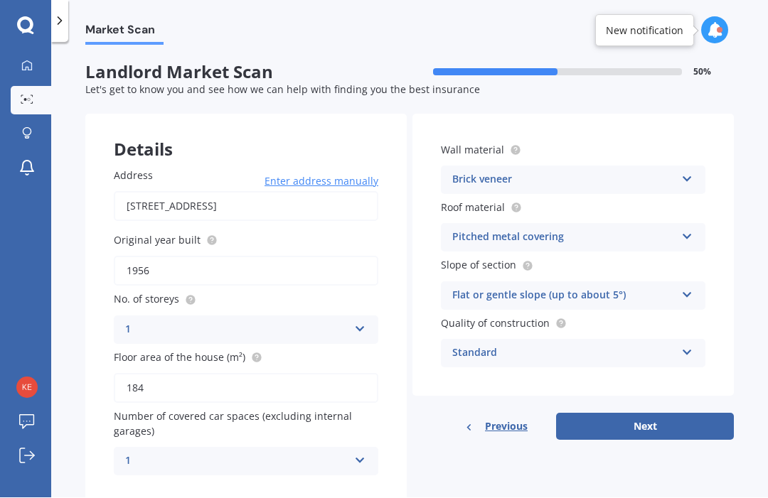
click at [690, 414] on button "Next" at bounding box center [645, 427] width 178 height 27
select select "11"
select select "06"
select select "1972"
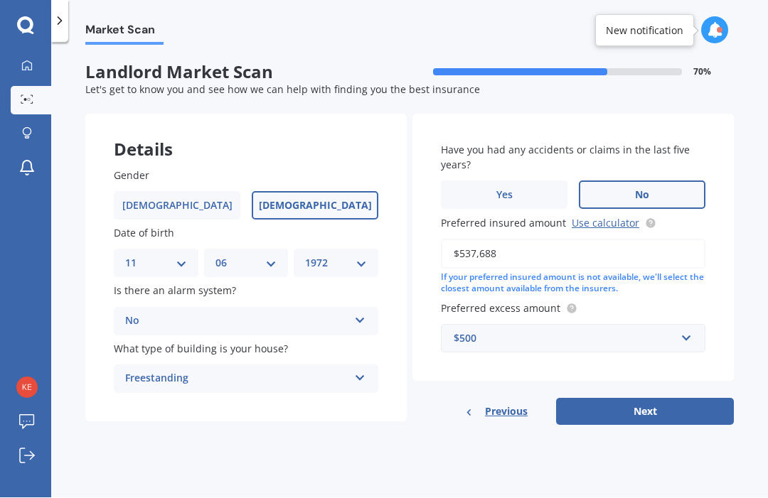
click at [536, 240] on input "$537,688" at bounding box center [573, 255] width 264 height 30
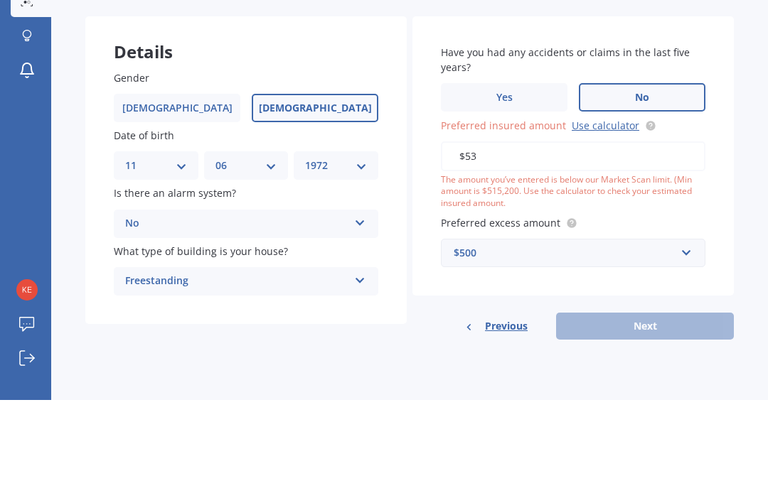
type input "$5"
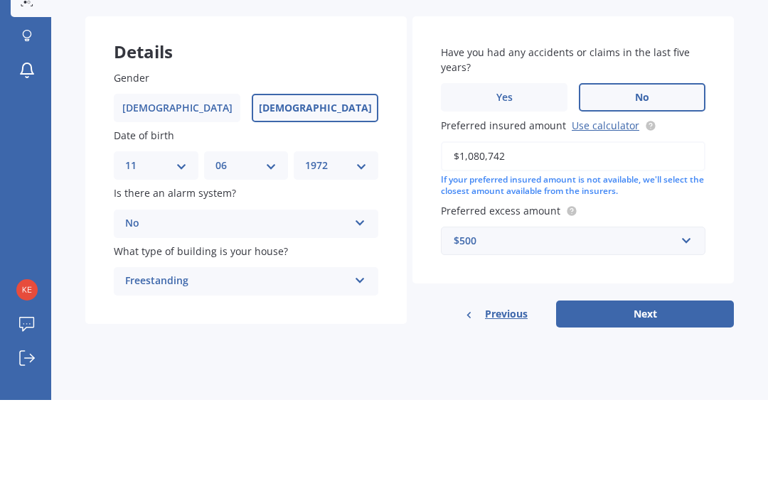
click at [557, 240] on input "$1,080,742" at bounding box center [573, 255] width 264 height 30
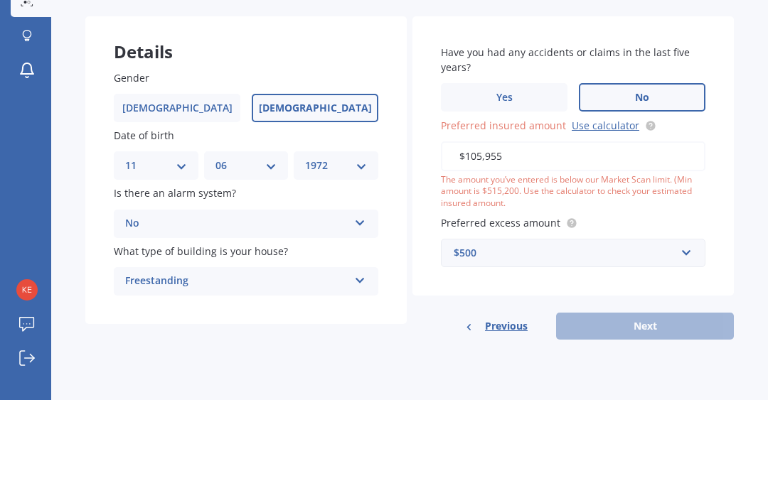
type input "$1,059,551"
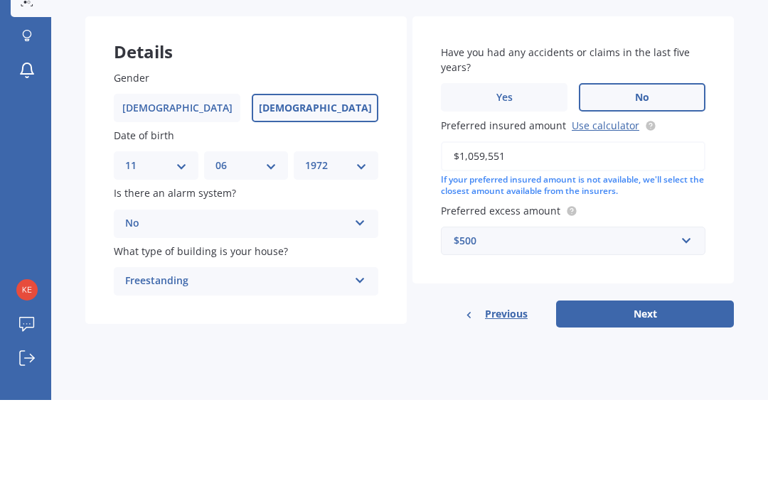
click at [751, 104] on div "Market Scan Landlord Market Scan 70 % Let's get to know you and see how we can …" at bounding box center [409, 273] width 716 height 456
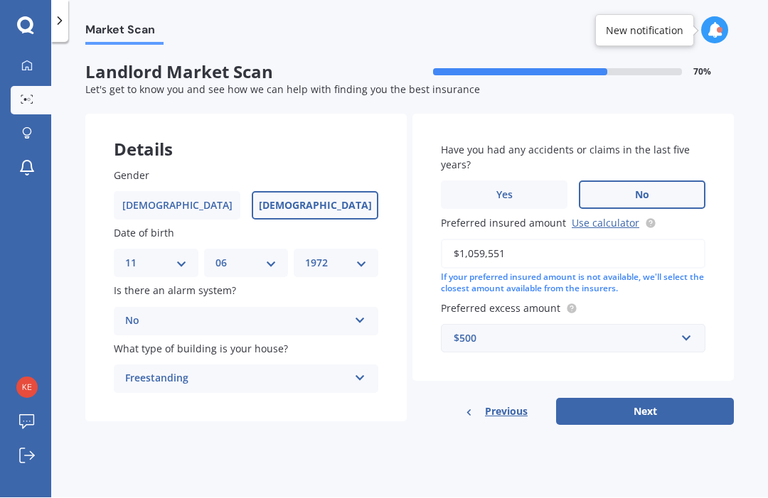
click at [666, 399] on button "Next" at bounding box center [645, 412] width 178 height 27
select select "11"
select select "06"
select select "1972"
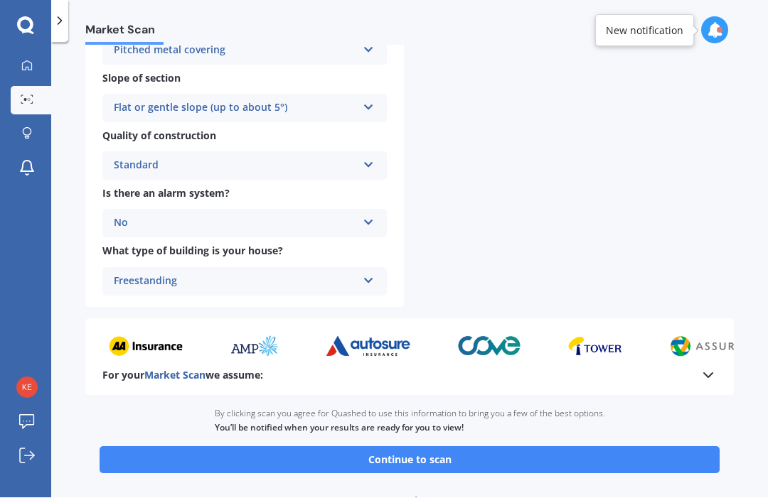
scroll to position [463, 0]
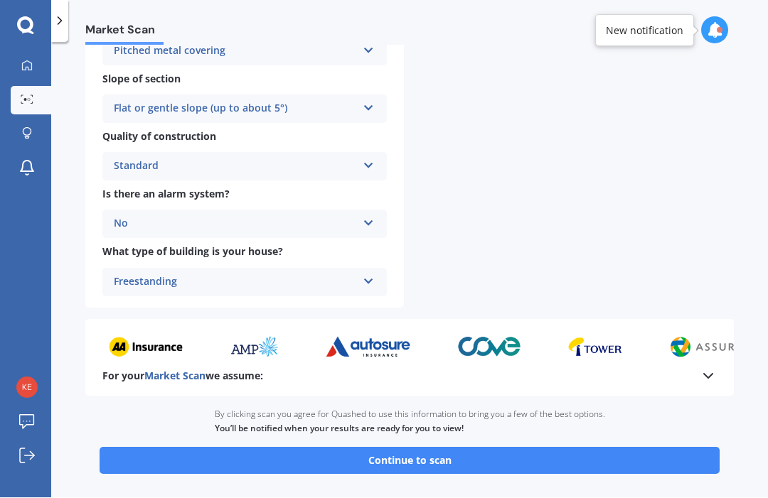
click at [687, 448] on button "Continue to scan" at bounding box center [410, 461] width 620 height 27
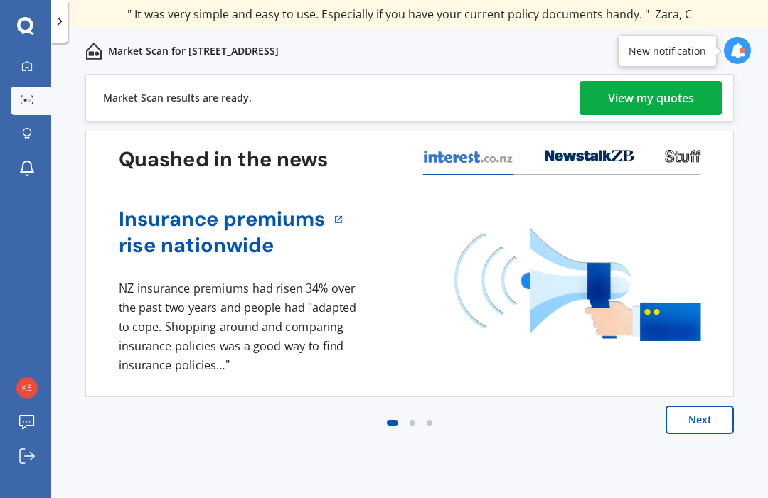
click at [632, 100] on div "View my quotes" at bounding box center [651, 98] width 86 height 34
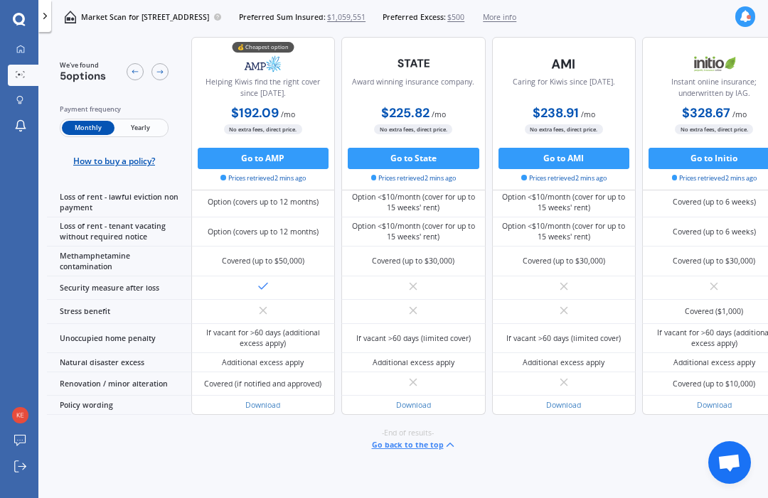
scroll to position [1053, 0]
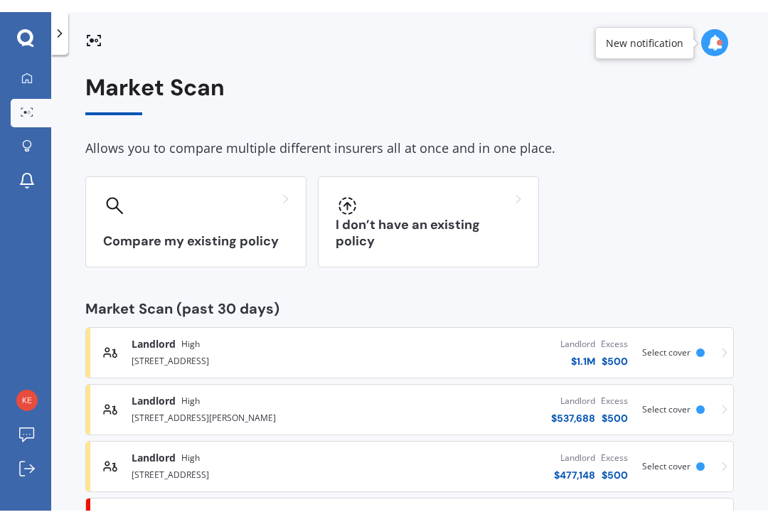
scroll to position [24, 0]
